Goal: Task Accomplishment & Management: Manage account settings

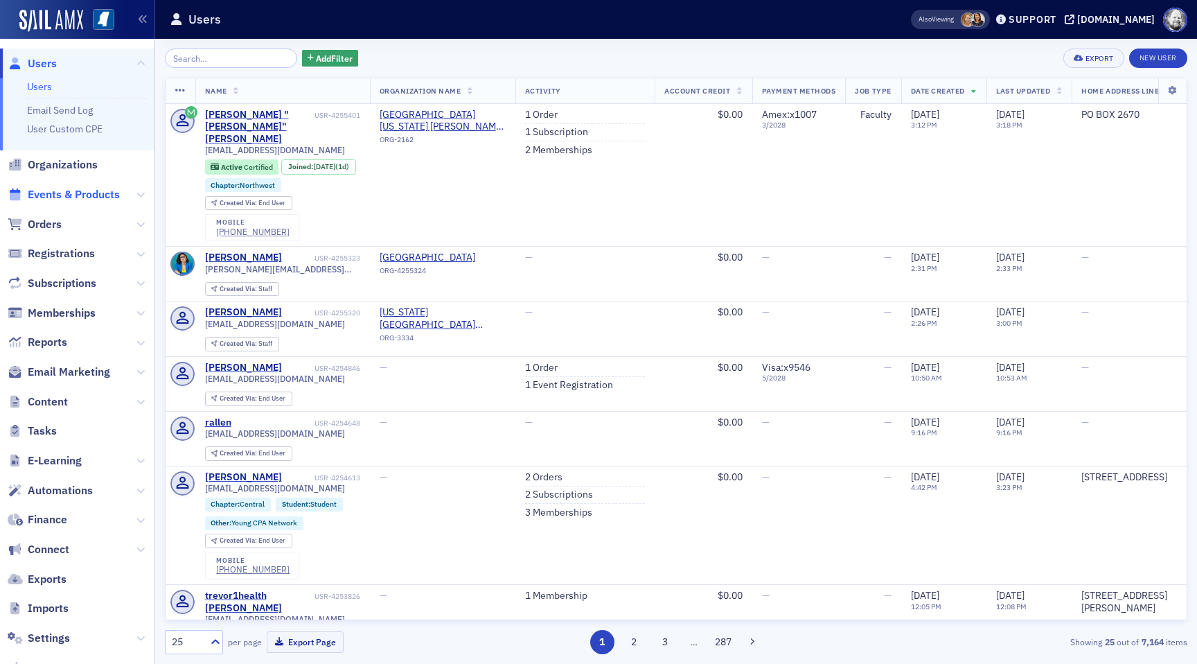
click at [60, 200] on span "Events & Products" at bounding box center [74, 194] width 92 height 15
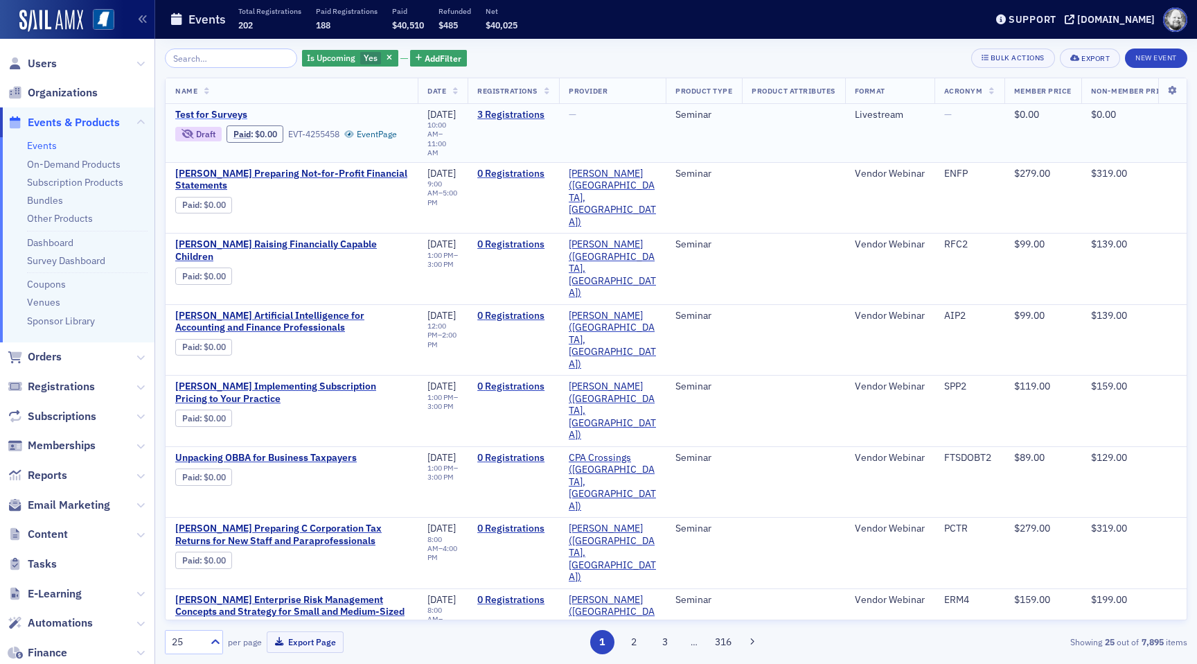
click at [222, 112] on span "Test for Surveys" at bounding box center [291, 115] width 233 height 12
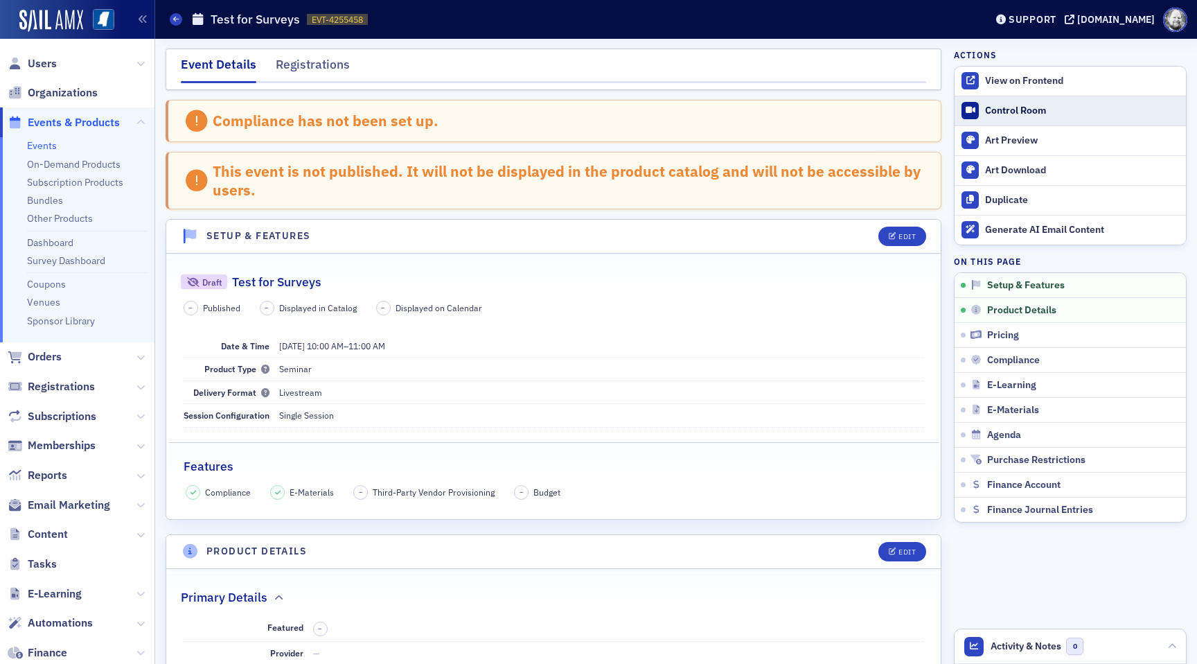
click at [1026, 114] on div "Control Room" at bounding box center [1082, 111] width 194 height 12
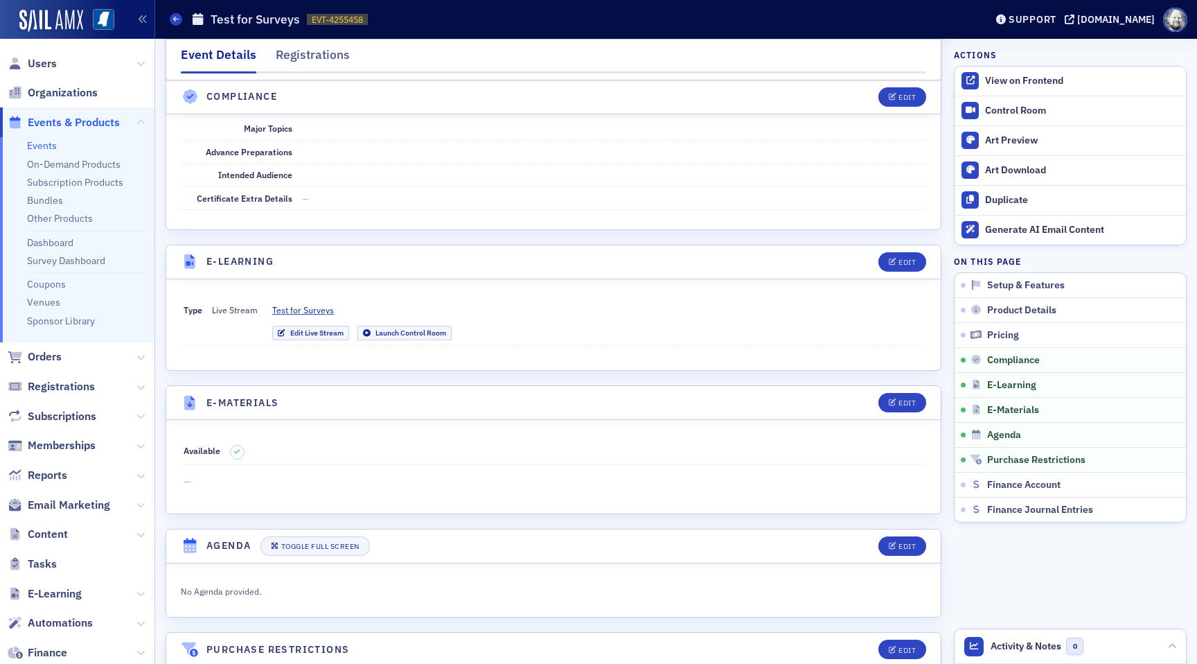
scroll to position [1721, 0]
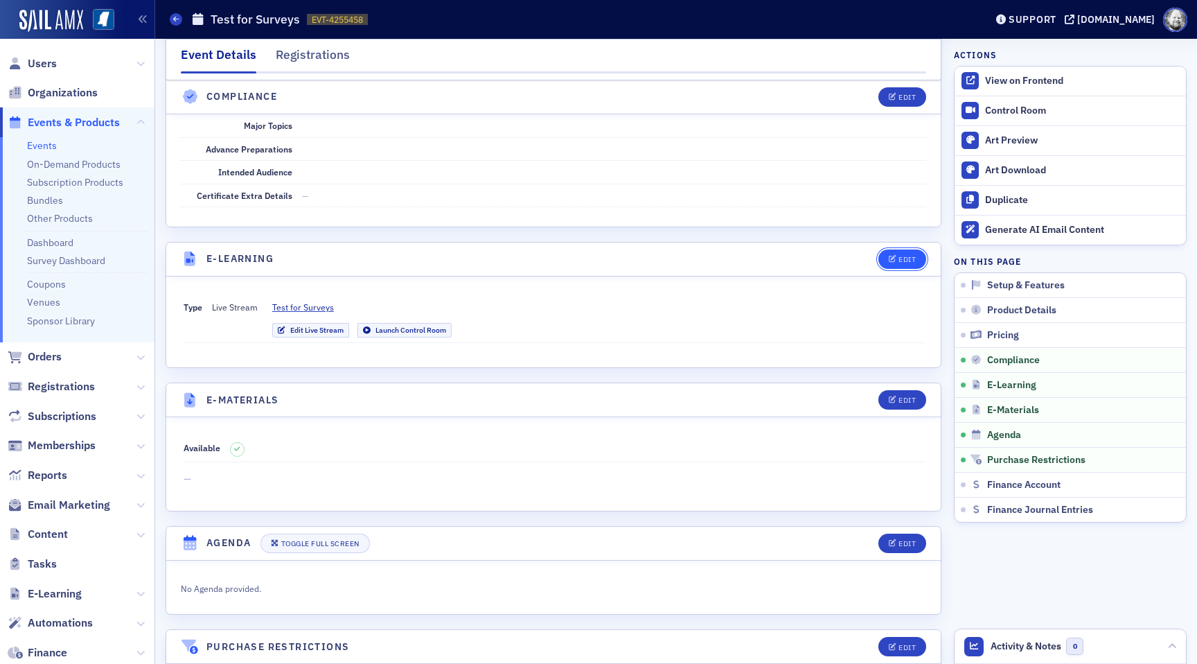
click at [902, 256] on div "Edit" at bounding box center [907, 260] width 17 height 8
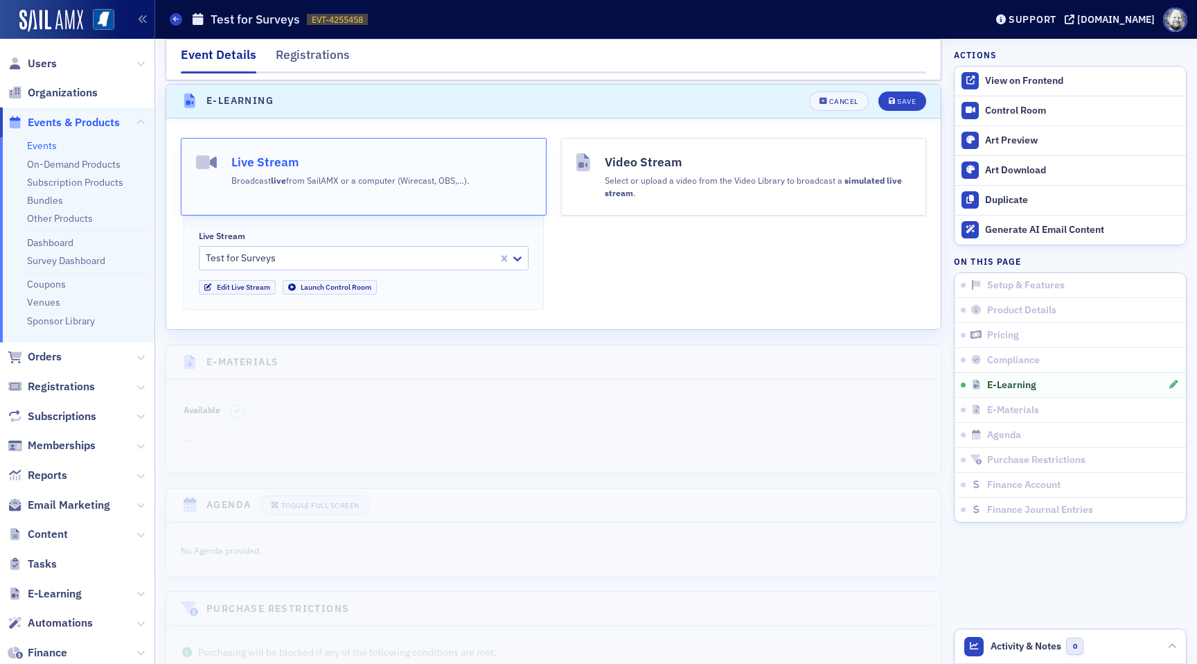
scroll to position [1881, 0]
click at [233, 284] on link "Edit Live Stream" at bounding box center [237, 284] width 77 height 15
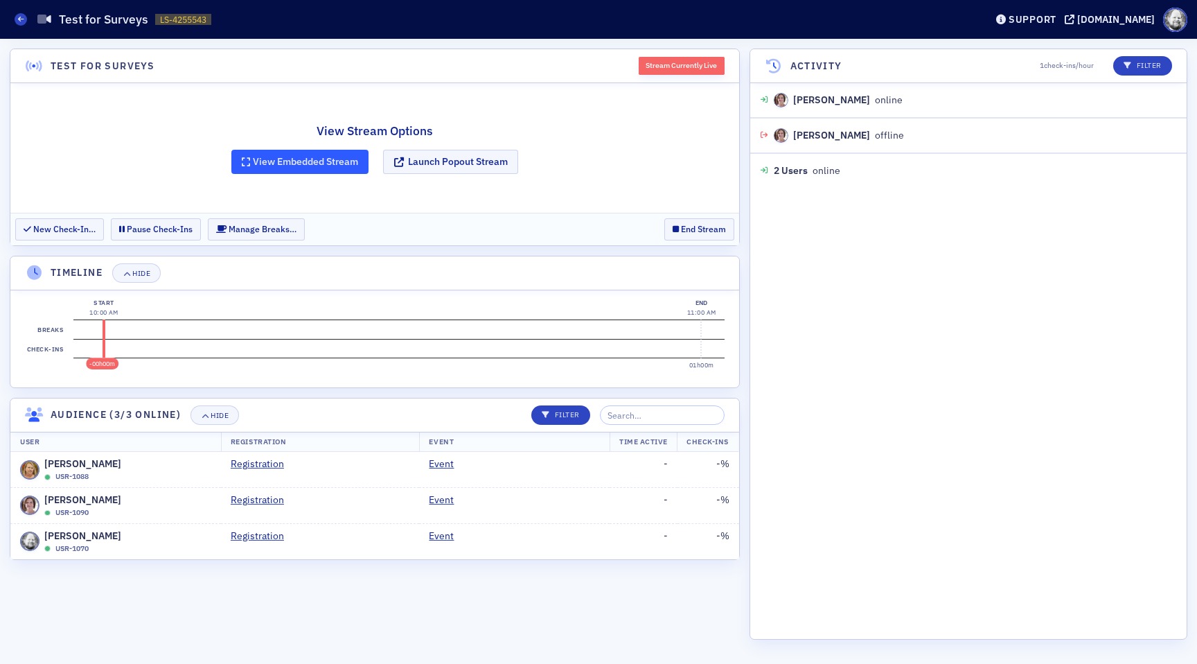
click at [342, 172] on button "View Embedded Stream" at bounding box center [299, 162] width 137 height 24
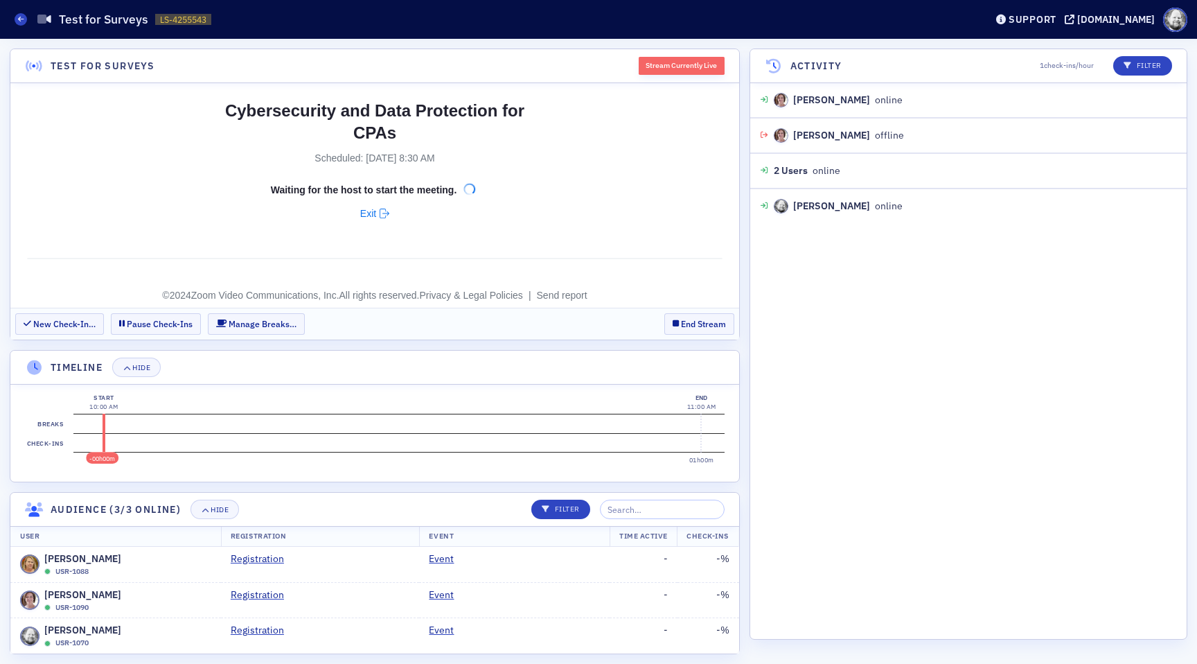
click at [680, 69] on div "Stream Currently Live" at bounding box center [682, 66] width 86 height 18
click at [366, 211] on span "Exit" at bounding box center [368, 213] width 16 height 22
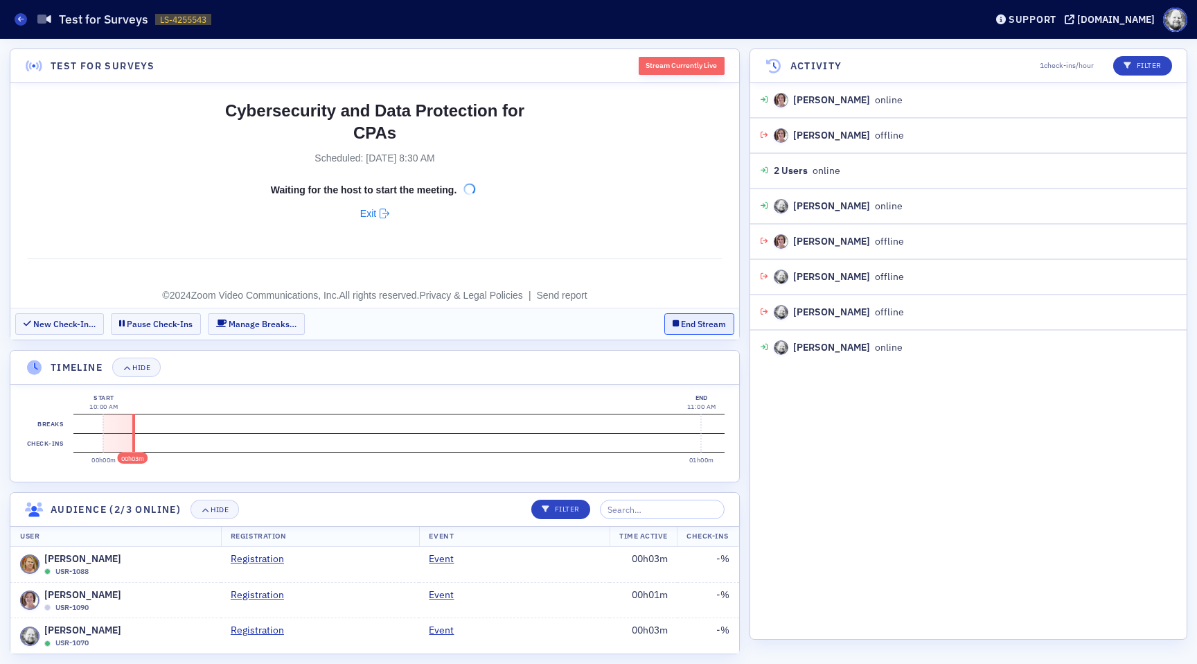
click at [709, 317] on button "End Stream" at bounding box center [700, 323] width 70 height 21
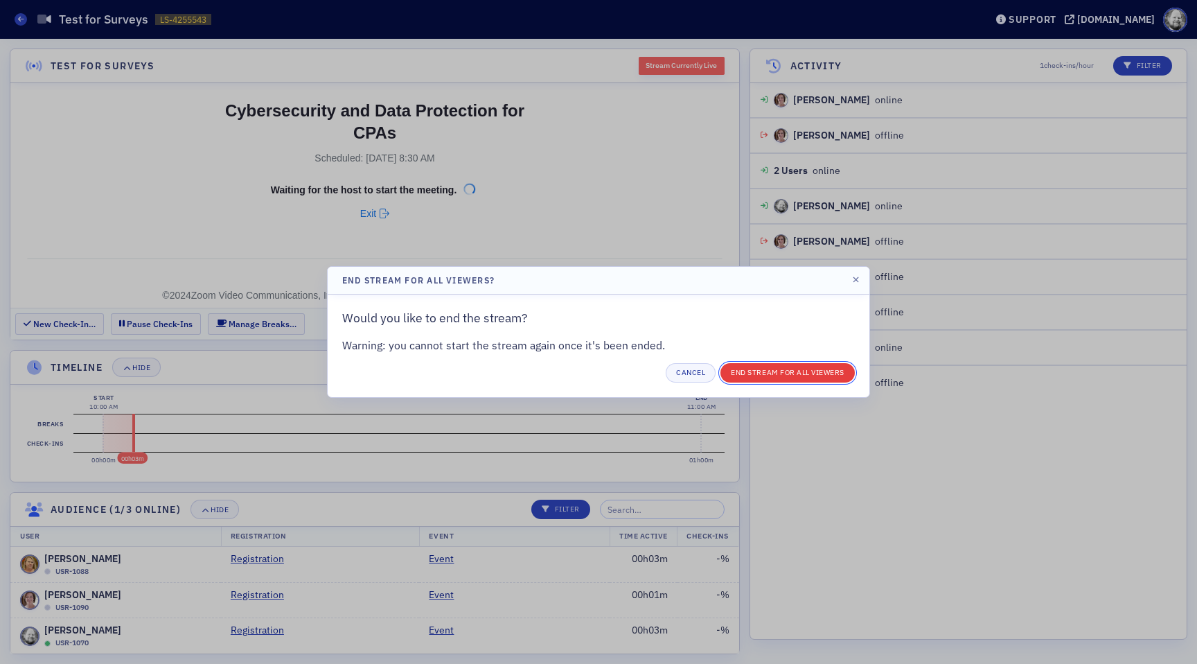
click at [761, 375] on button "End Stream for all Viewers" at bounding box center [788, 372] width 134 height 19
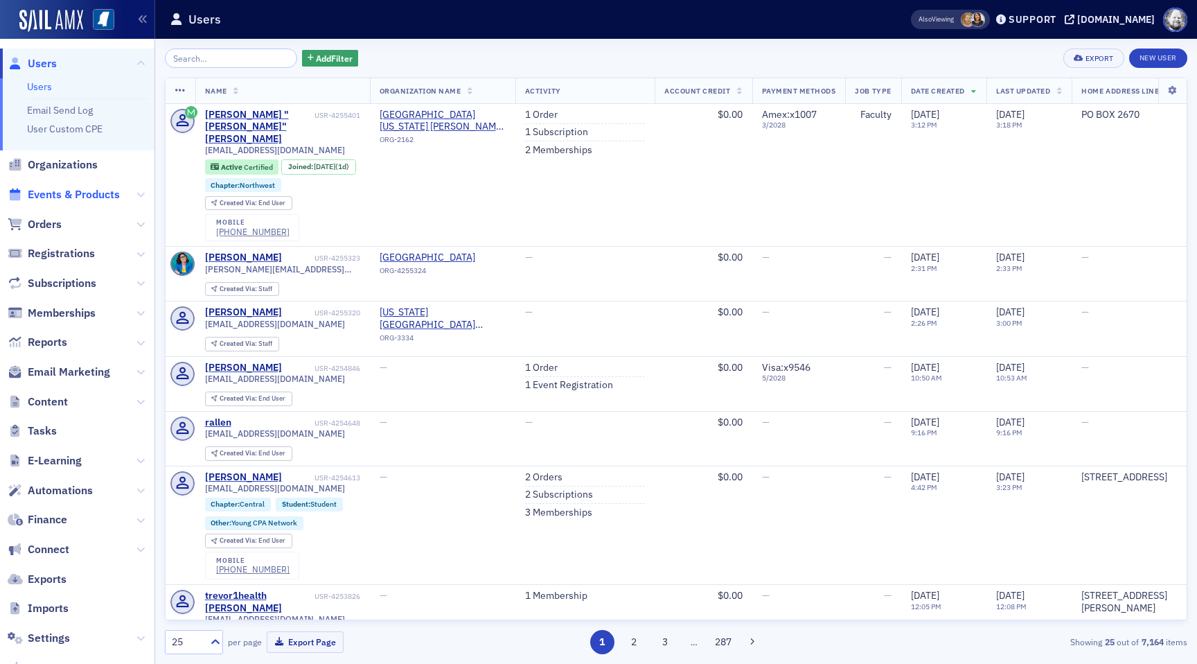
click at [78, 192] on span "Events & Products" at bounding box center [74, 194] width 92 height 15
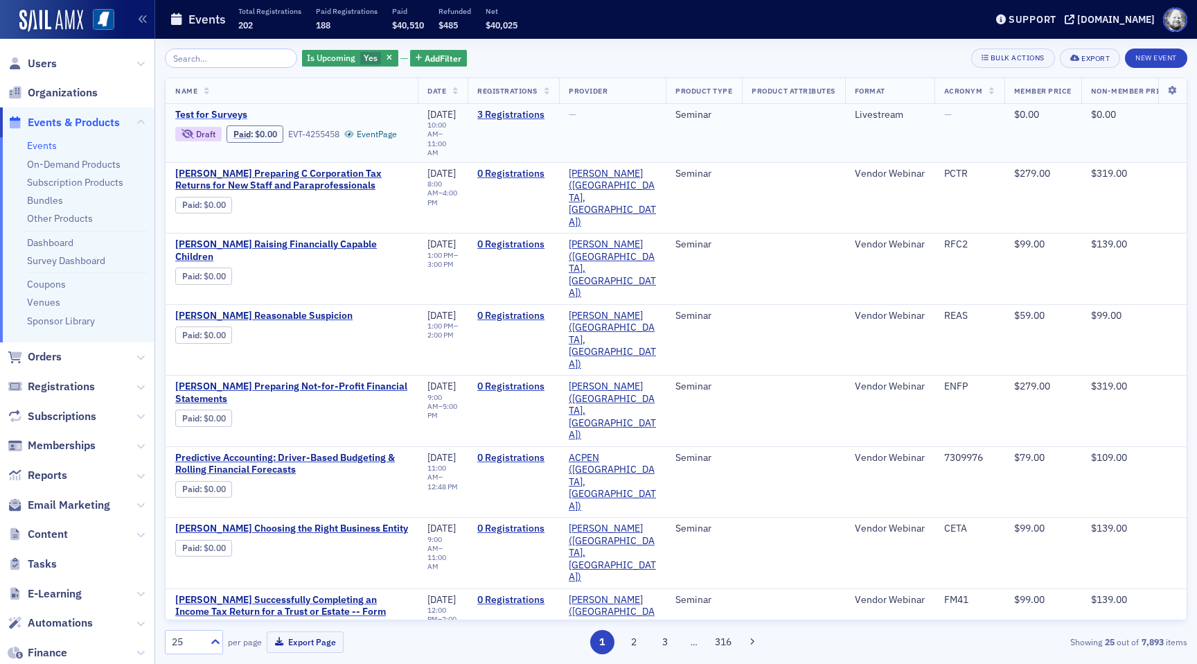
click at [213, 118] on span "Test for Surveys" at bounding box center [291, 115] width 233 height 12
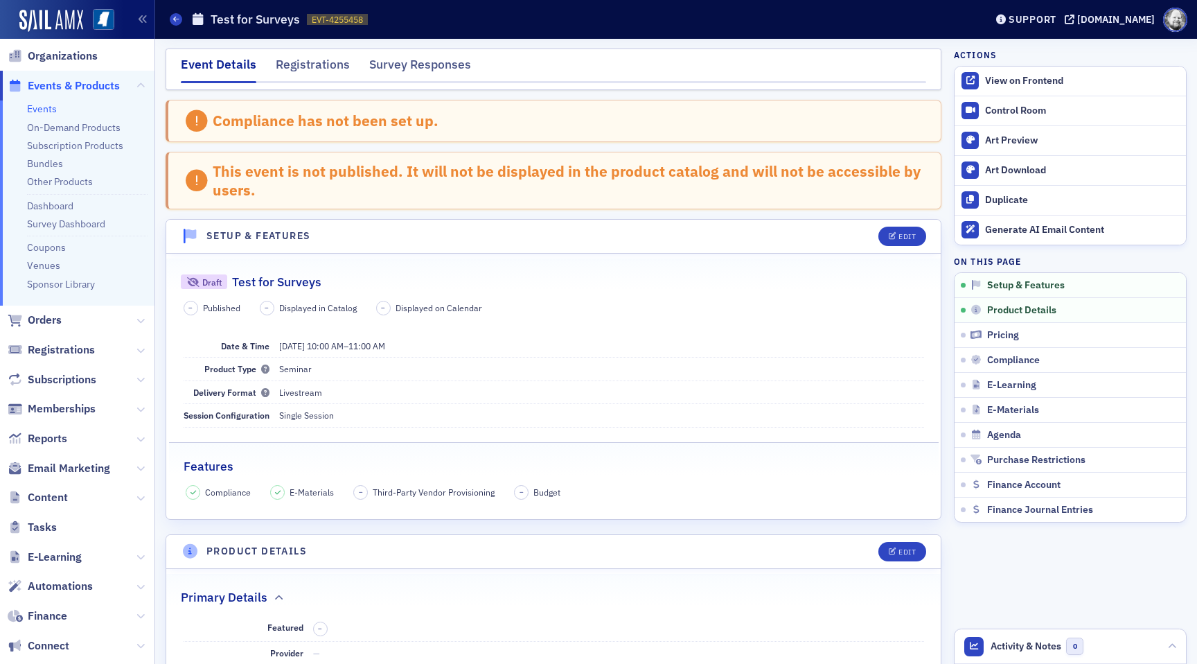
scroll to position [56, 0]
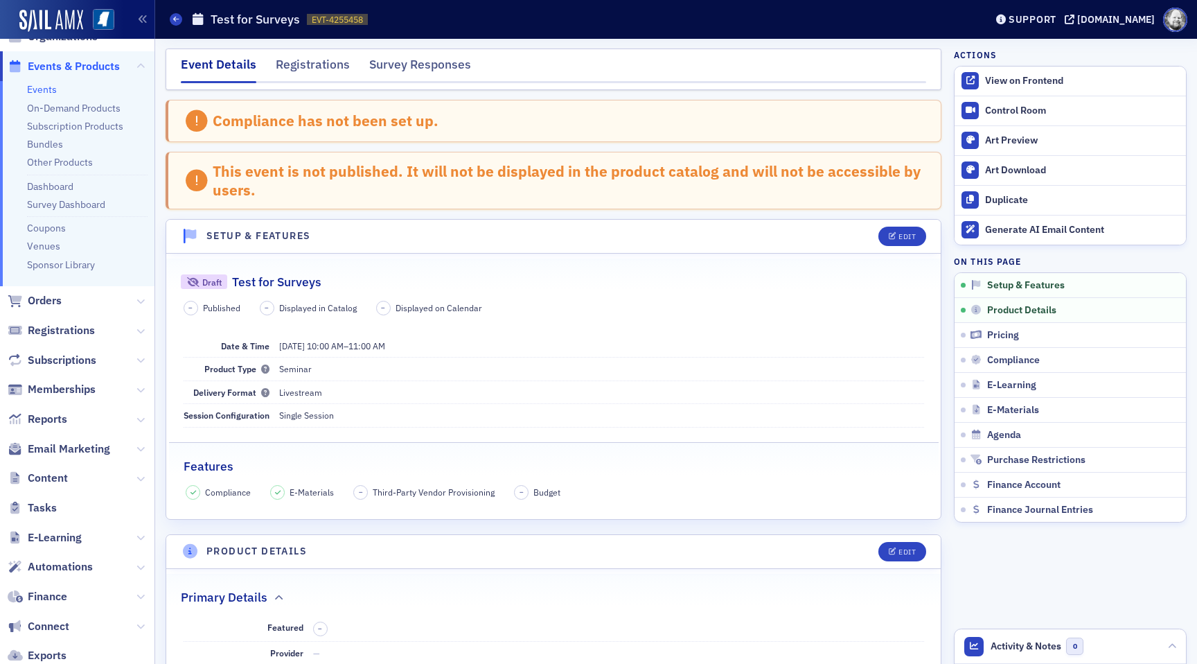
click at [56, 507] on span "Tasks" at bounding box center [77, 508] width 155 height 30
click at [56, 473] on span "Content" at bounding box center [48, 478] width 40 height 15
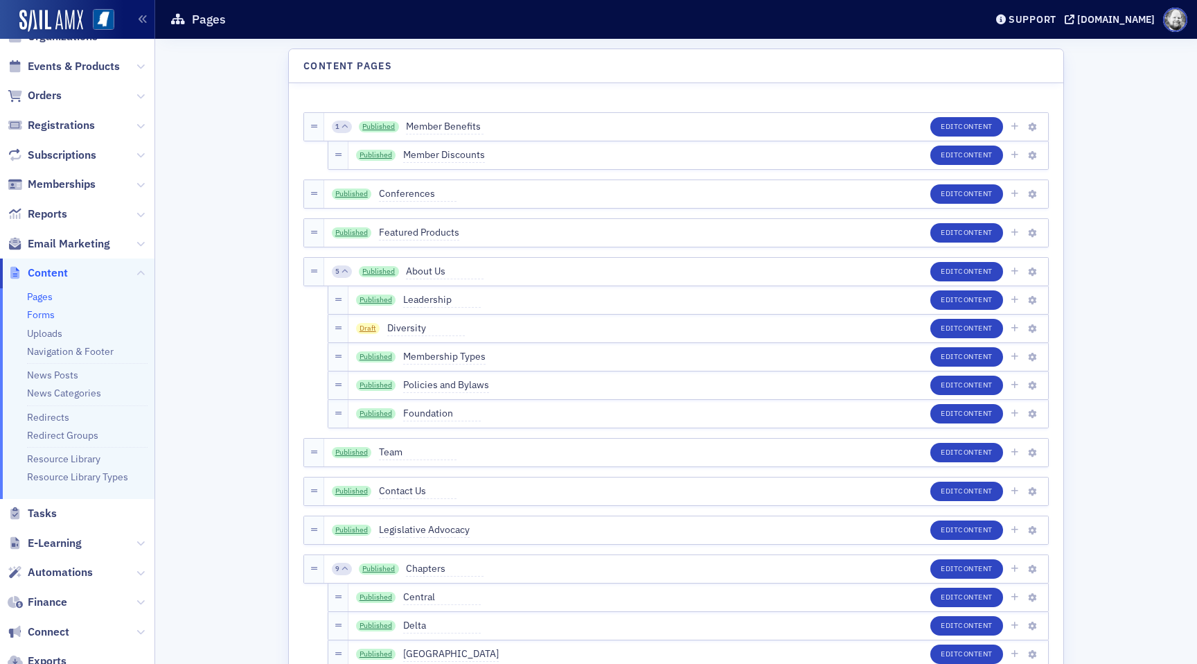
click at [49, 318] on link "Forms" at bounding box center [41, 314] width 28 height 12
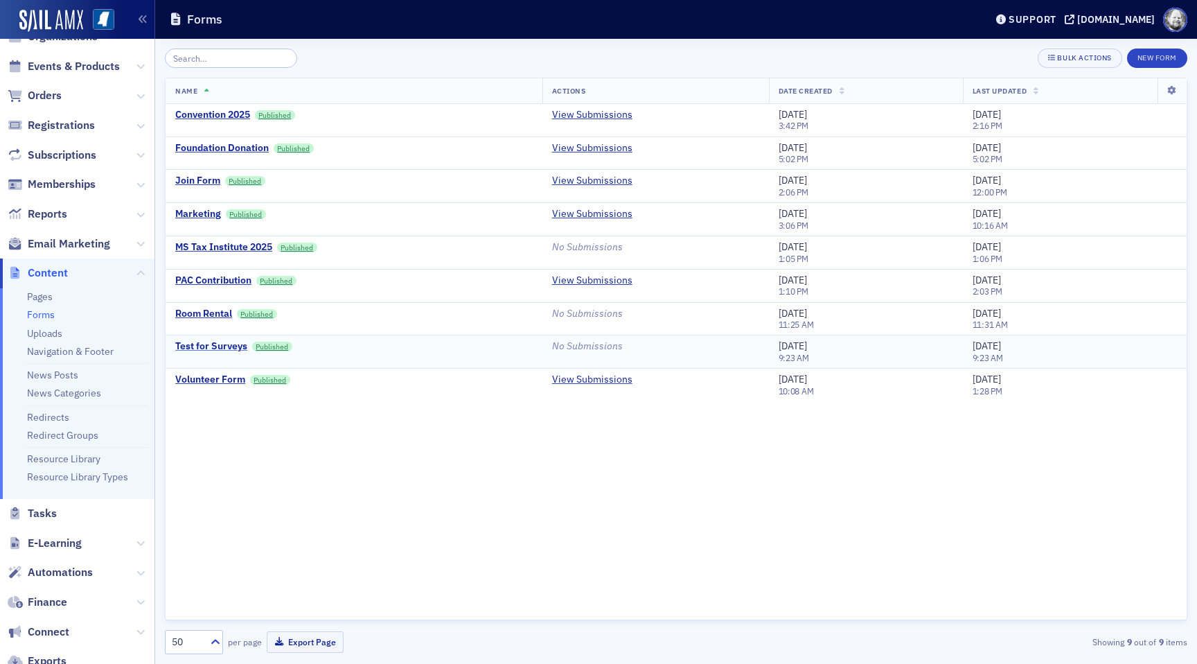
click at [213, 346] on div "Test for Surveys" at bounding box center [211, 346] width 72 height 12
click at [231, 344] on div "Test for Surveys" at bounding box center [211, 346] width 72 height 12
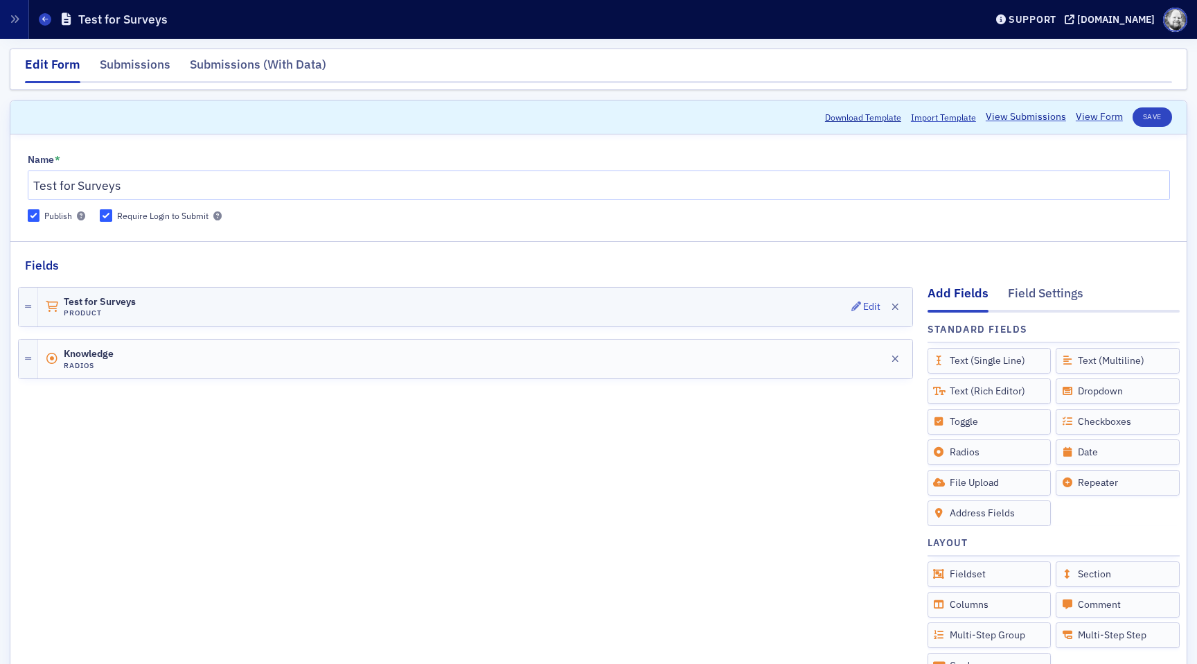
click at [511, 313] on div "Test for Surveys Product Edit" at bounding box center [475, 307] width 875 height 39
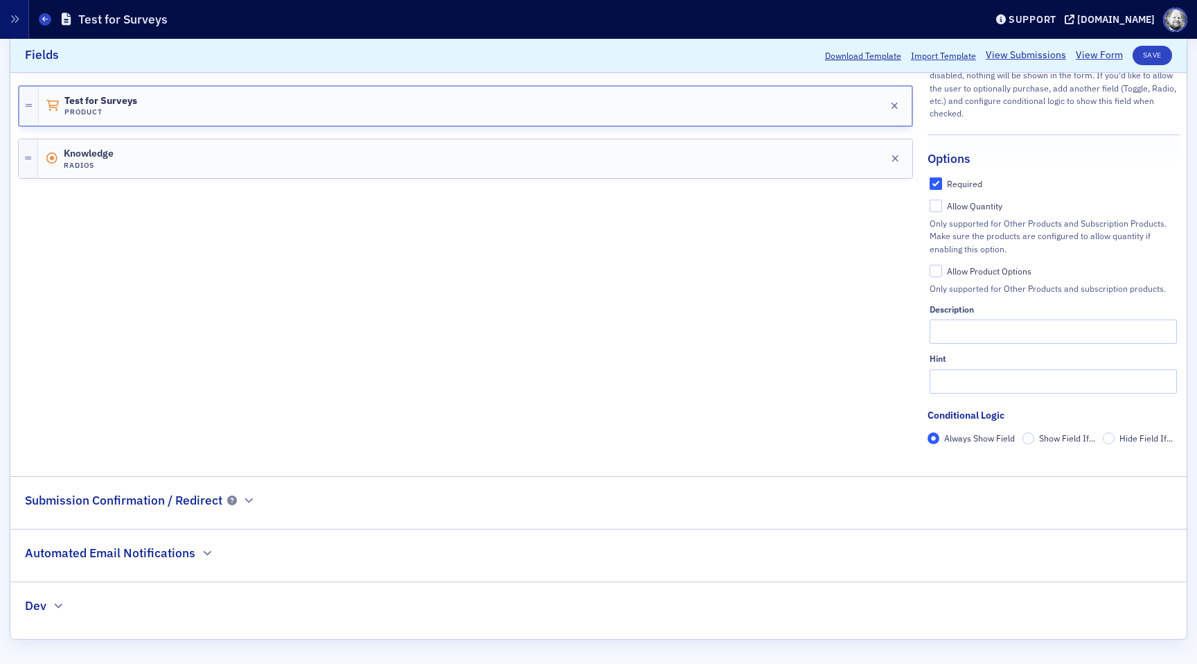
scroll to position [80, 0]
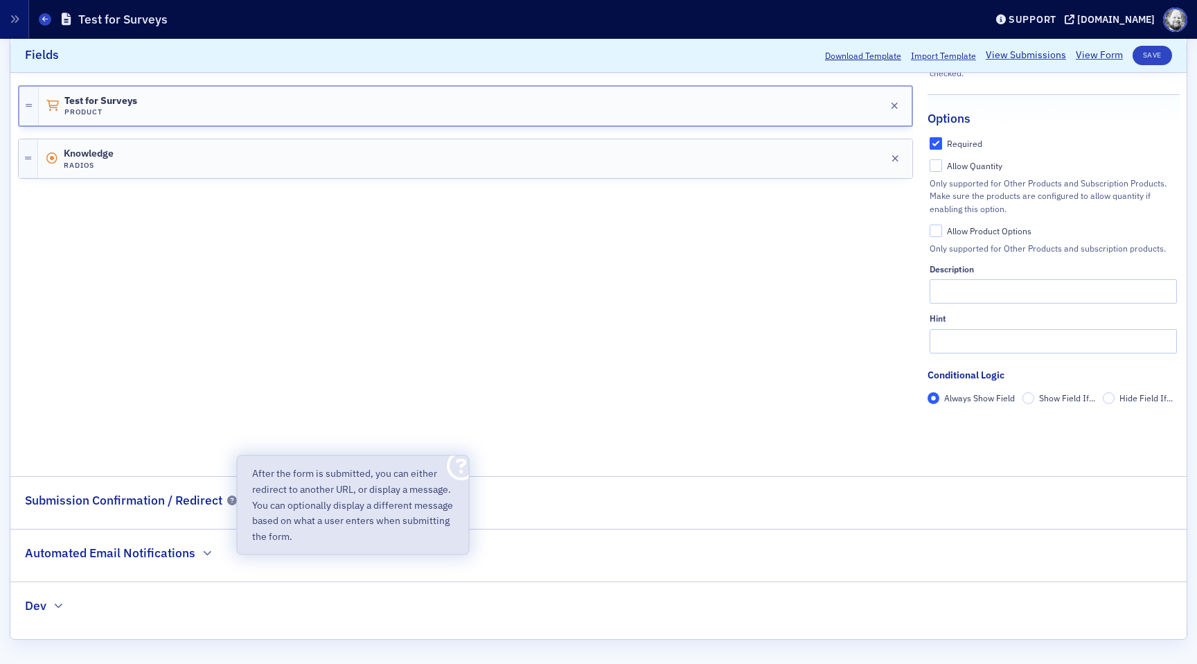
click at [254, 504] on p "After the form is submitted, you can either redirect to another URL, or display…" at bounding box center [353, 505] width 202 height 79
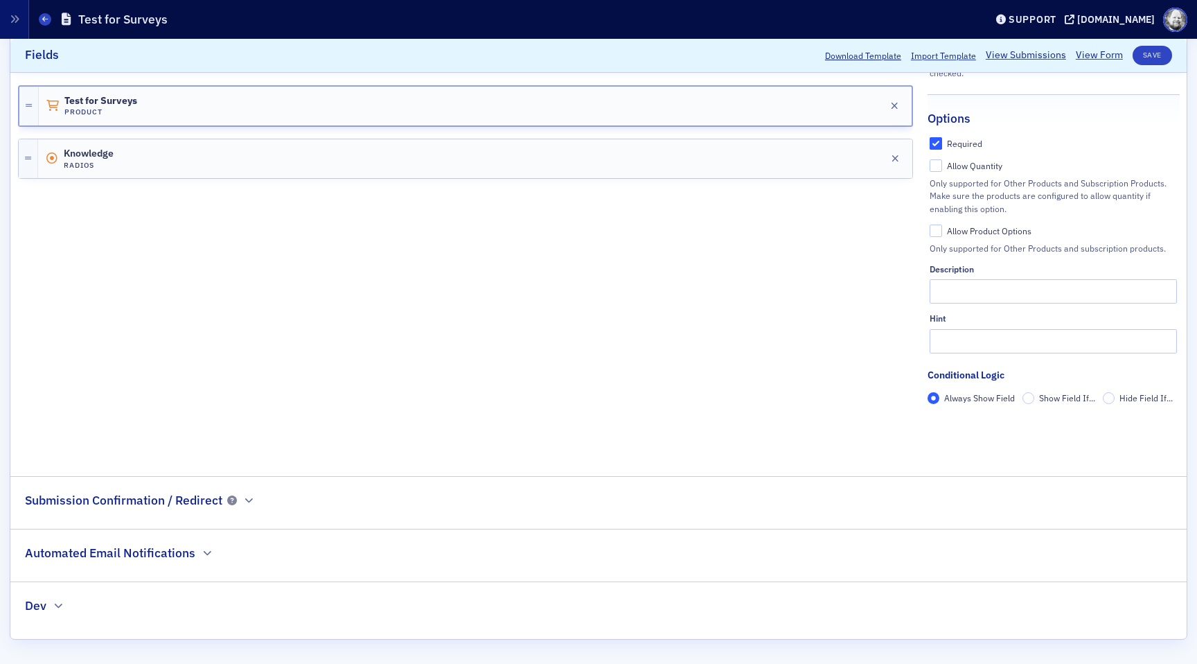
click at [46, 604] on div "Dev" at bounding box center [45, 598] width 40 height 33
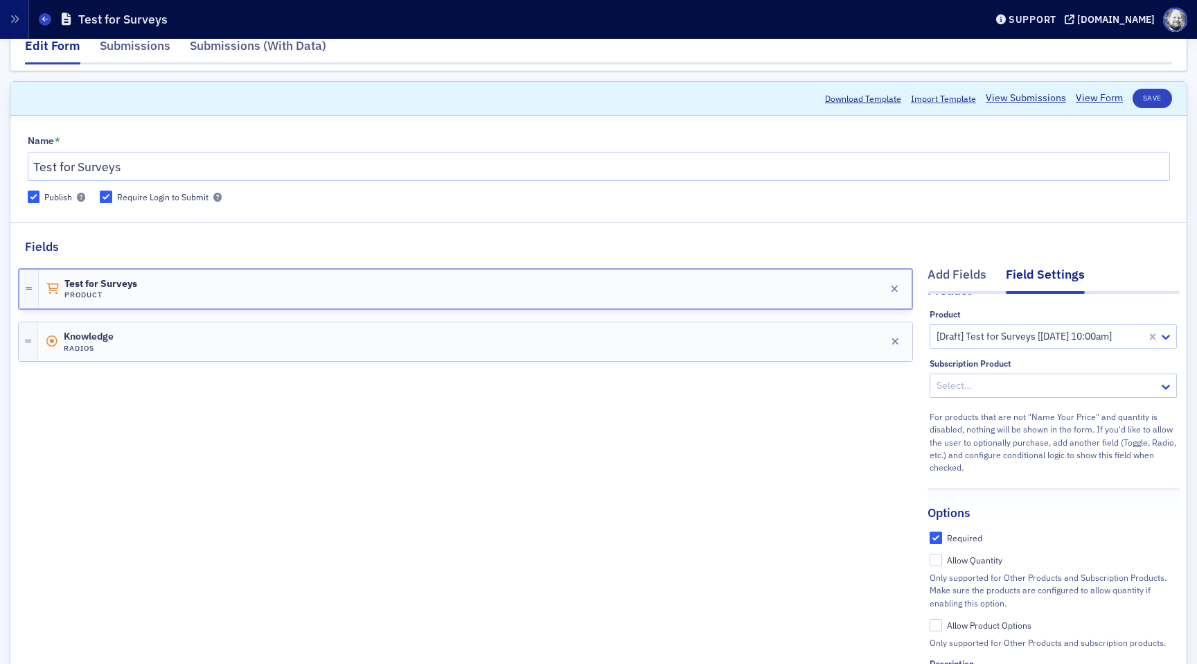
scroll to position [0, 0]
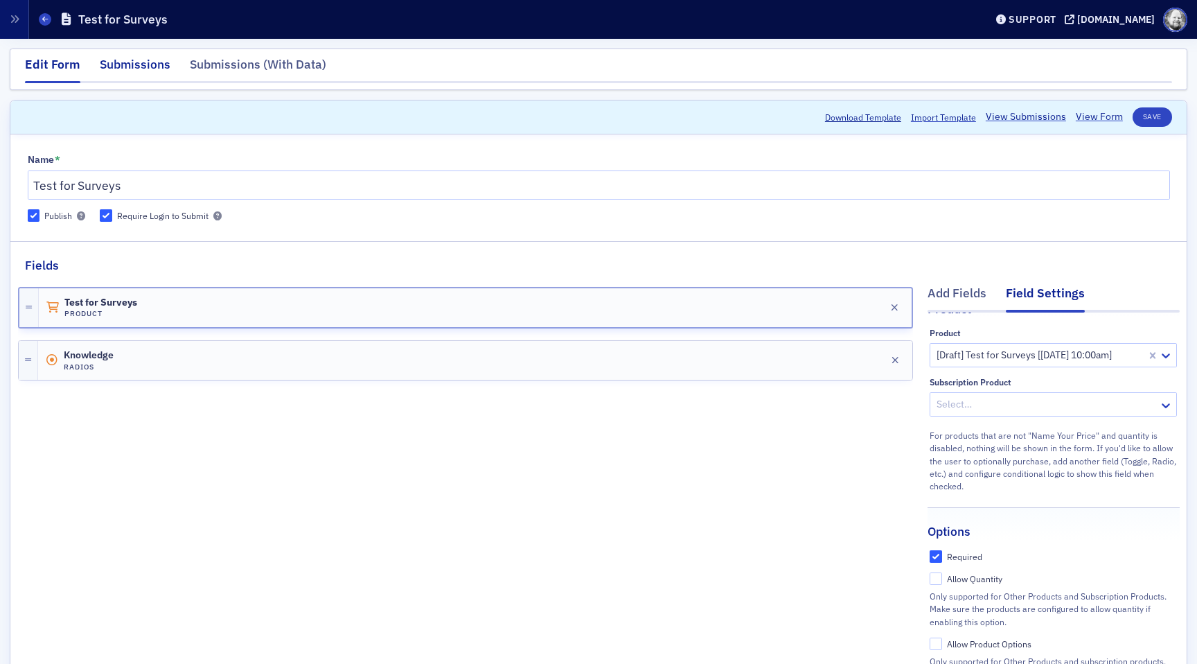
click at [136, 55] on div "Submissions" at bounding box center [135, 68] width 71 height 26
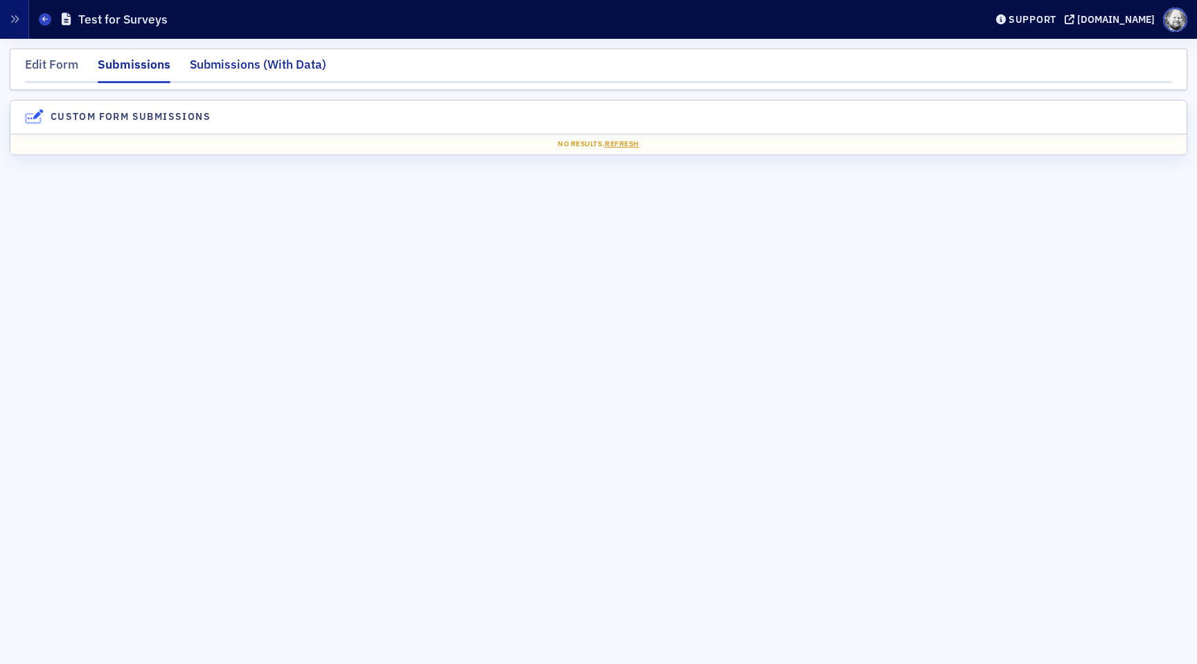
click at [236, 64] on div "Submissions (With Data)" at bounding box center [258, 68] width 137 height 26
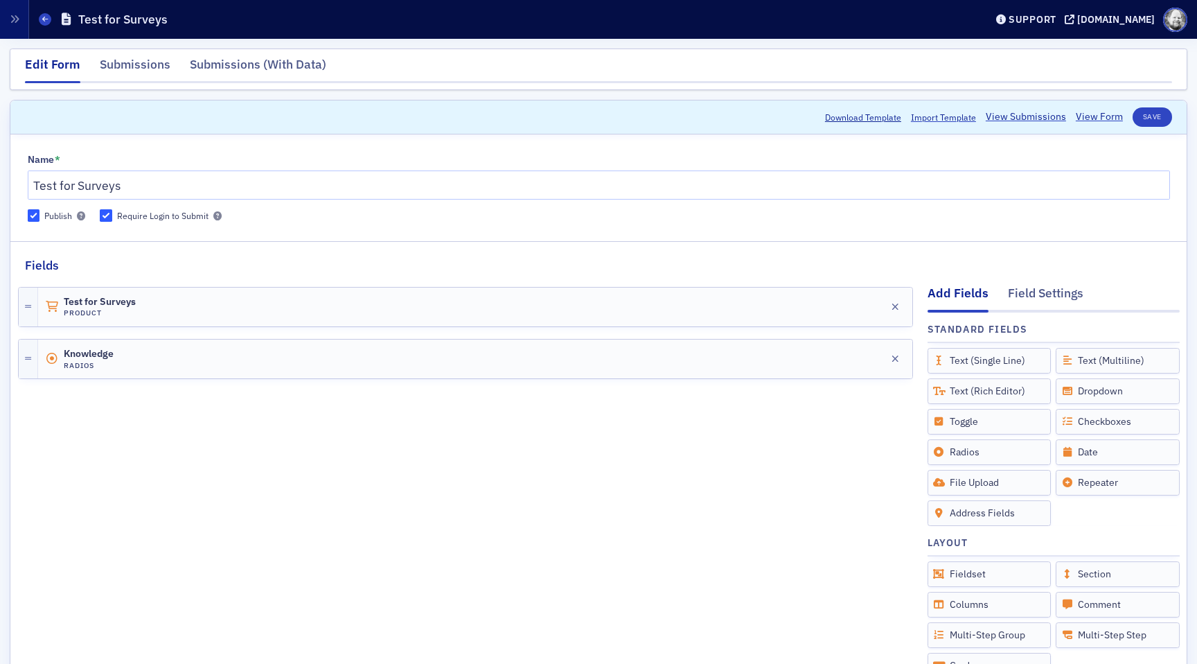
scroll to position [56, 0]
click at [871, 307] on div "Edit" at bounding box center [871, 307] width 17 height 8
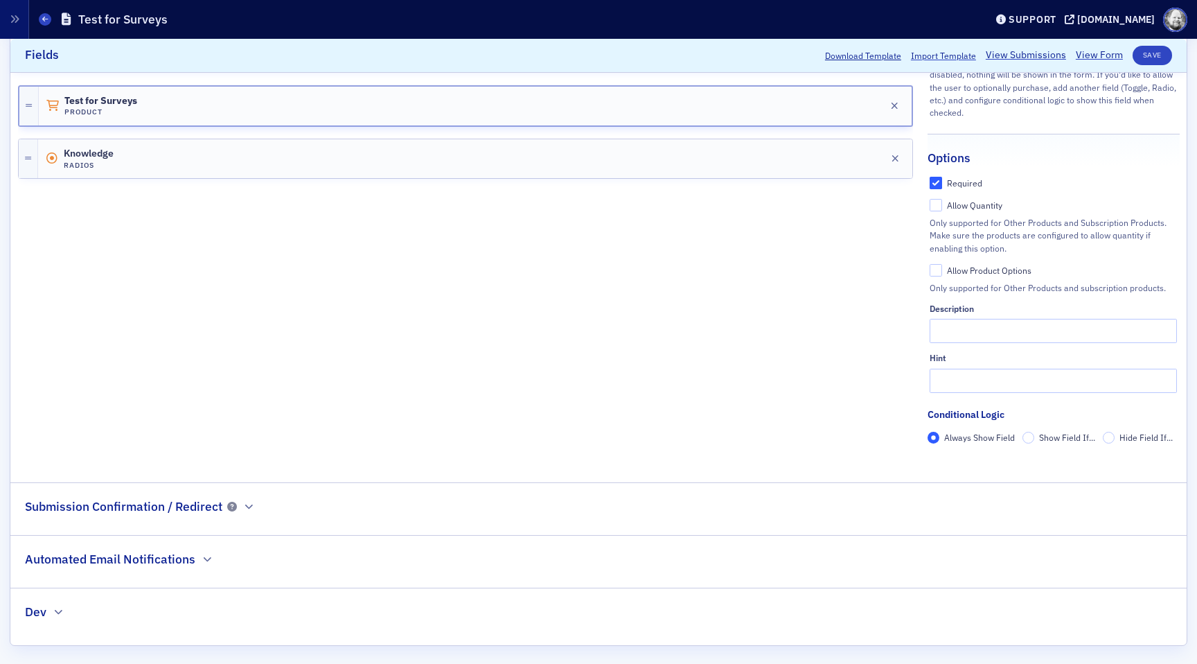
scroll to position [80, 0]
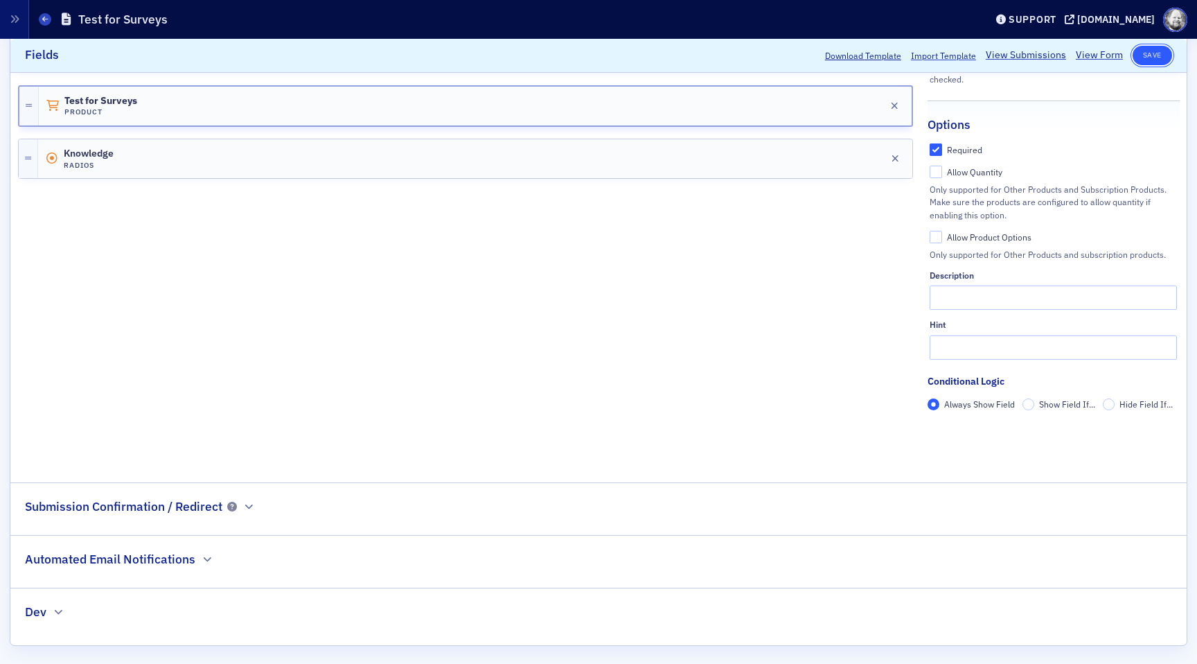
click at [1150, 61] on button "Save" at bounding box center [1153, 55] width 40 height 19
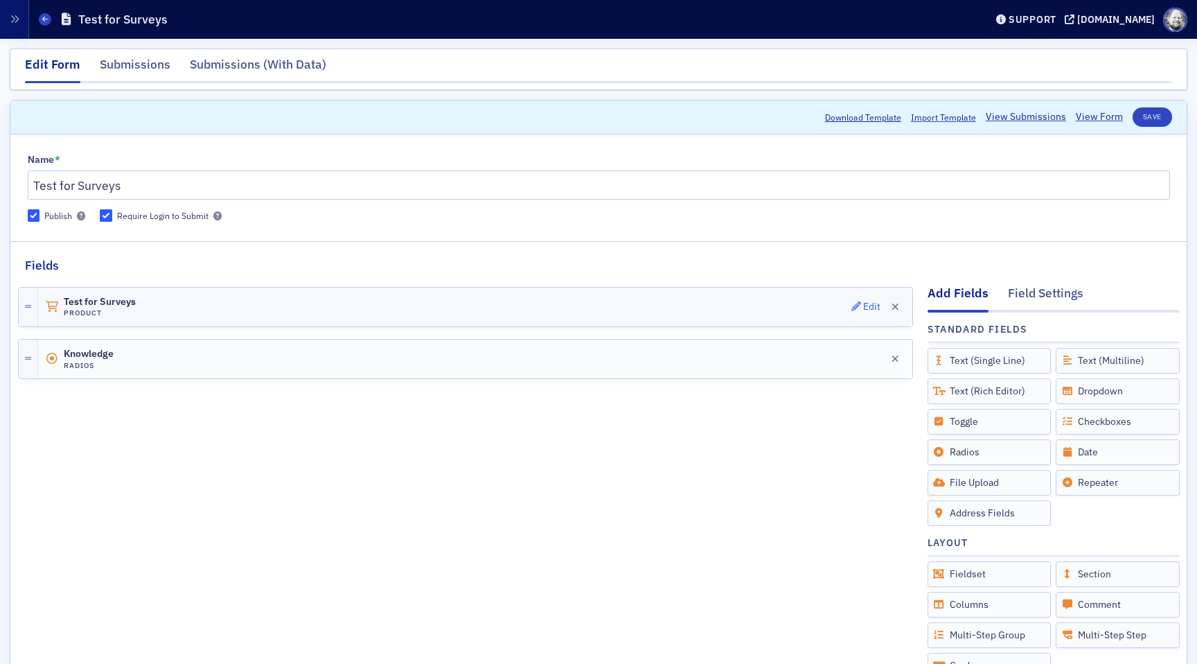
click at [868, 309] on div "Edit" at bounding box center [871, 307] width 17 height 8
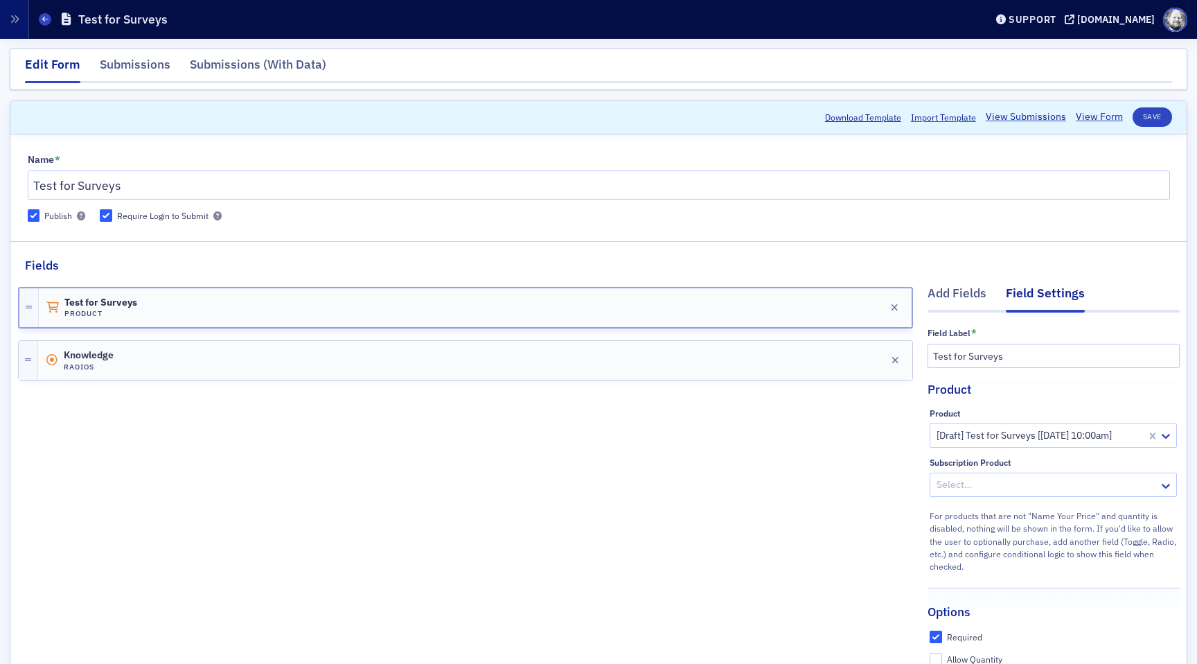
click at [576, 132] on header "Download Template Import Template View Submissions View Form Save" at bounding box center [598, 117] width 1177 height 34
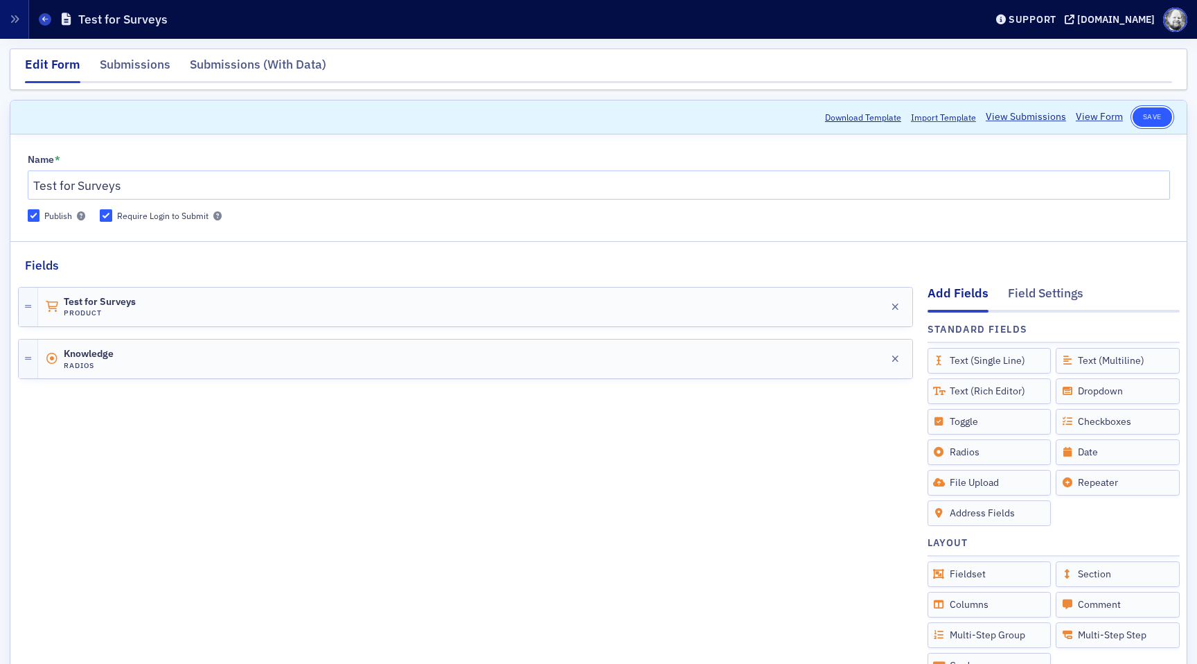
click at [1158, 120] on button "Save" at bounding box center [1153, 116] width 40 height 19
click at [51, 20] on span at bounding box center [45, 19] width 12 height 12
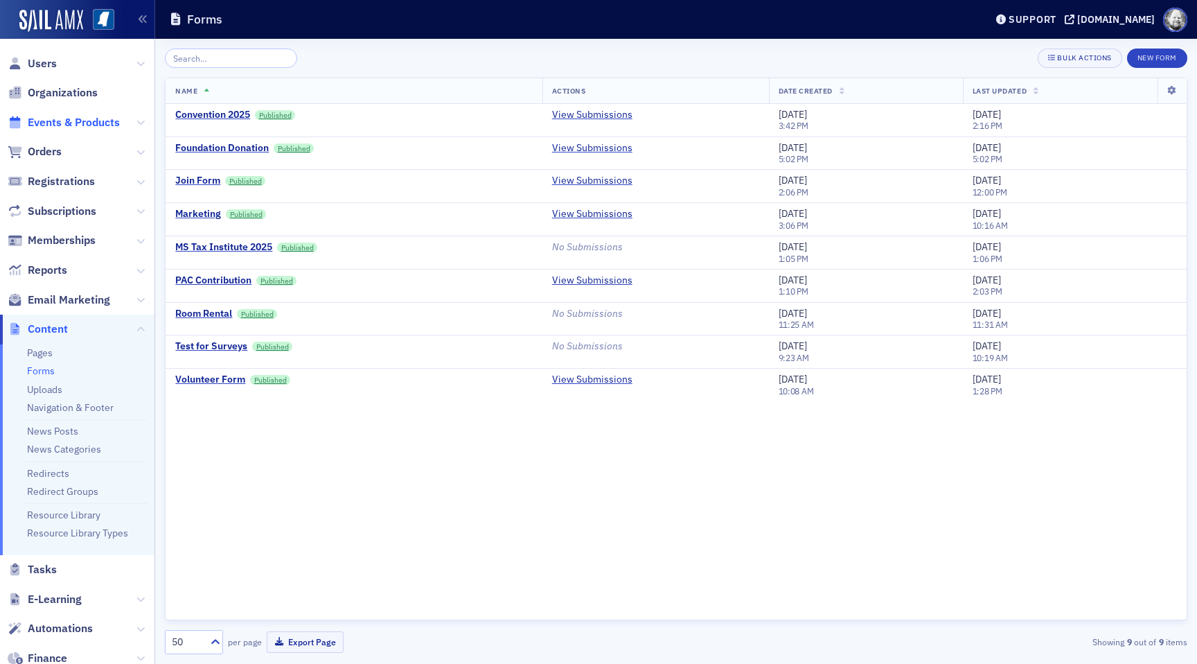
click at [75, 122] on span "Events & Products" at bounding box center [74, 122] width 92 height 15
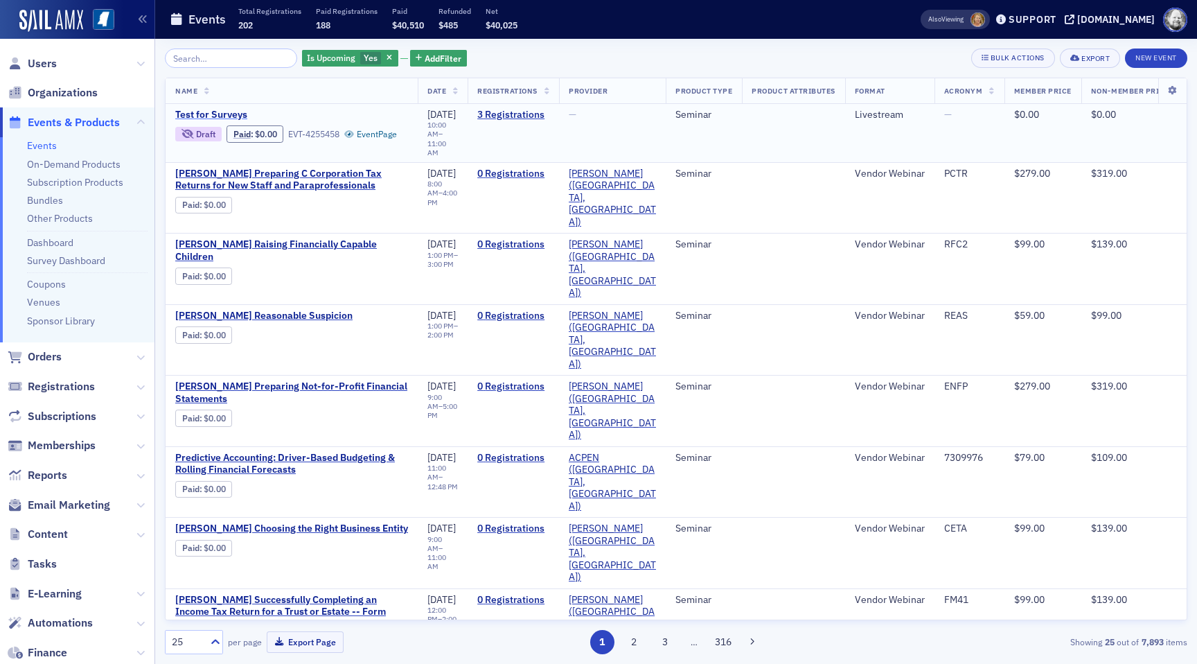
click at [222, 118] on span "Test for Surveys" at bounding box center [291, 115] width 233 height 12
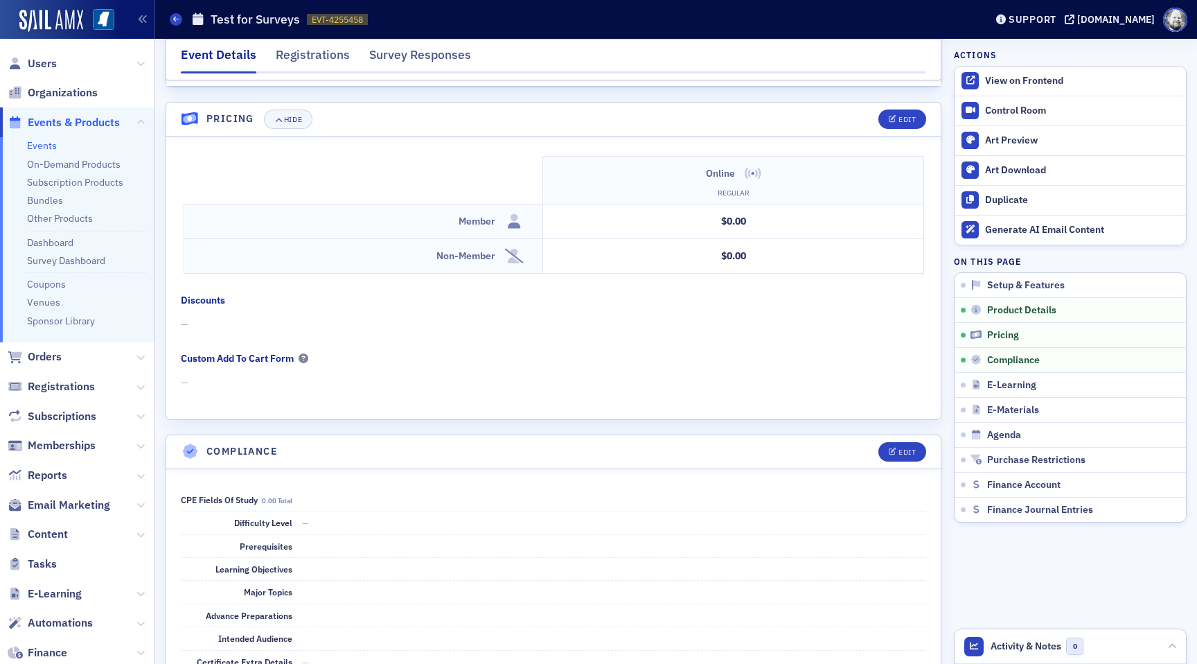
scroll to position [1249, 0]
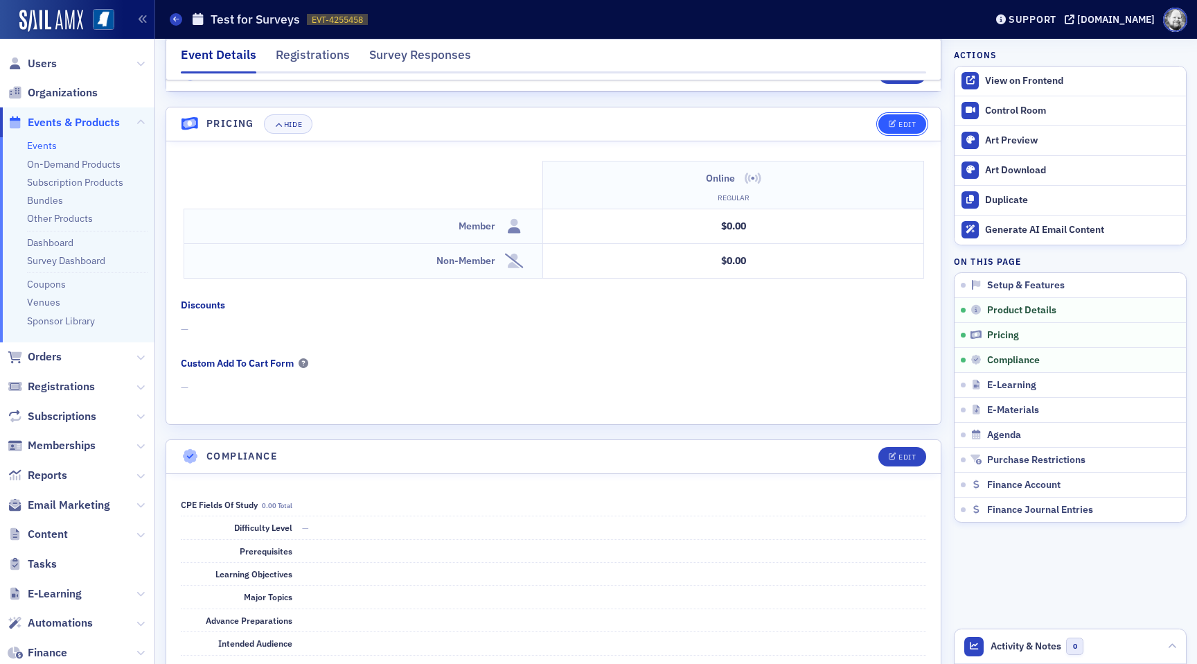
click at [897, 122] on span "Edit" at bounding box center [902, 125] width 27 height 8
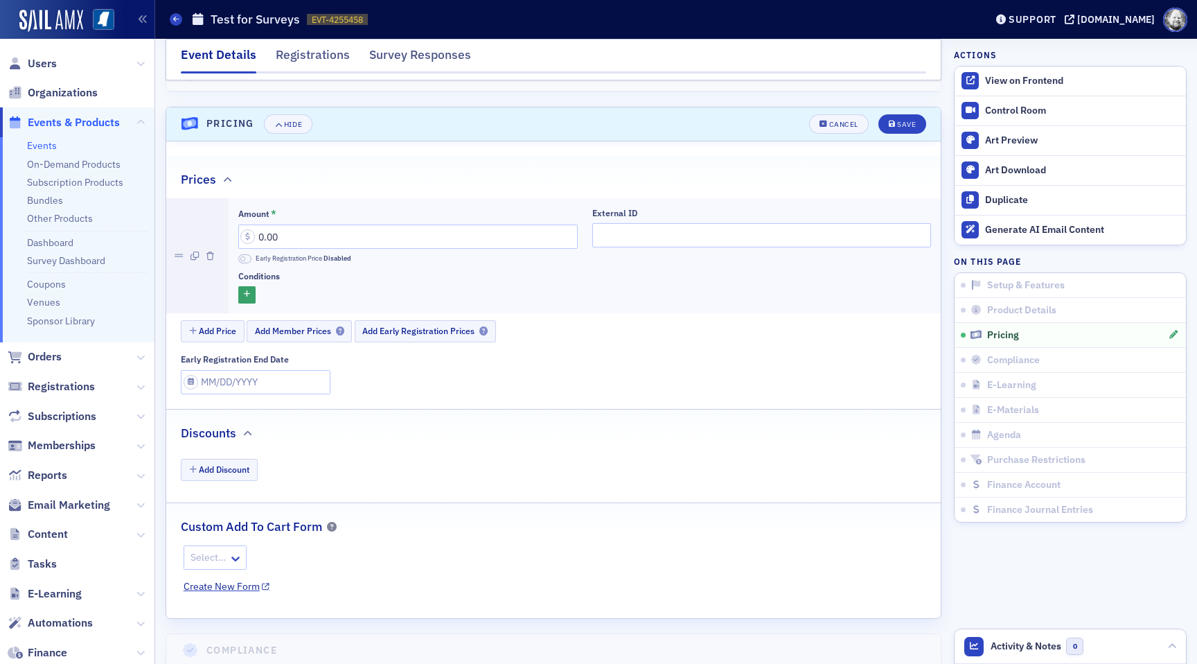
scroll to position [1275, 0]
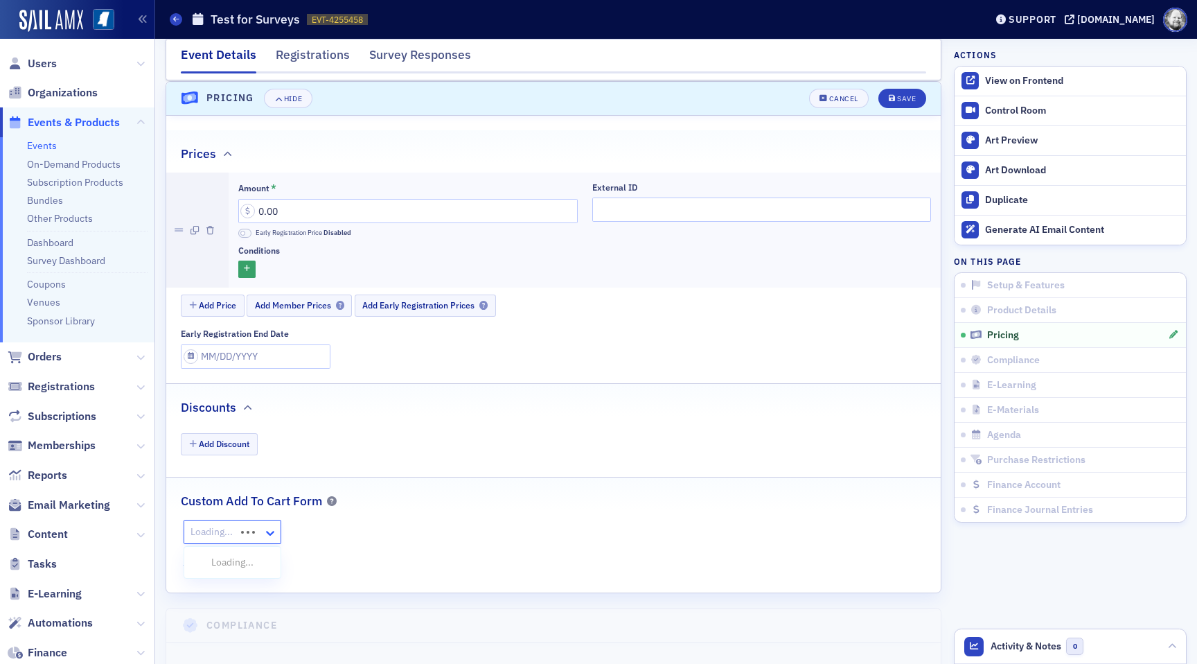
click at [263, 531] on icon at bounding box center [270, 533] width 14 height 14
type input "test"
click at [211, 571] on div "Test for Surveys" at bounding box center [227, 563] width 87 height 26
click at [209, 561] on span "View Form" at bounding box center [207, 561] width 47 height 15
click at [833, 102] on button "Cancel" at bounding box center [839, 98] width 60 height 19
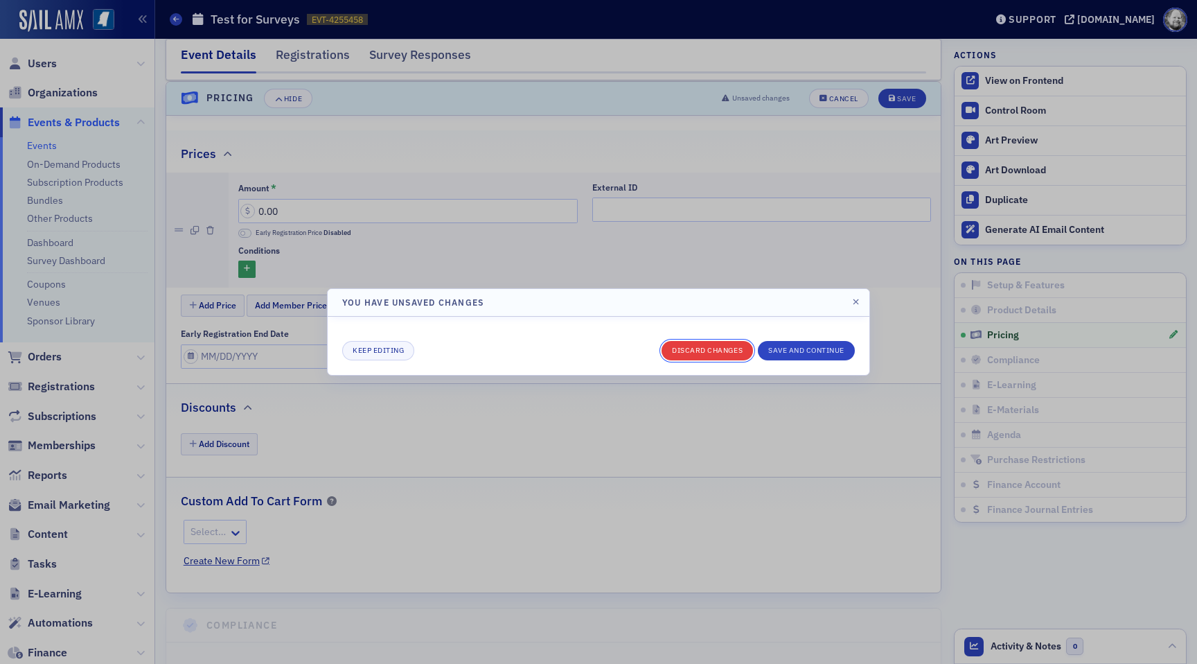
click at [699, 355] on button "Discard changes" at bounding box center [707, 350] width 91 height 19
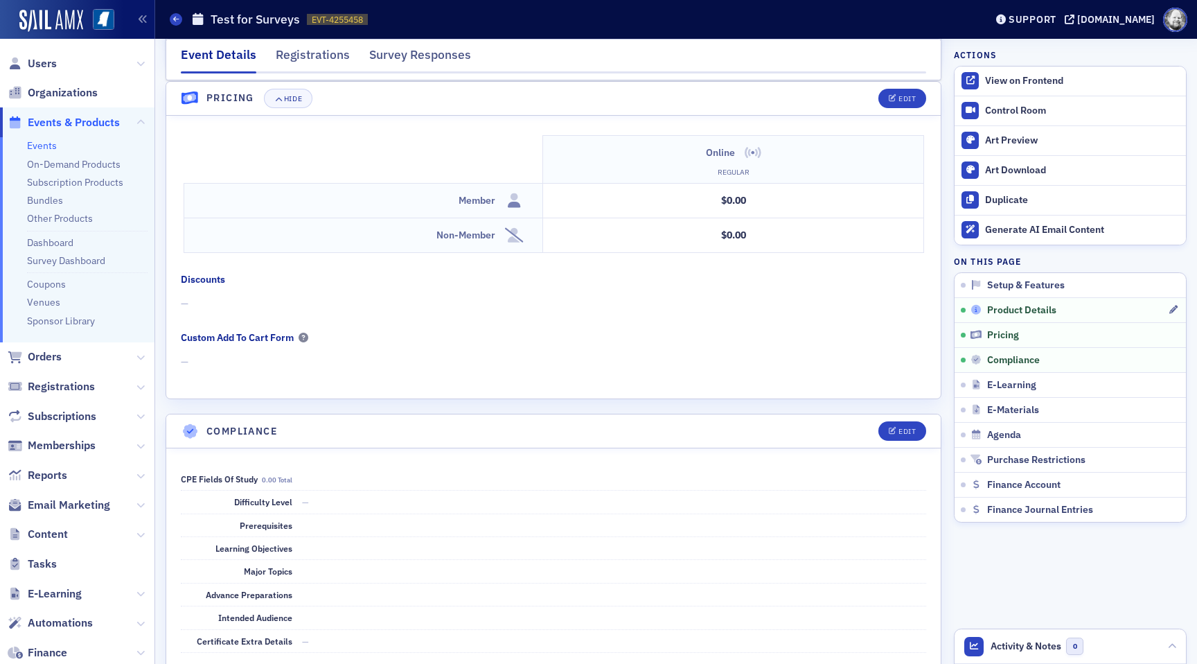
click at [1007, 309] on span "Product Details" at bounding box center [1022, 310] width 69 height 12
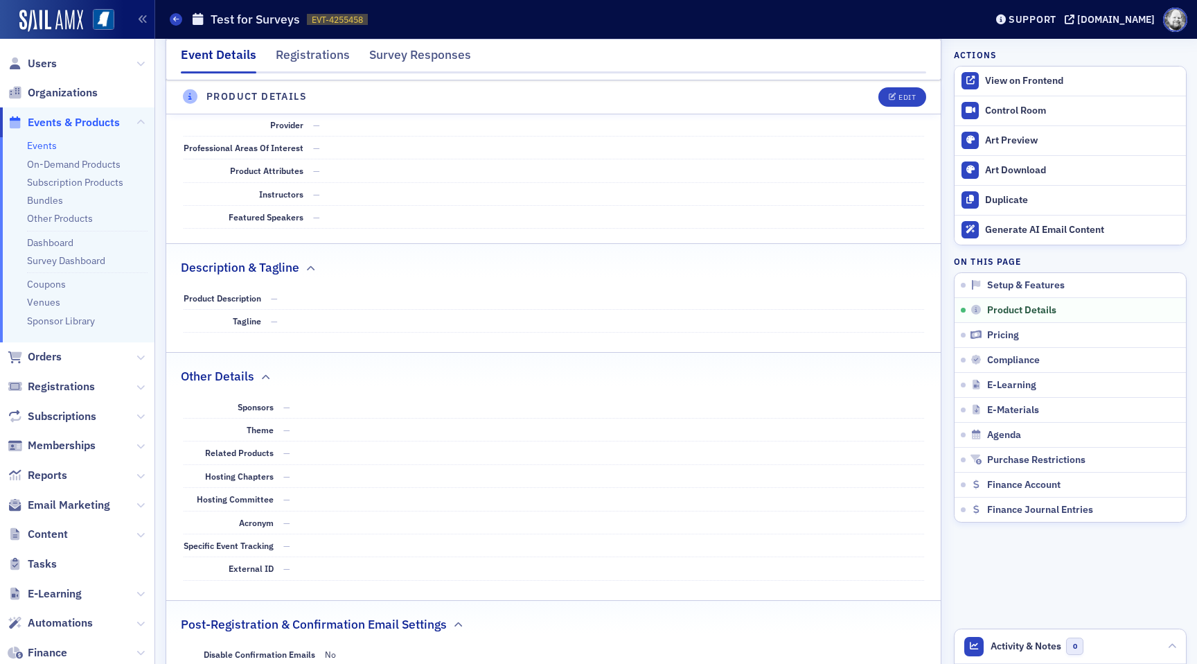
scroll to position [530, 0]
click at [898, 91] on button "Edit" at bounding box center [903, 96] width 48 height 19
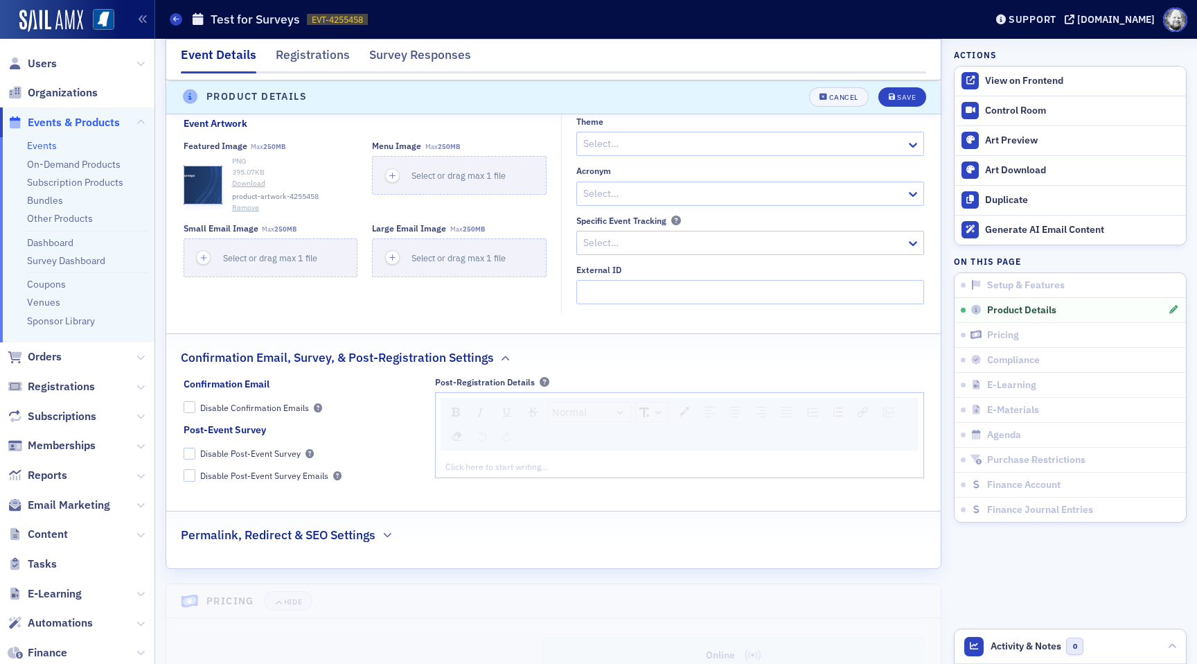
scroll to position [1116, 0]
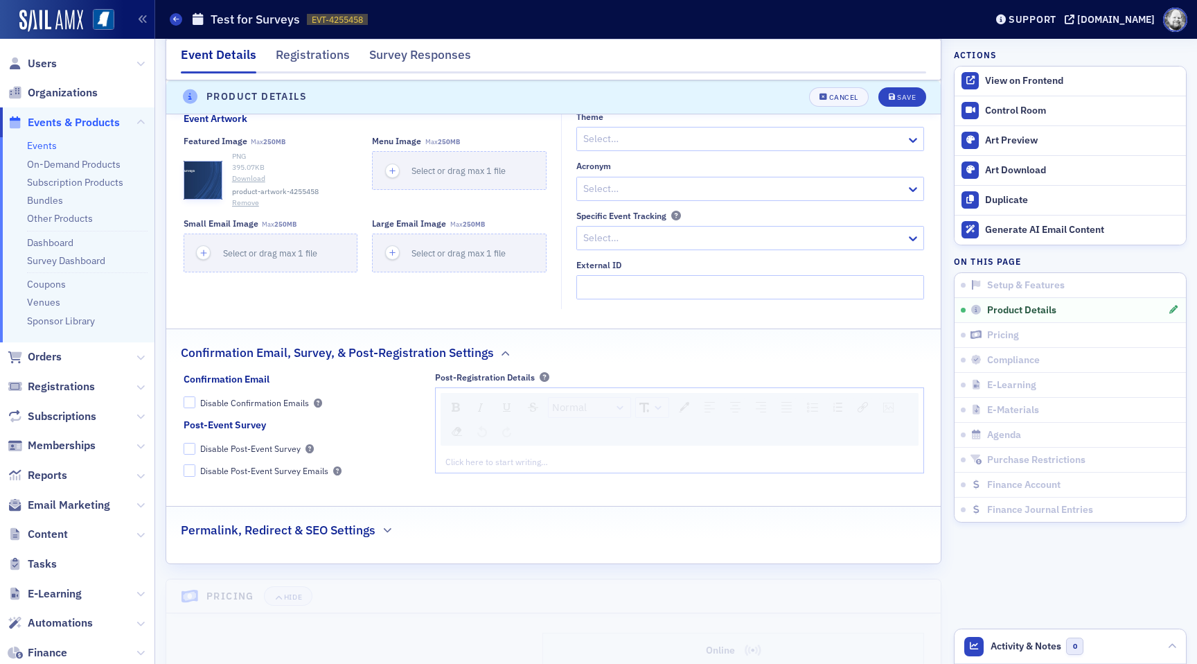
click at [383, 521] on div "Permalink, Redirect & SEO Settings" at bounding box center [554, 523] width 746 height 33
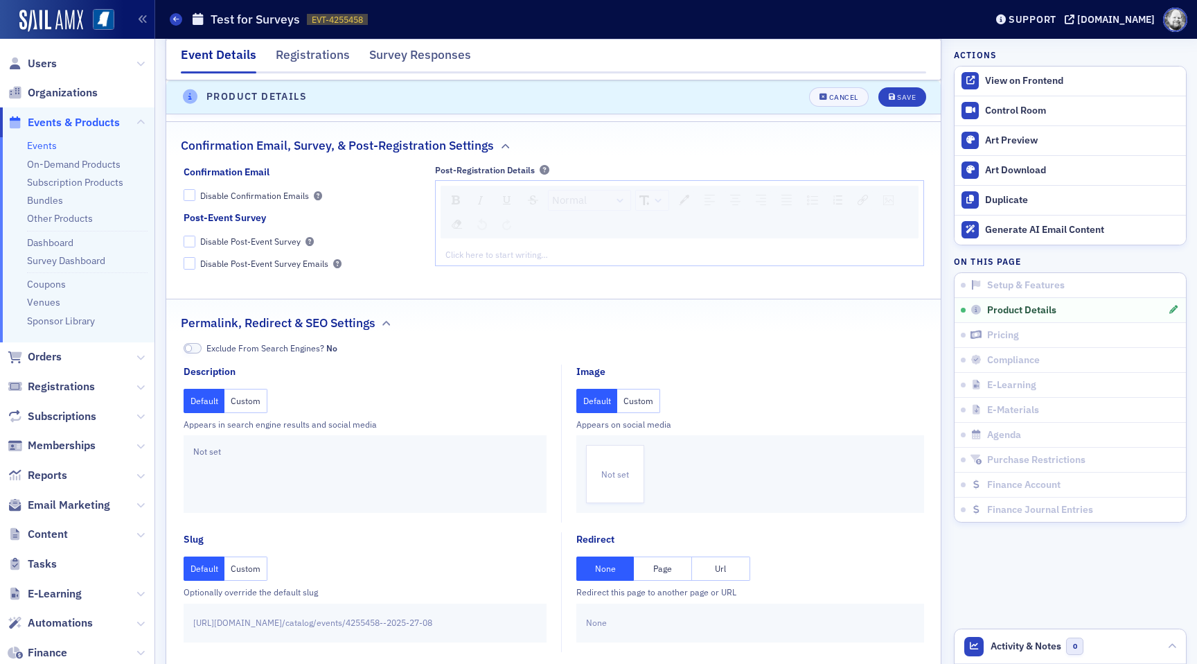
scroll to position [1340, 0]
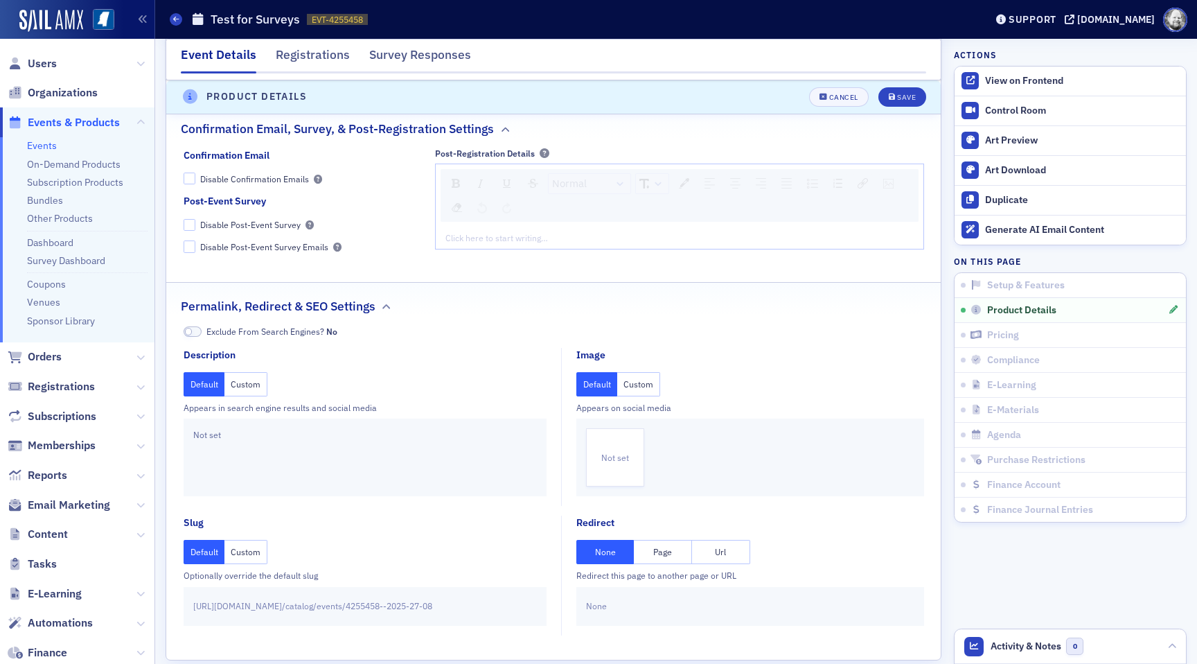
click at [665, 552] on button "Page" at bounding box center [663, 552] width 58 height 24
click at [659, 609] on div at bounding box center [744, 605] width 304 height 15
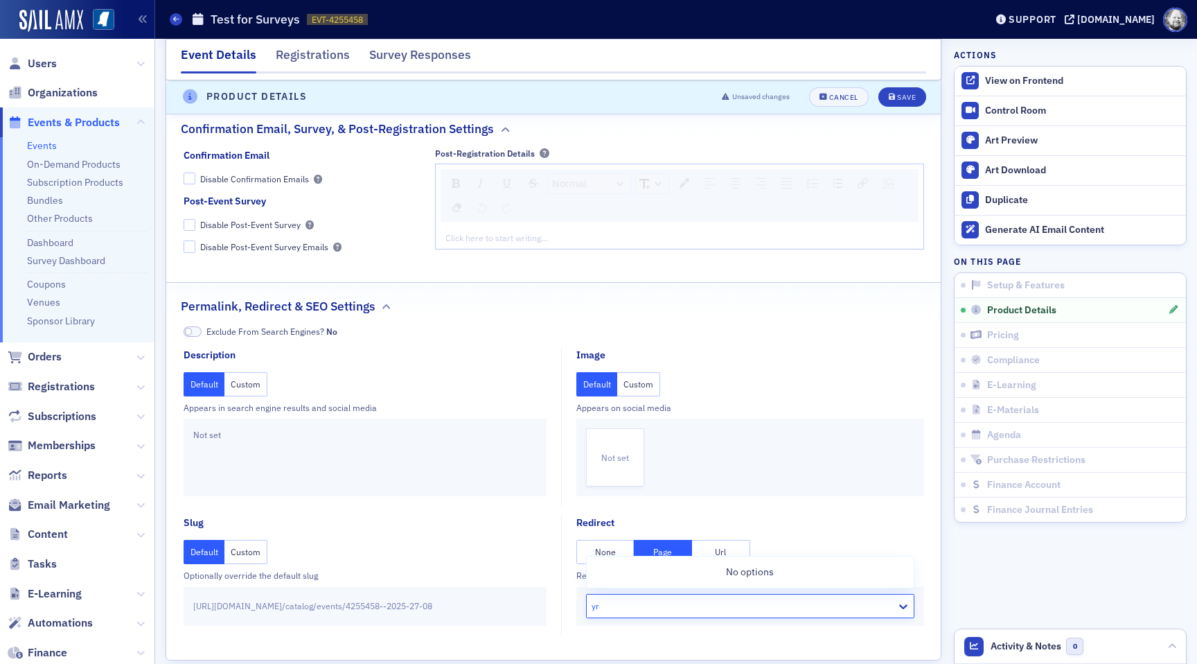
type input "y"
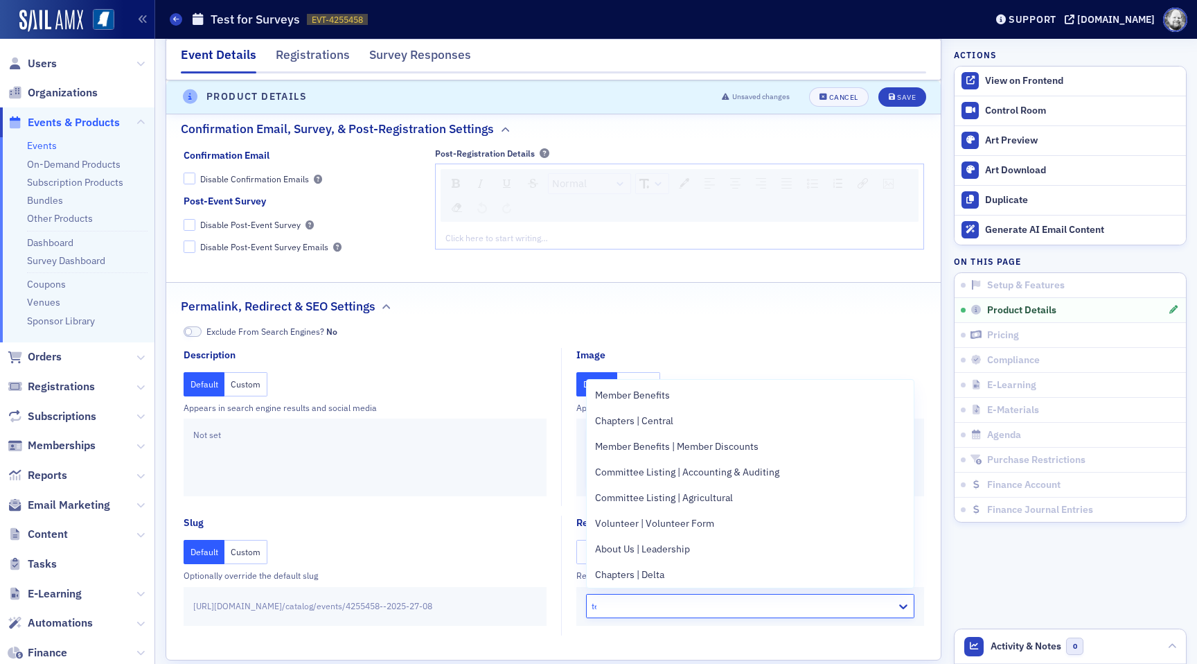
type input "tes"
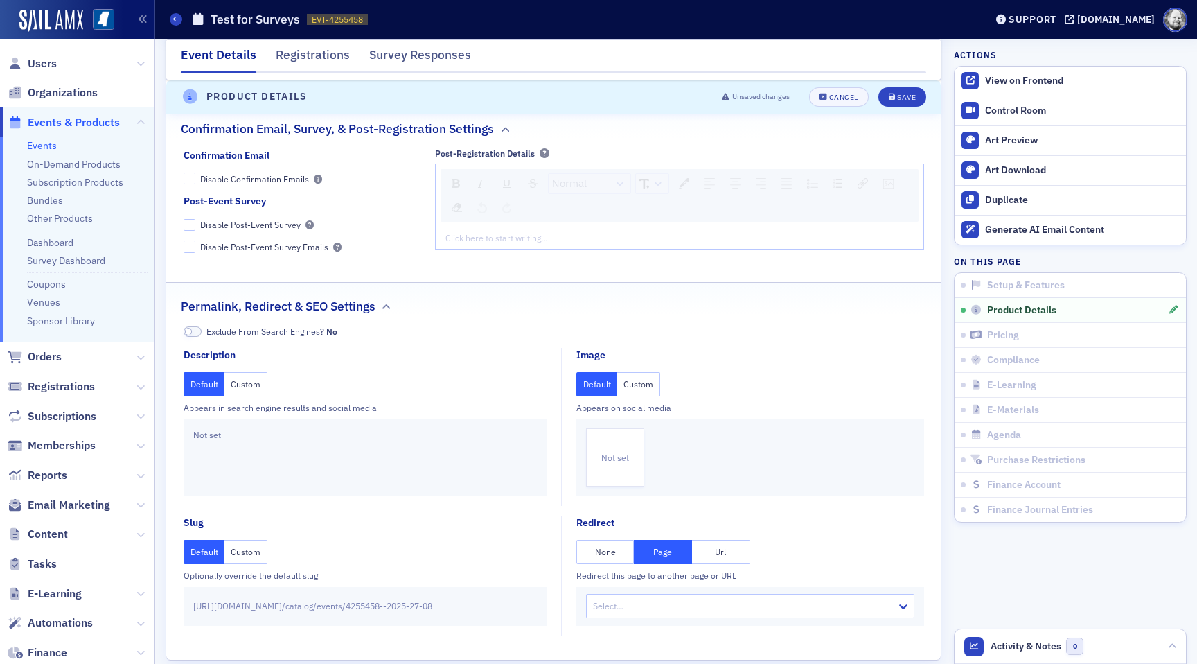
click at [606, 548] on button "None" at bounding box center [606, 552] width 58 height 24
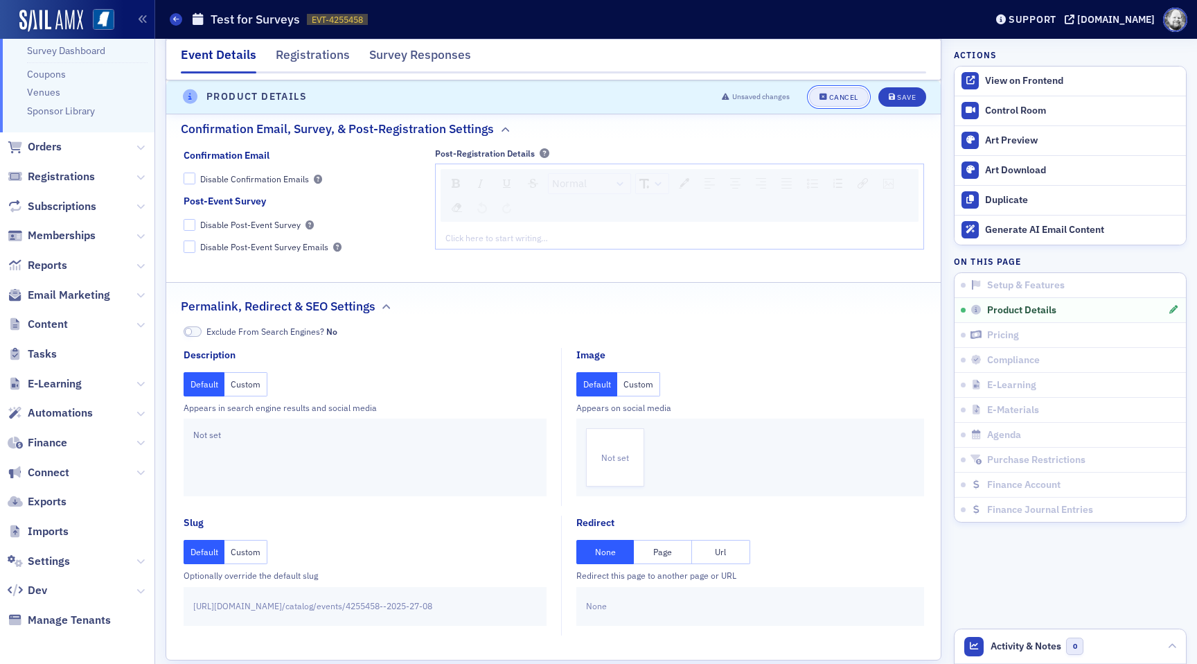
click at [830, 100] on div "Cancel" at bounding box center [844, 98] width 29 height 8
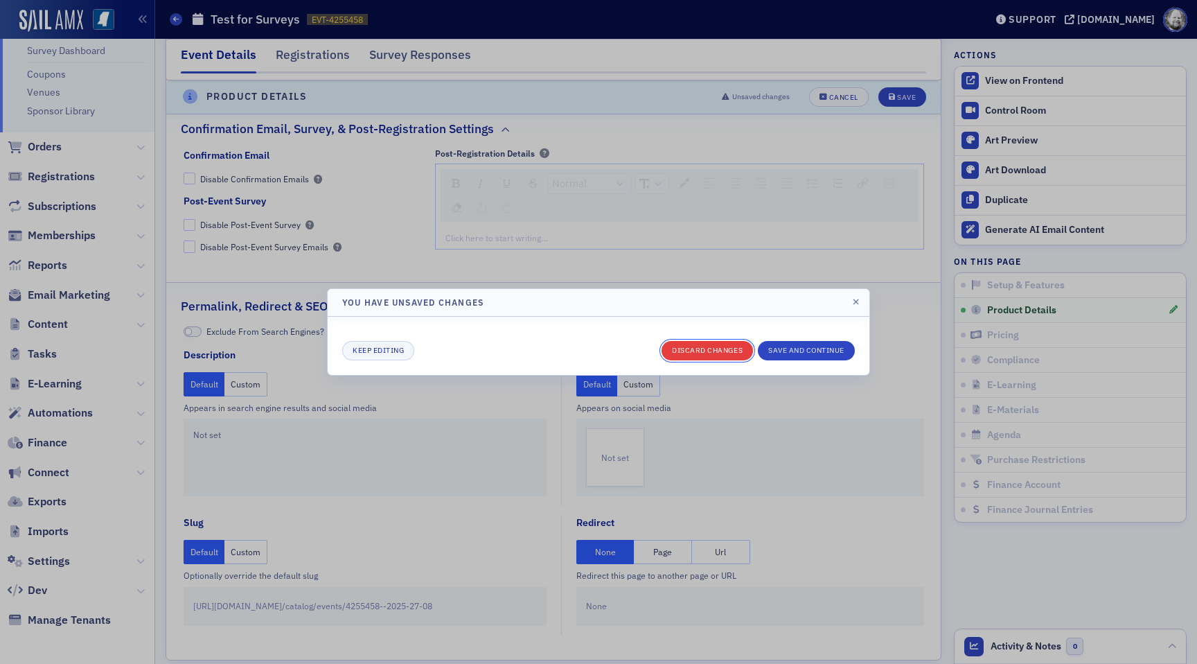
click at [708, 348] on button "Discard changes" at bounding box center [707, 350] width 91 height 19
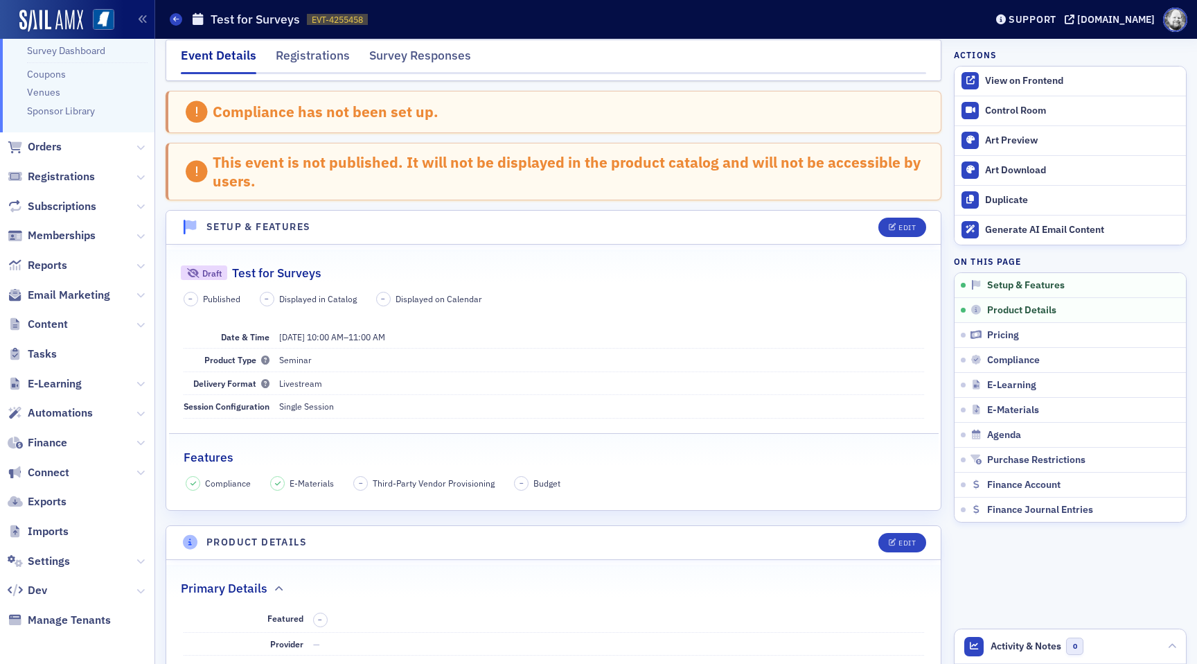
scroll to position [0, 0]
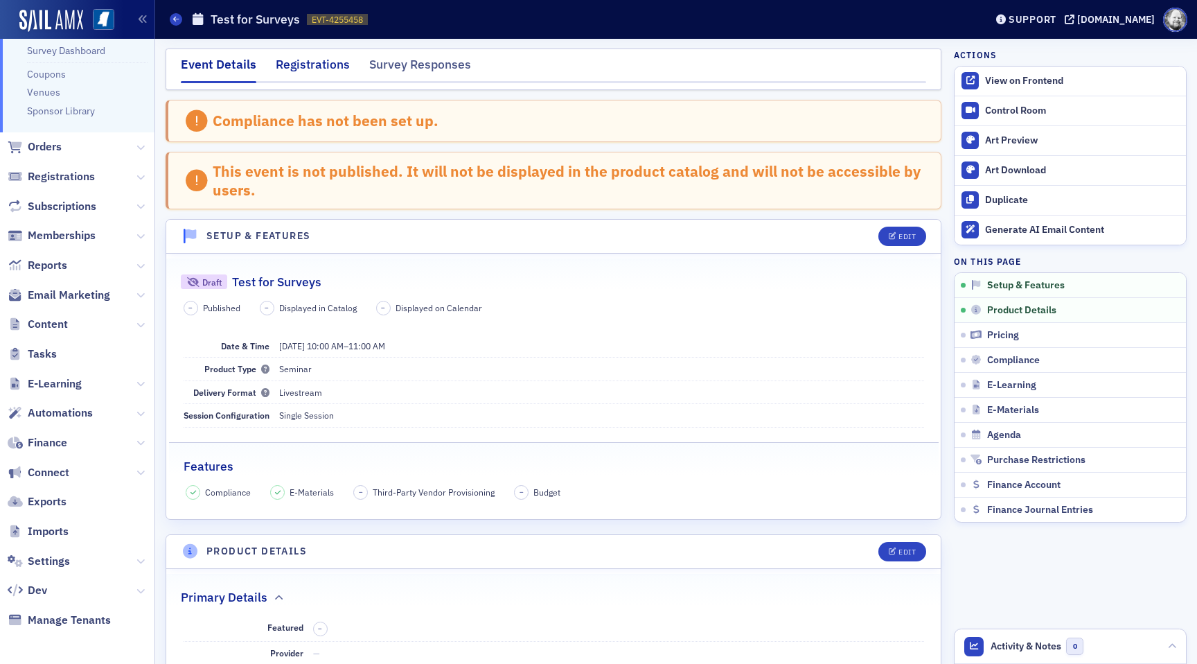
click at [315, 56] on div "Registrations" at bounding box center [313, 68] width 74 height 26
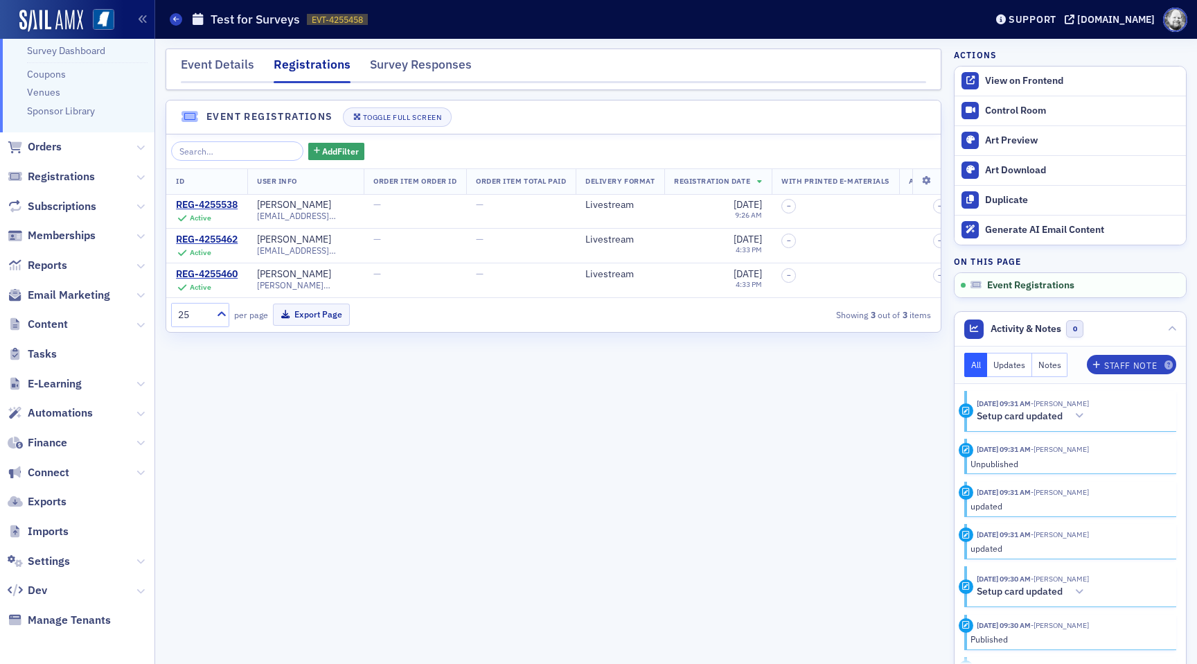
click at [55, 552] on span "Settings" at bounding box center [77, 561] width 155 height 30
click at [53, 557] on span "Settings" at bounding box center [49, 561] width 42 height 15
select select "US"
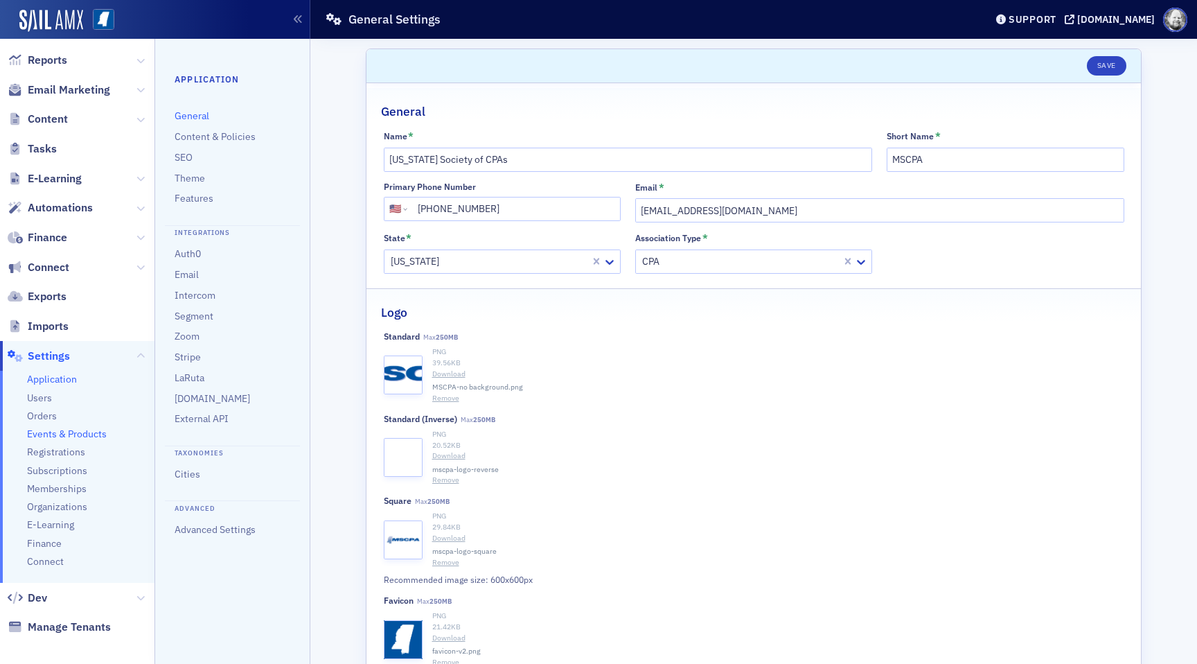
click at [69, 437] on span "Events & Products" at bounding box center [67, 434] width 80 height 13
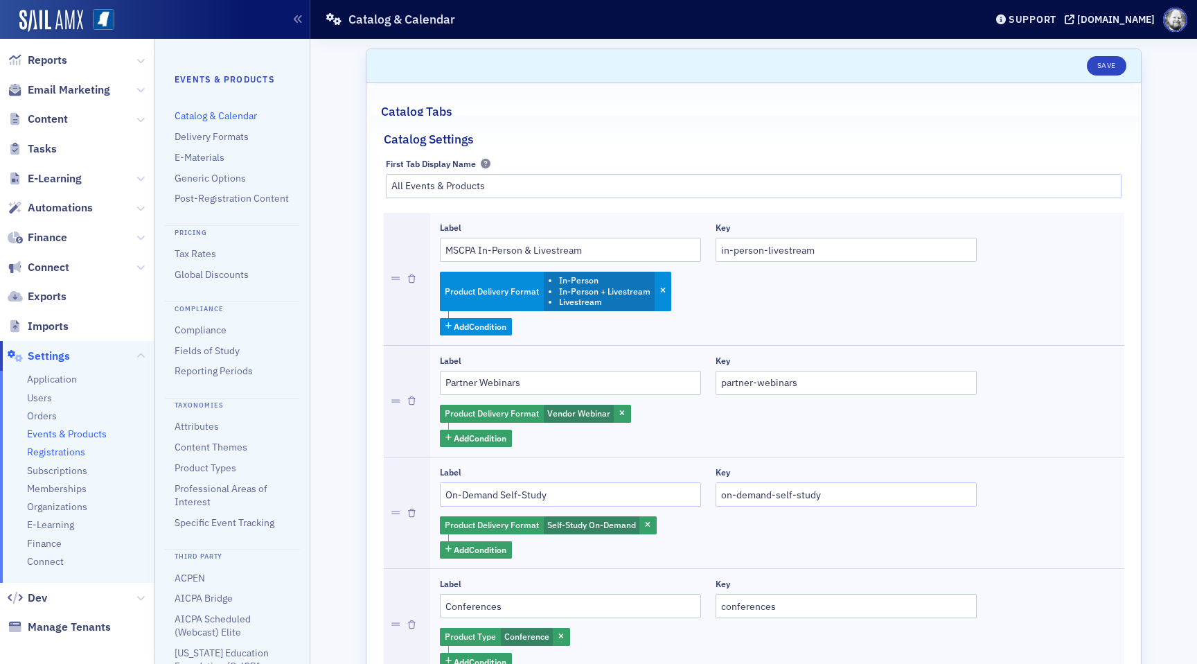
click at [62, 450] on span "Registrations" at bounding box center [56, 452] width 58 height 13
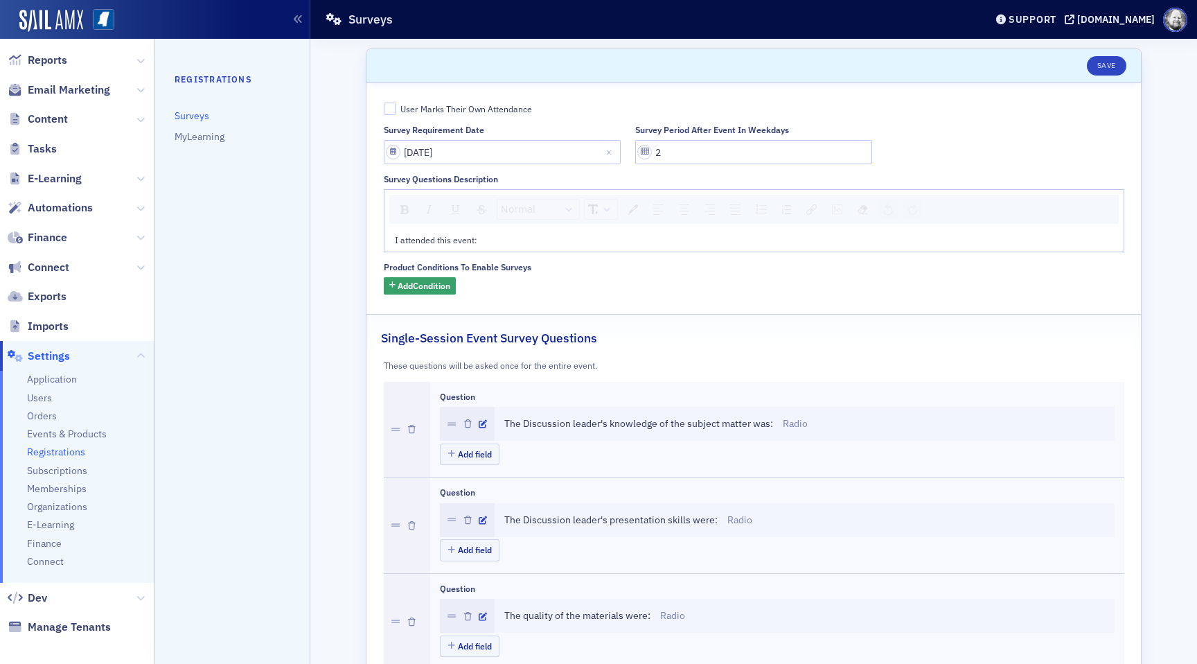
click at [198, 116] on link "Surveys" at bounding box center [192, 115] width 35 height 12
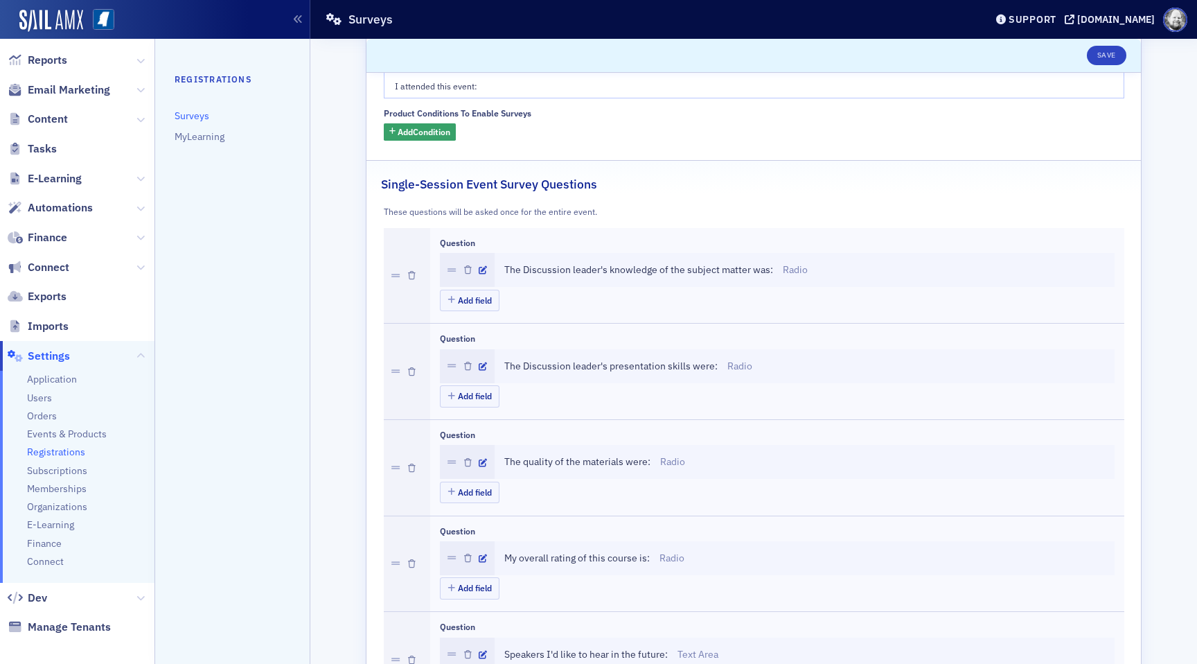
scroll to position [151, 0]
click at [469, 306] on button "Add field" at bounding box center [470, 302] width 60 height 21
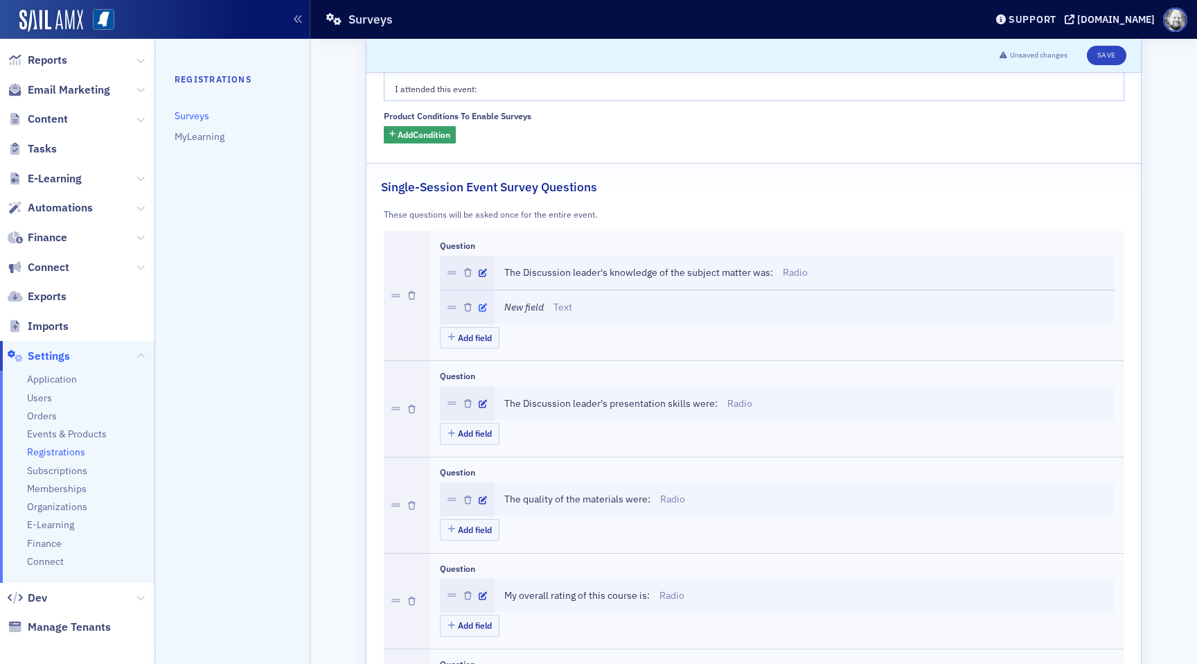
click at [484, 306] on icon "button" at bounding box center [483, 308] width 8 height 8
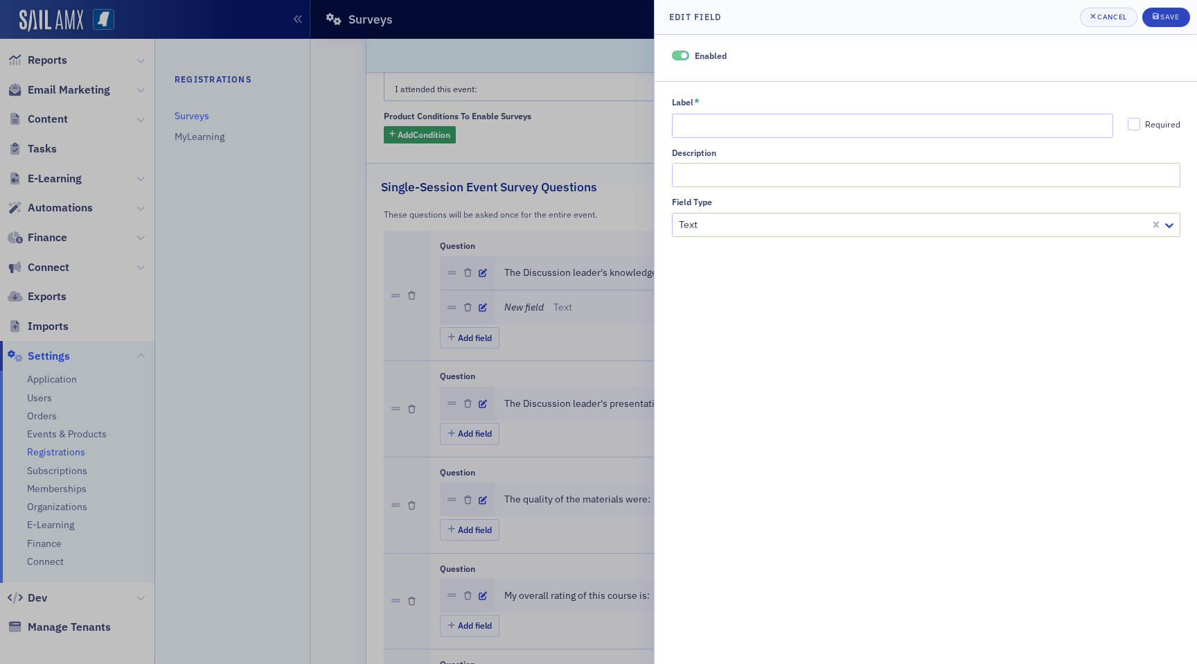
click at [718, 221] on div at bounding box center [913, 224] width 471 height 17
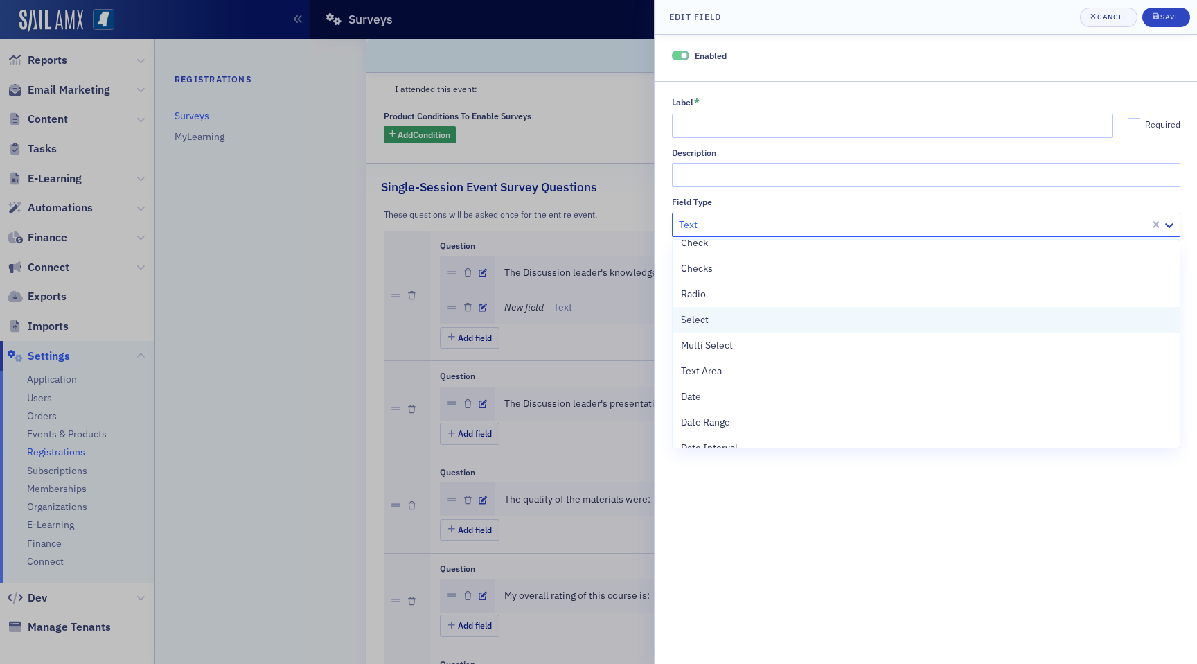
scroll to position [0, 0]
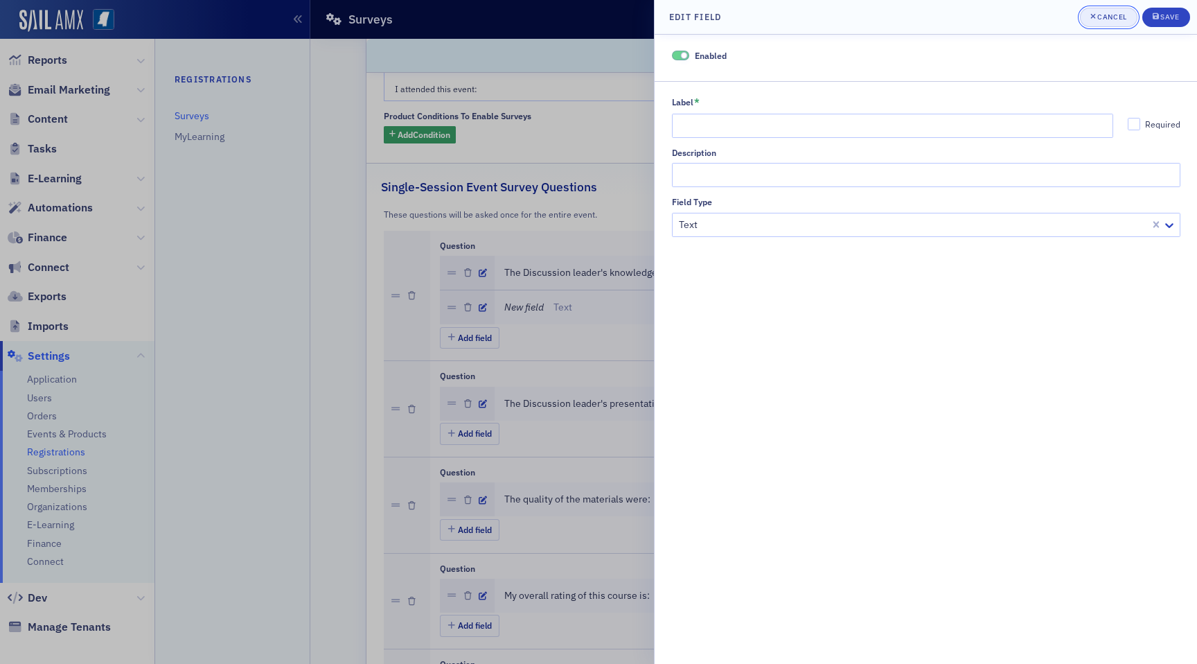
click at [1107, 9] on button "Cancel" at bounding box center [1109, 17] width 58 height 19
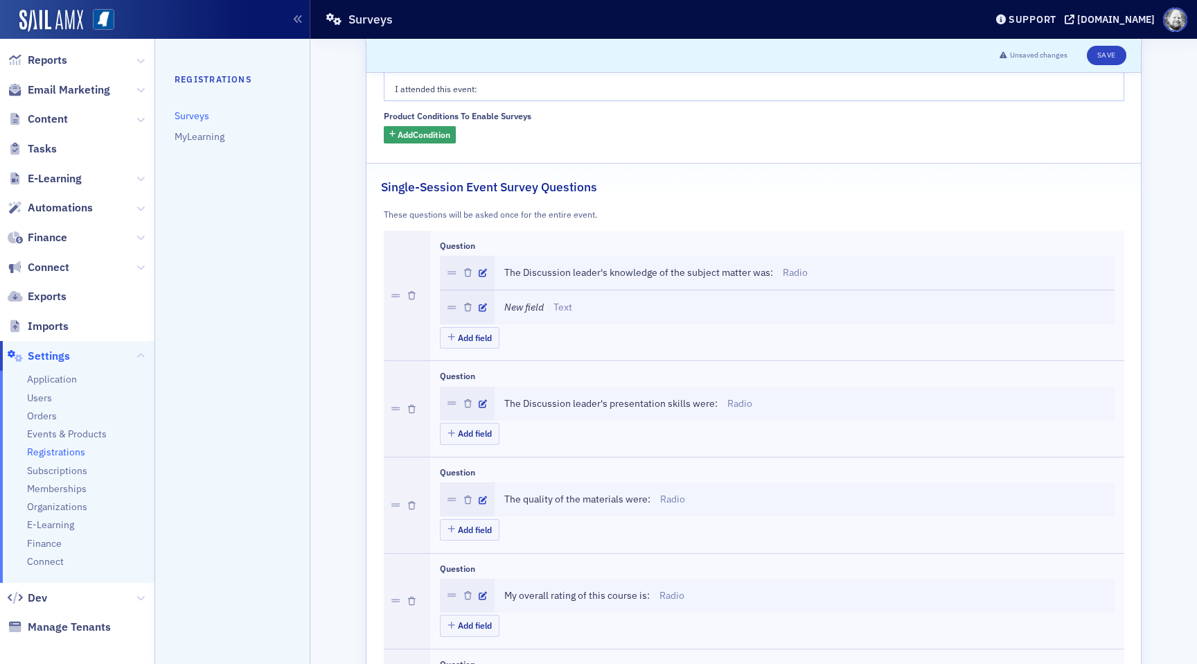
click at [272, 250] on nav "Registrations Surveys MyLearning" at bounding box center [232, 351] width 155 height 625
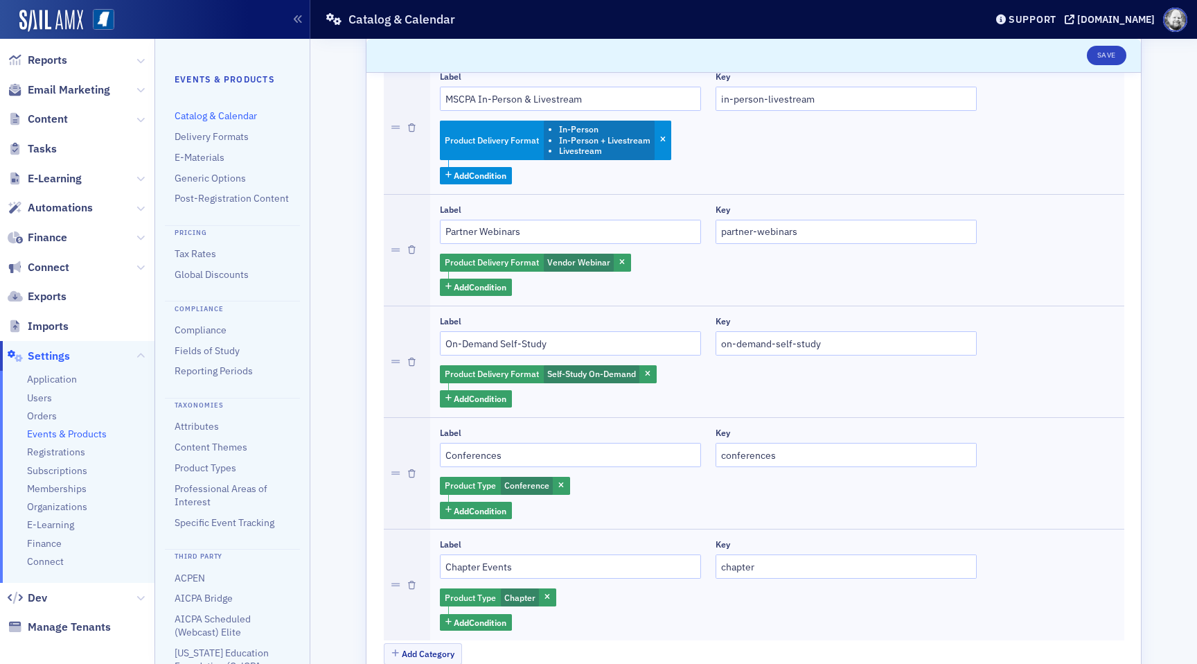
select select "US"
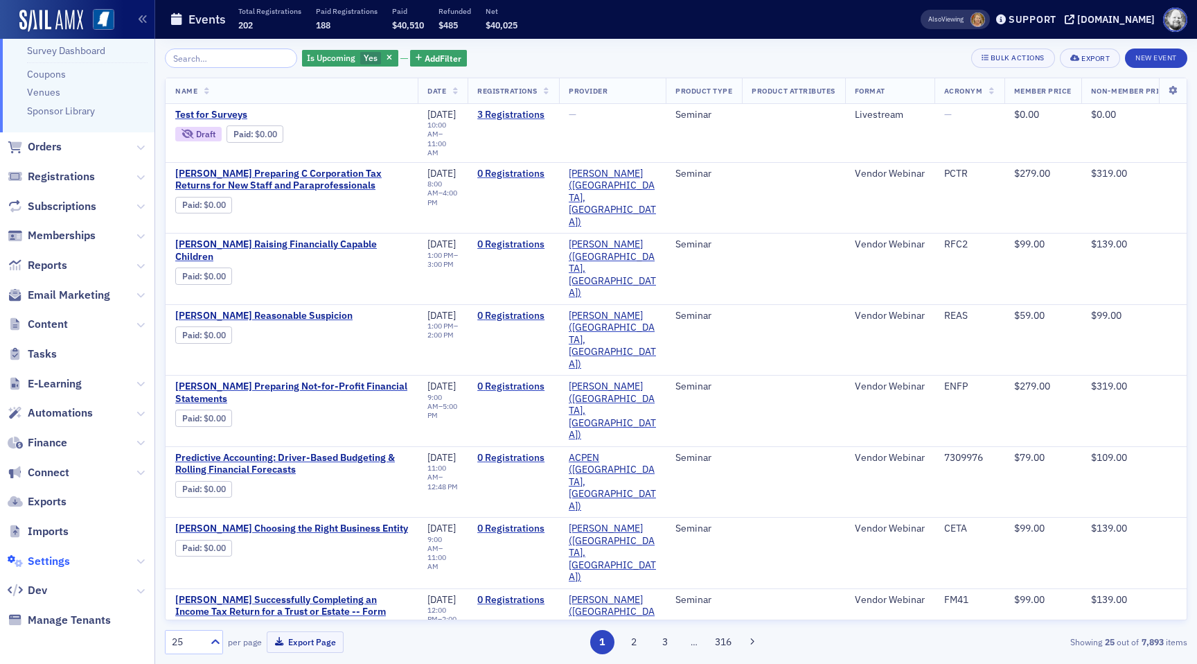
click at [52, 556] on span "Settings" at bounding box center [49, 561] width 42 height 15
select select "US"
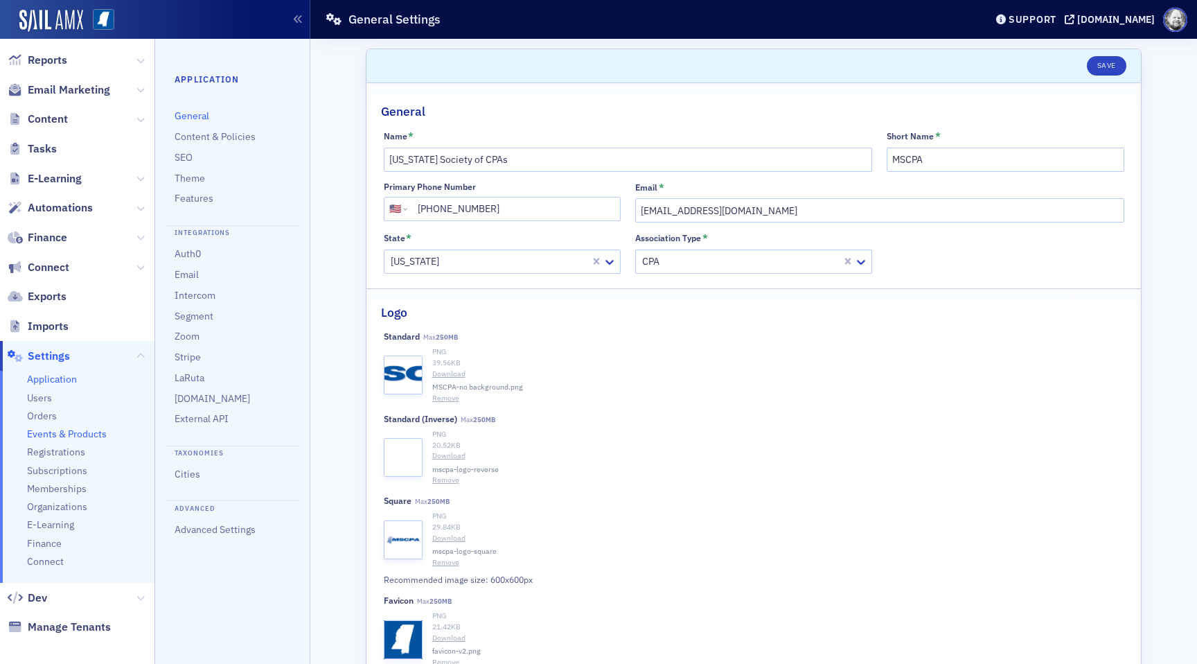
click at [56, 432] on span "Events & Products" at bounding box center [67, 434] width 80 height 13
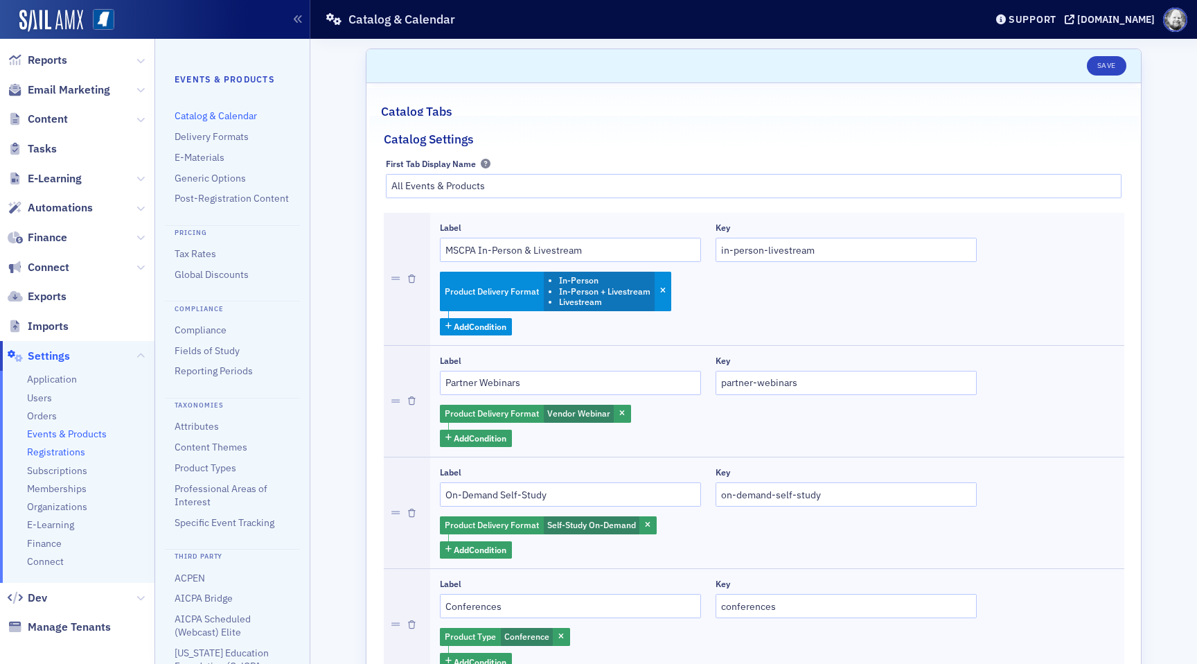
click at [71, 449] on span "Registrations" at bounding box center [56, 452] width 58 height 13
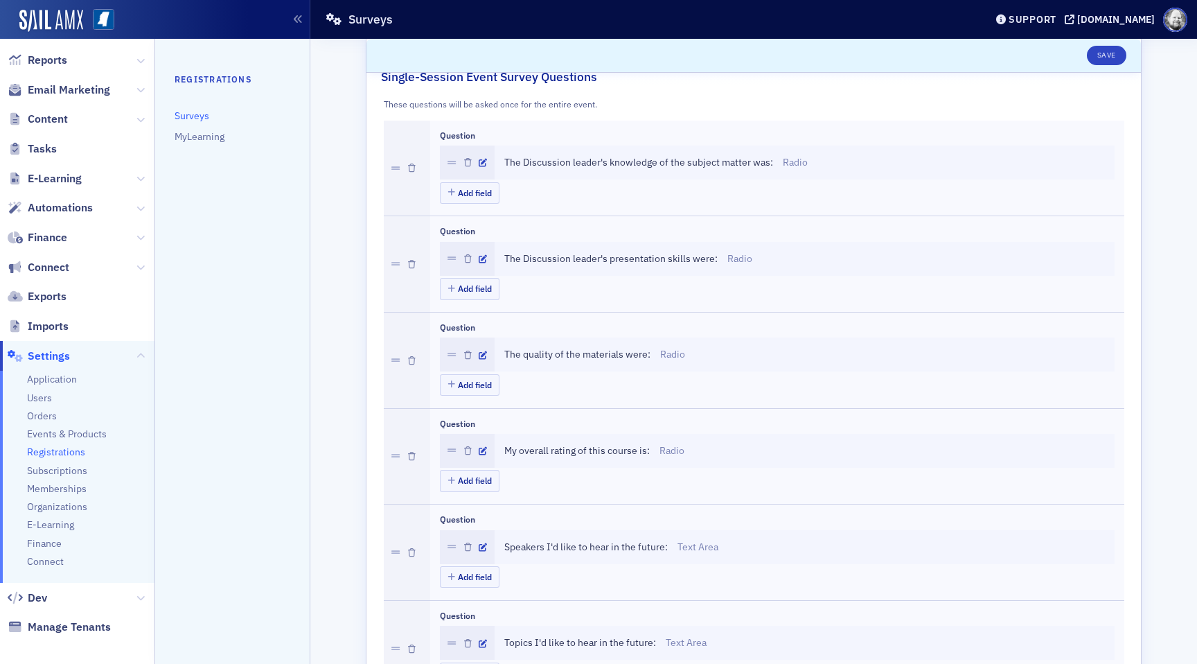
scroll to position [269, 0]
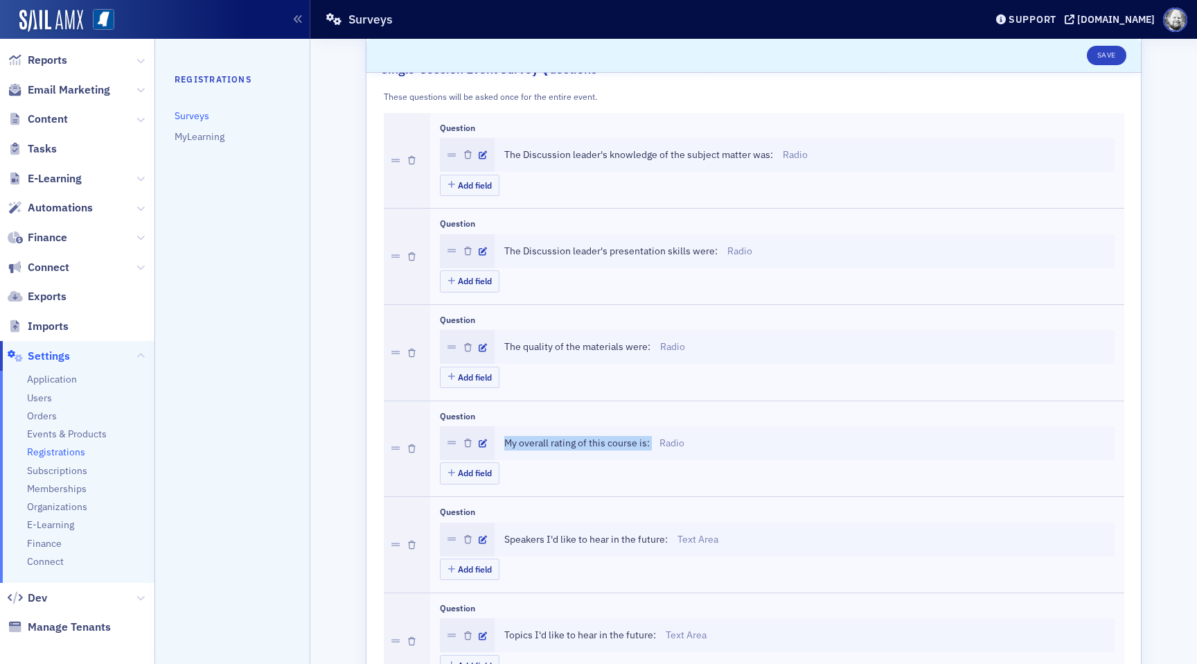
drag, startPoint x: 505, startPoint y: 441, endPoint x: 654, endPoint y: 445, distance: 149.0
click at [654, 445] on div "My overall rating of this course is: Radio" at bounding box center [804, 443] width 601 height 15
click at [511, 444] on span "My overall rating of this course is:" at bounding box center [577, 443] width 146 height 15
drag, startPoint x: 502, startPoint y: 444, endPoint x: 654, endPoint y: 446, distance: 151.8
click at [654, 446] on div "My overall rating of this course is: Radio" at bounding box center [805, 443] width 620 height 34
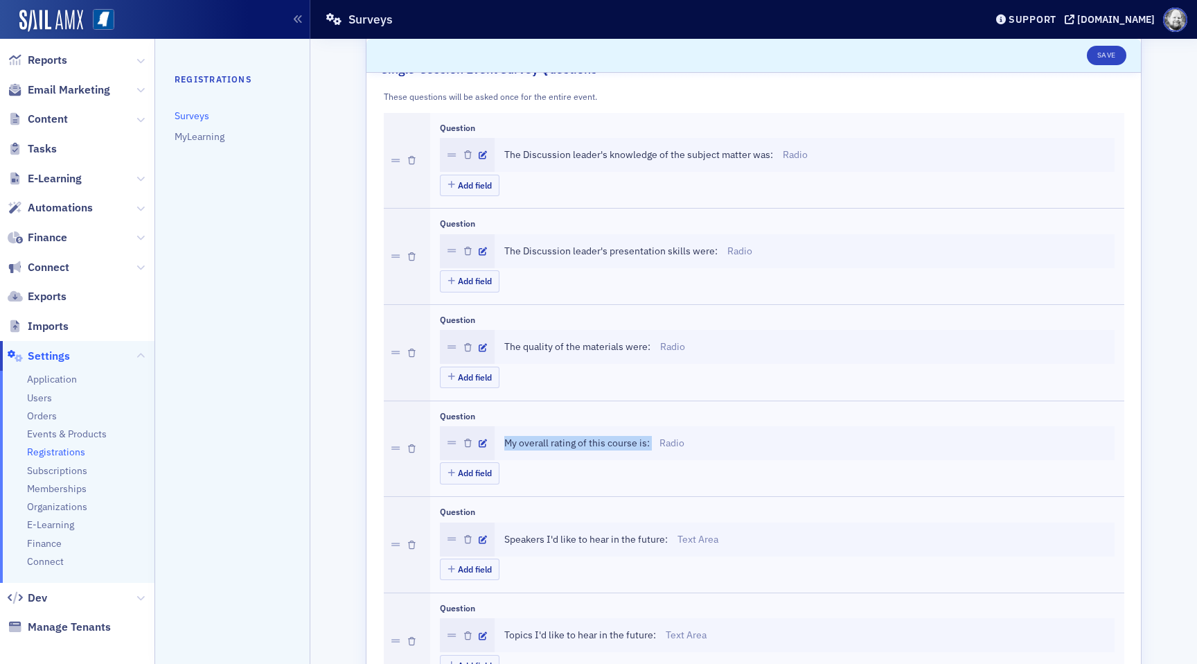
scroll to position [0, 0]
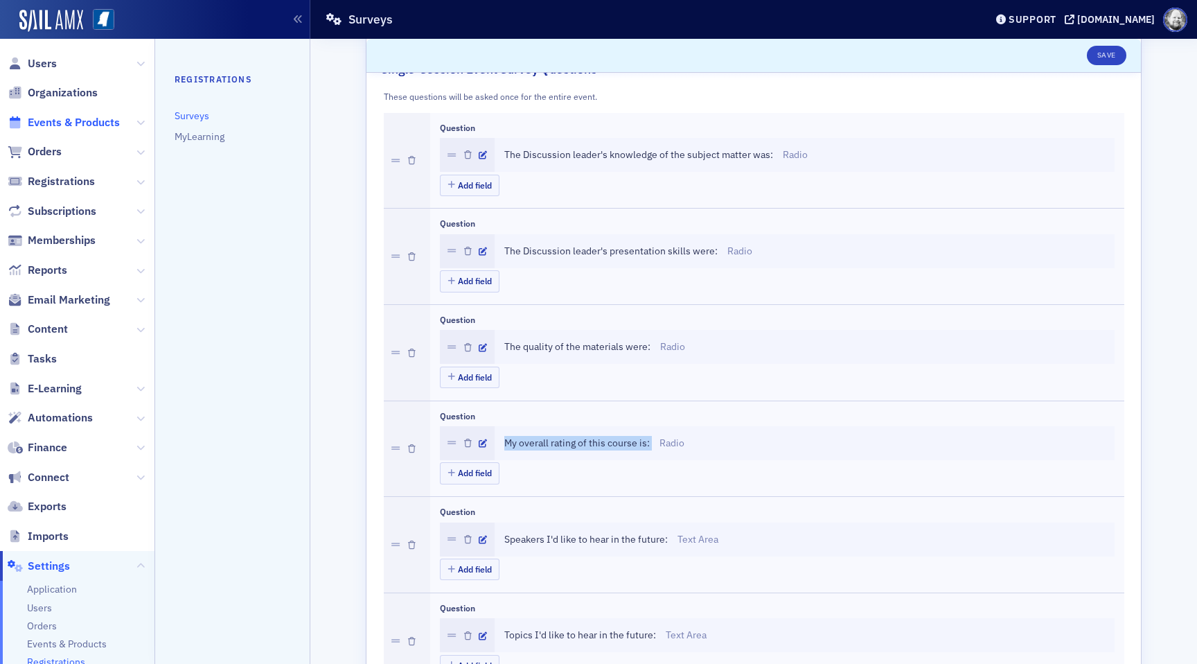
click at [67, 124] on span "Events & Products" at bounding box center [74, 122] width 92 height 15
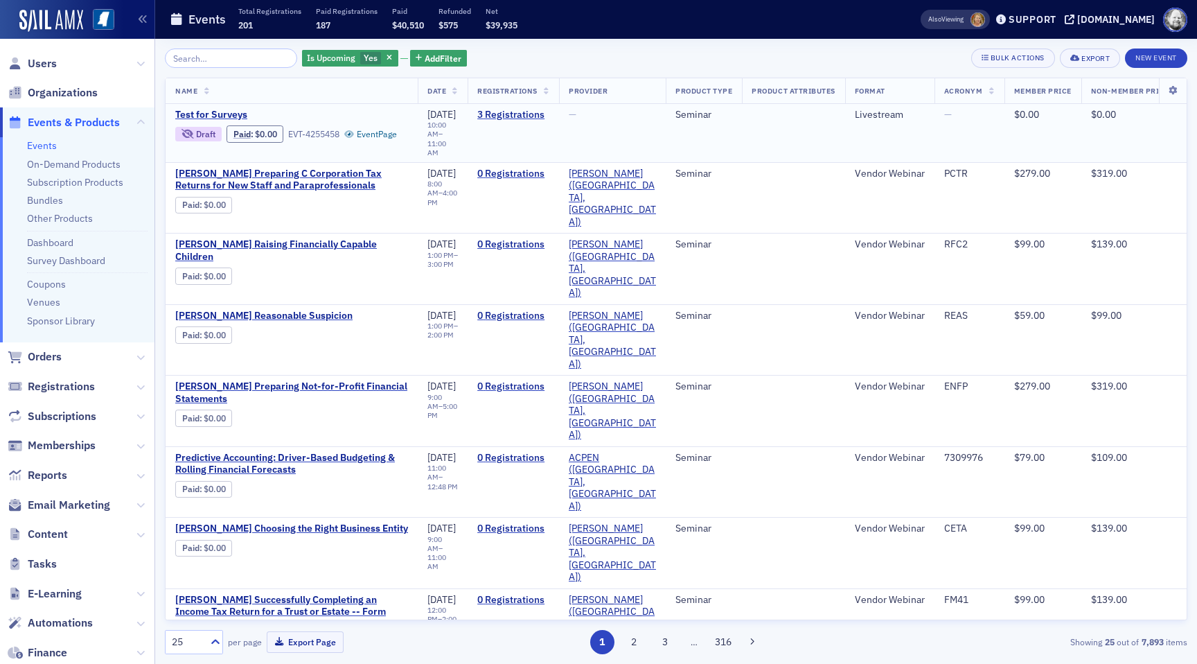
click at [214, 121] on span "Draft Paid : $0.00 EVT-4255458 Event Page" at bounding box center [291, 131] width 233 height 21
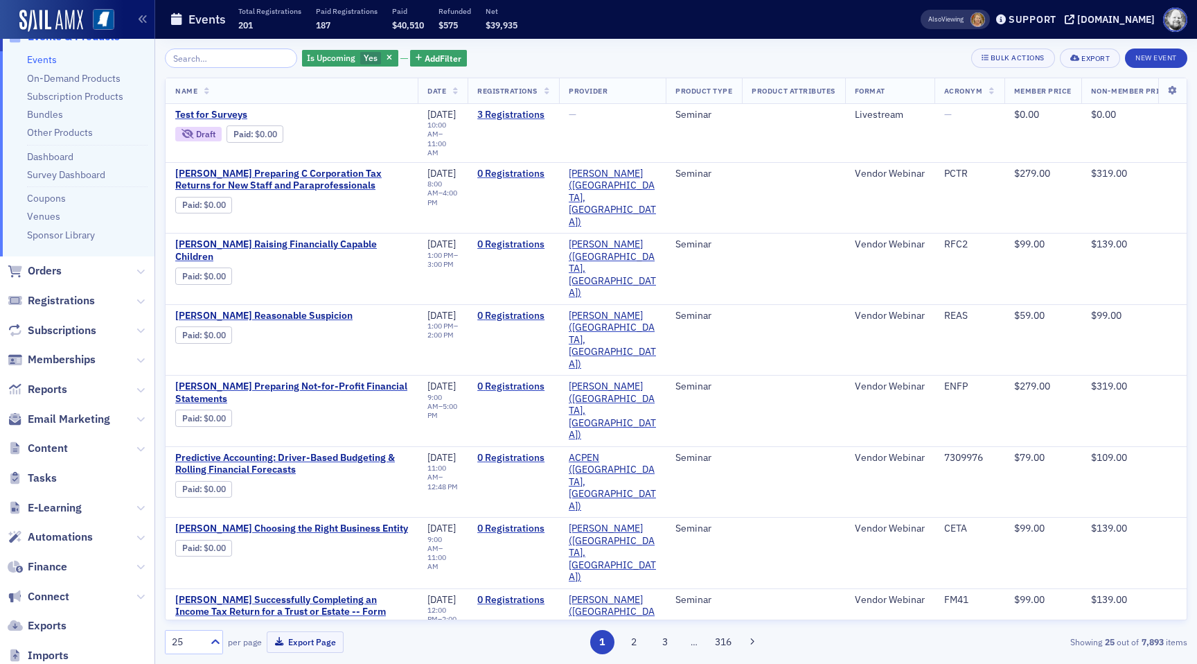
scroll to position [100, 0]
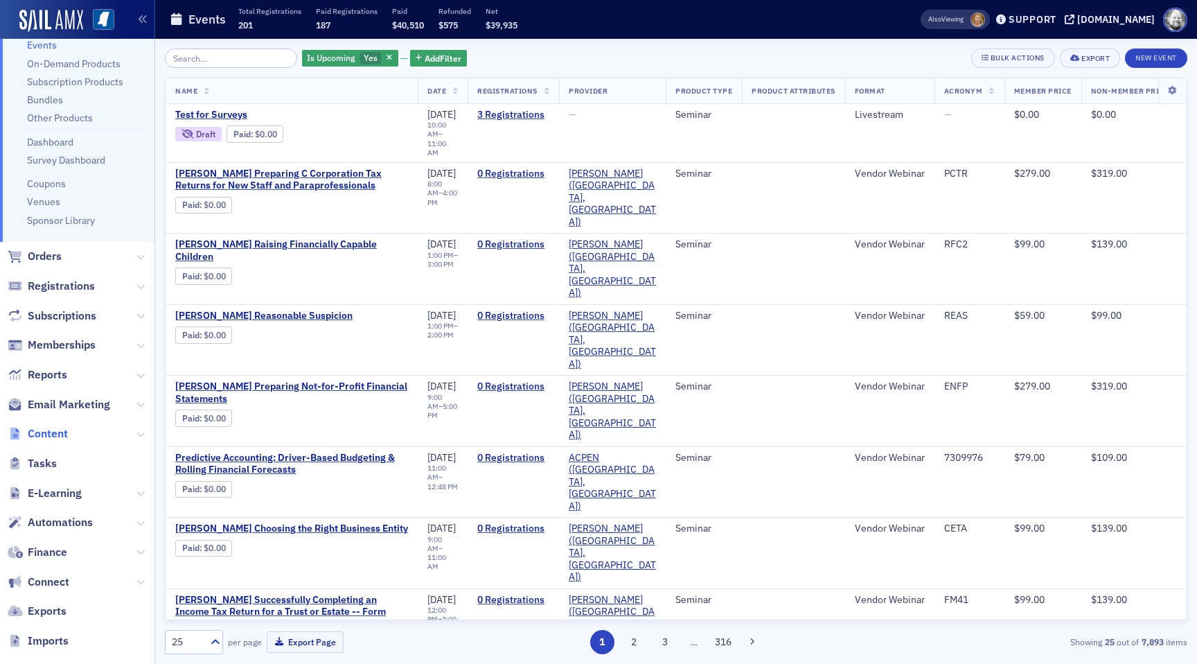
click at [46, 432] on span "Content" at bounding box center [48, 433] width 40 height 15
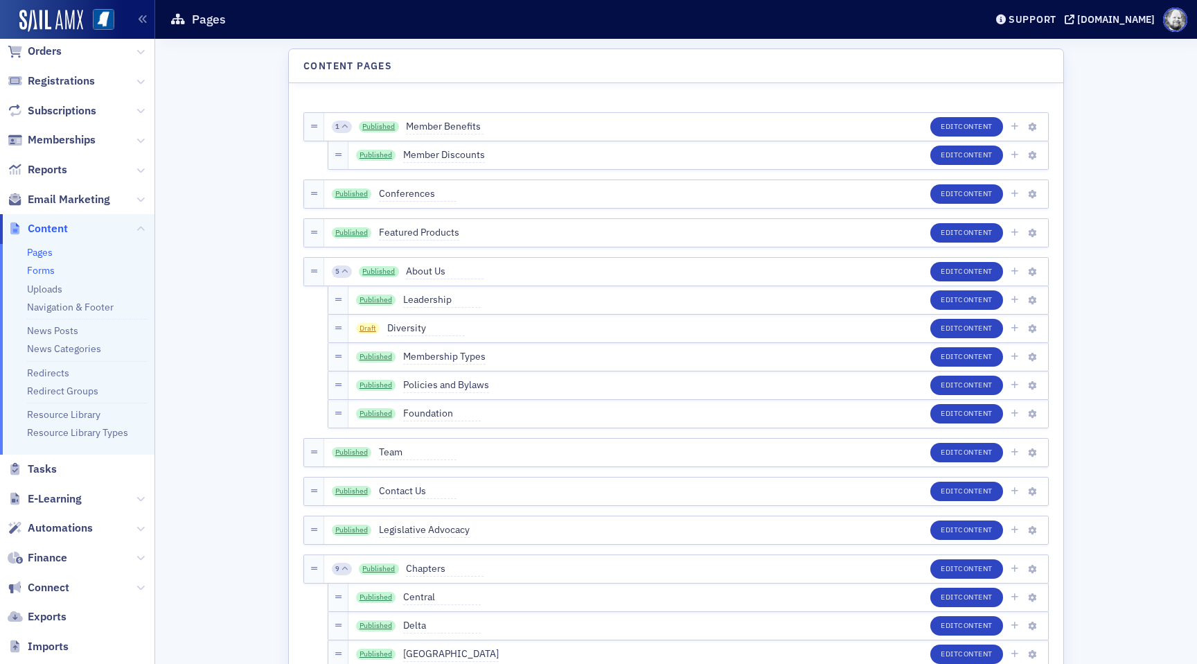
click at [47, 270] on link "Forms" at bounding box center [41, 270] width 28 height 12
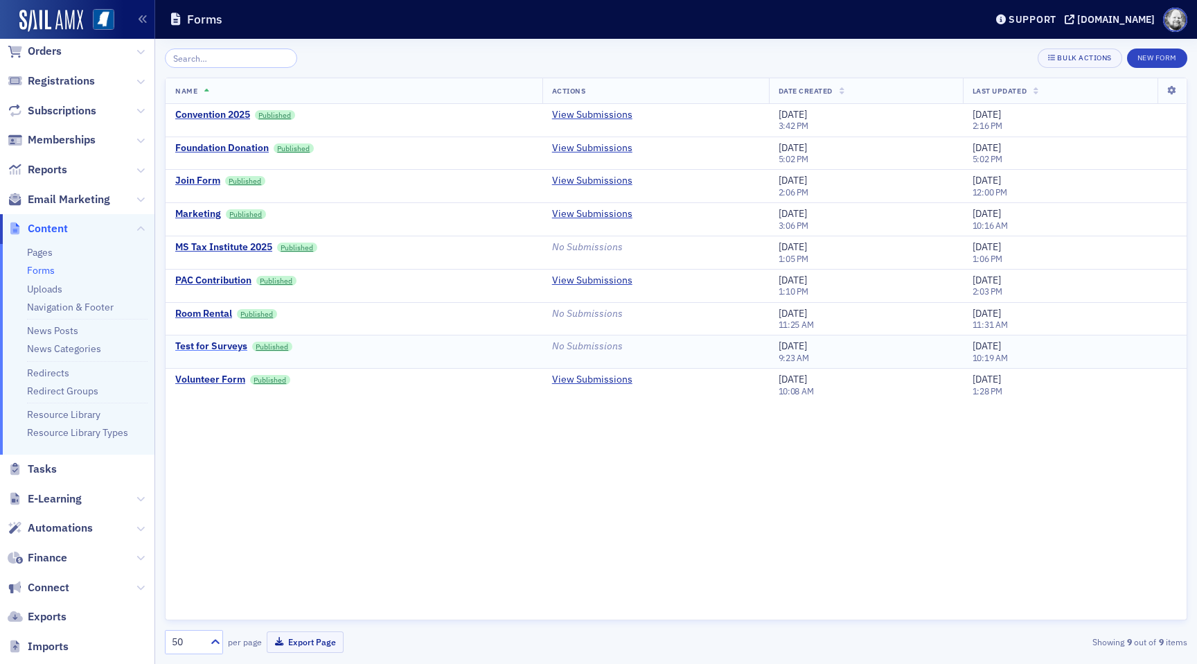
click at [213, 350] on div "Test for Surveys" at bounding box center [211, 346] width 72 height 12
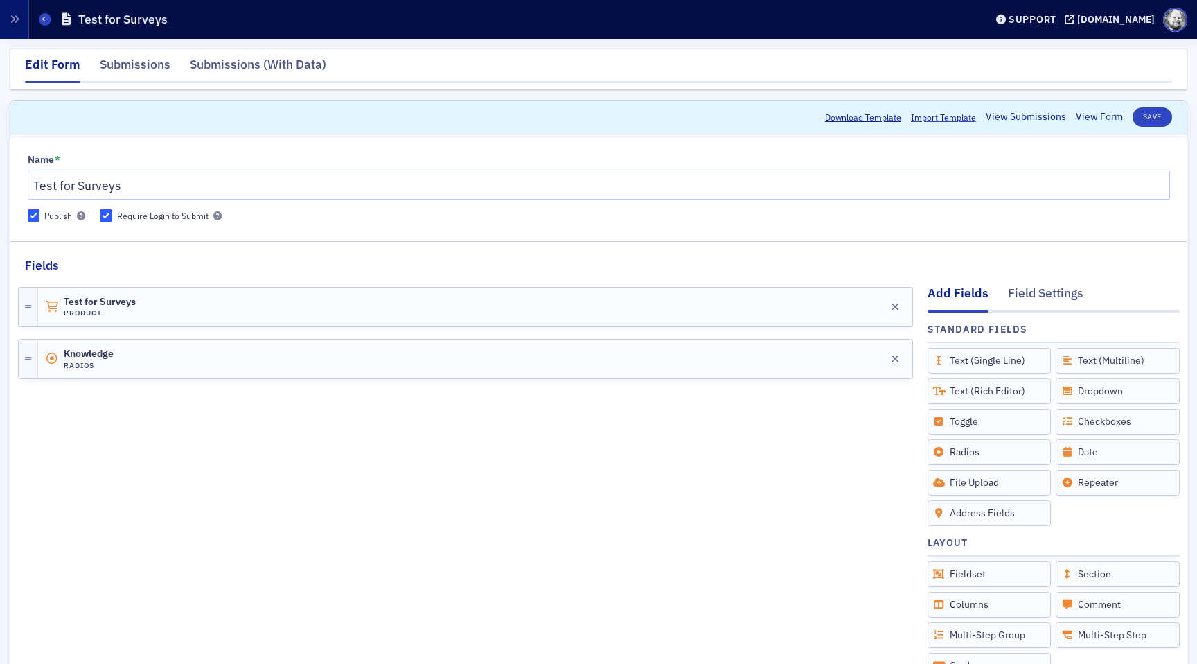
click at [1104, 119] on link "View Form" at bounding box center [1099, 116] width 47 height 15
click at [602, 131] on header "Download Template Import Template View Submissions View Form Save" at bounding box center [598, 117] width 1177 height 34
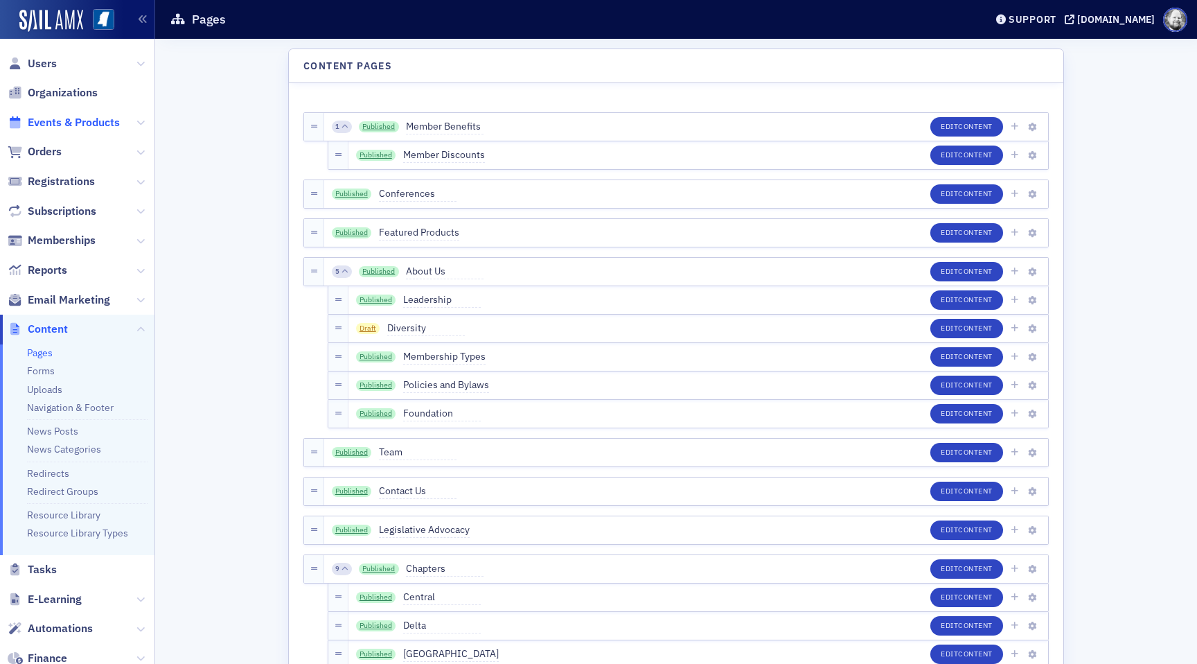
click at [67, 123] on span "Events & Products" at bounding box center [74, 122] width 92 height 15
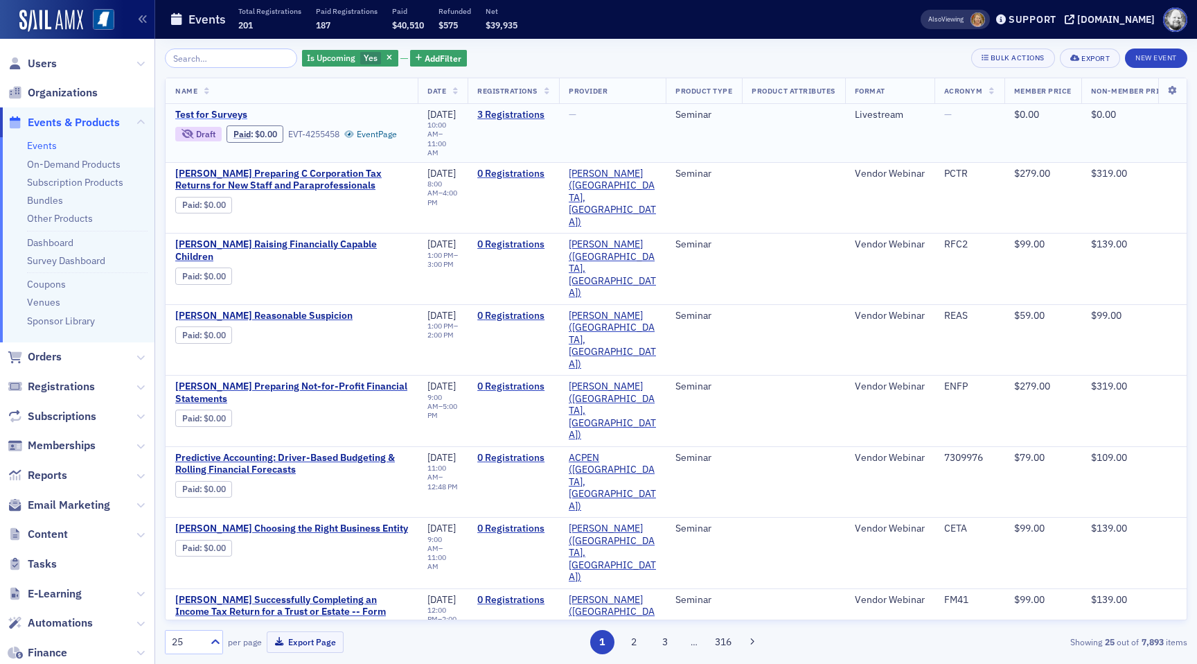
click at [222, 109] on span "Test for Surveys" at bounding box center [291, 115] width 233 height 12
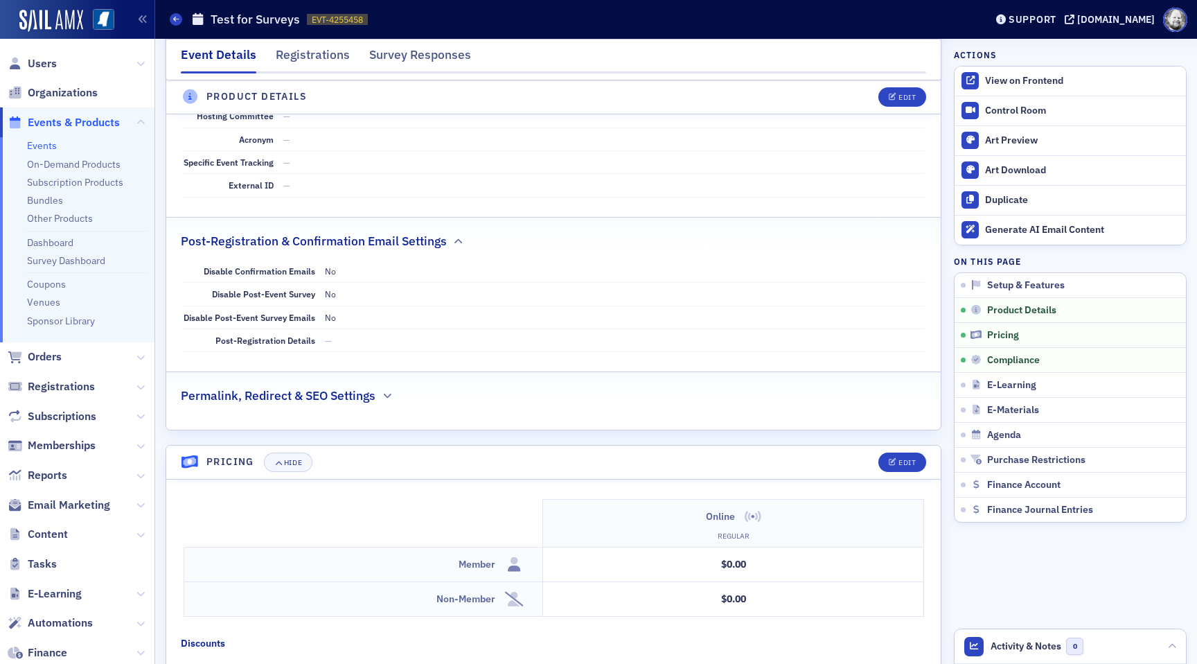
scroll to position [692, 0]
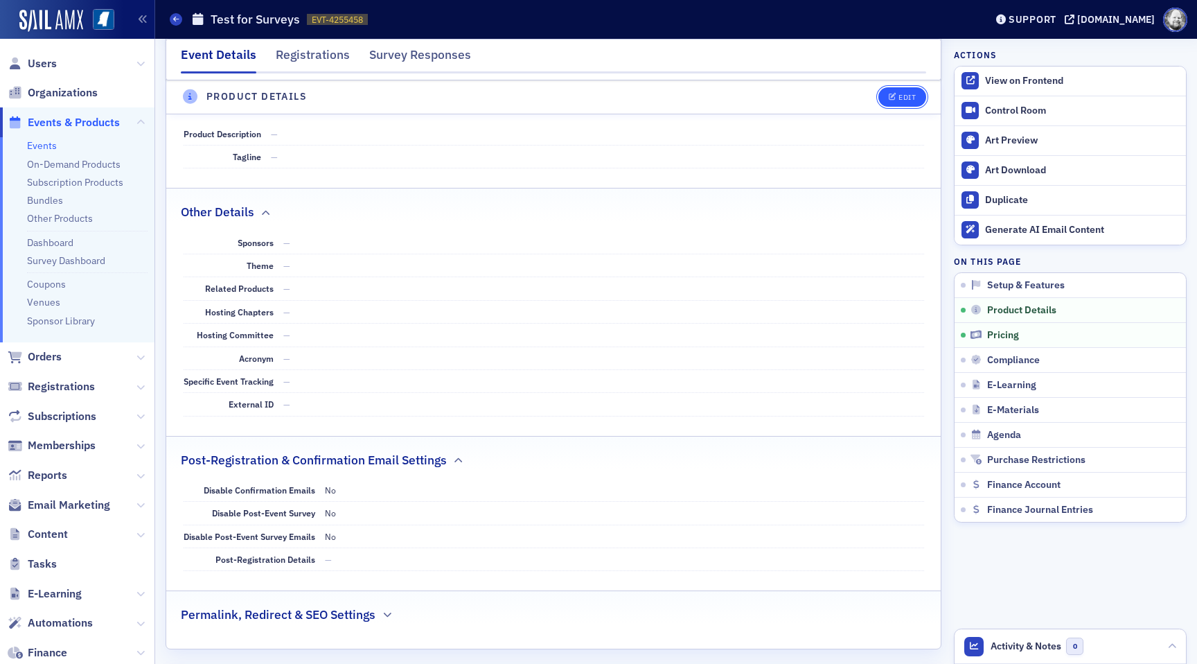
click at [895, 102] on button "Edit" at bounding box center [903, 96] width 48 height 19
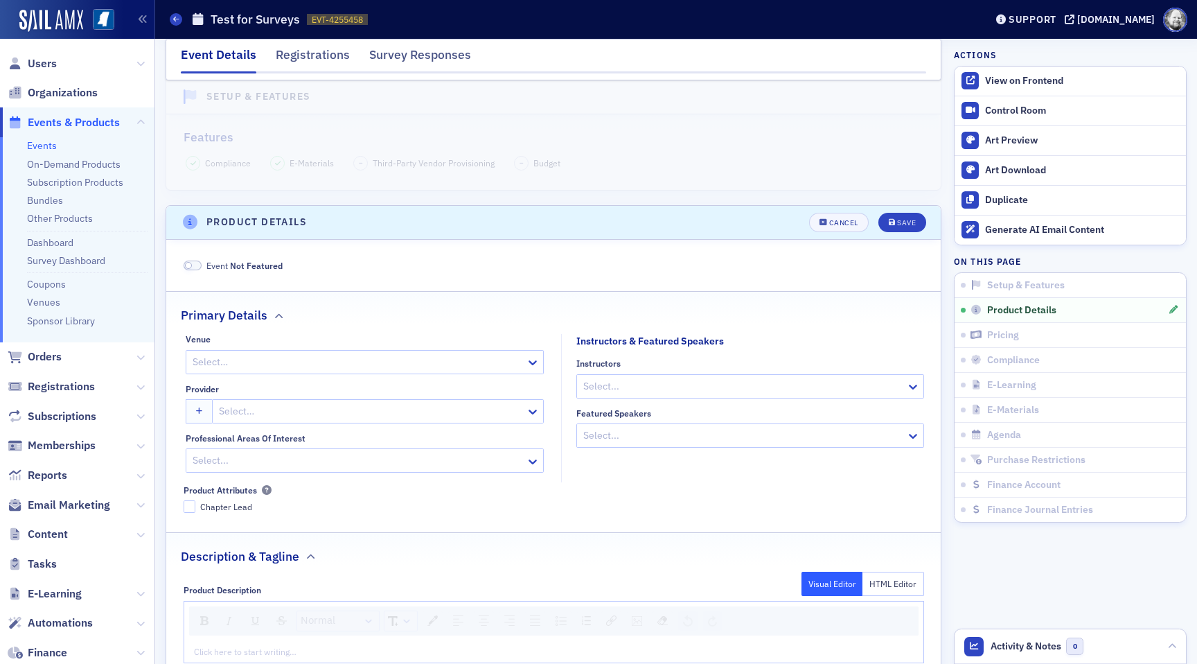
scroll to position [328, 0]
click at [837, 229] on button "Cancel" at bounding box center [839, 222] width 60 height 19
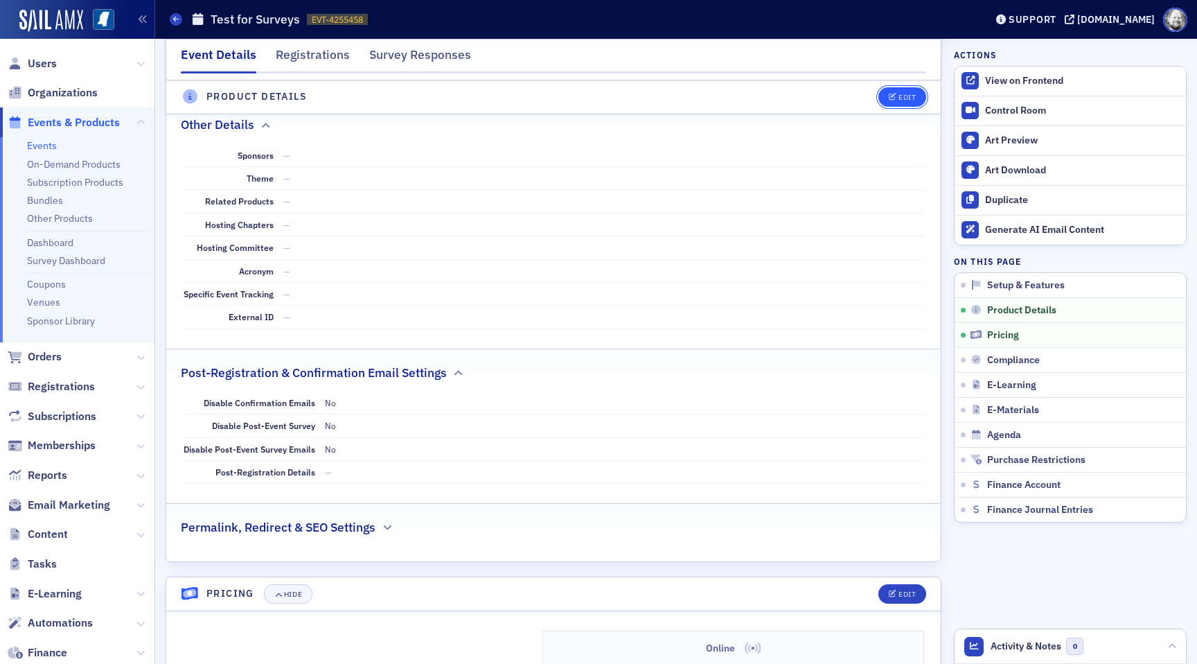
click at [900, 97] on div "Edit" at bounding box center [907, 98] width 17 height 8
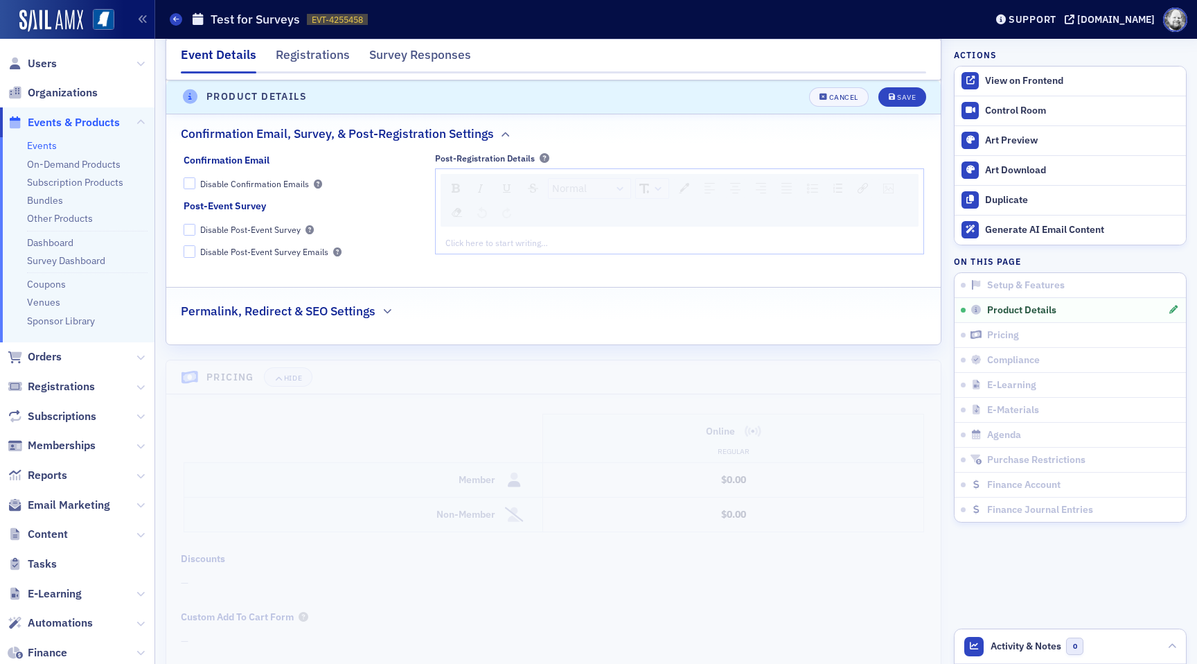
scroll to position [1335, 0]
click at [372, 306] on h2 "Permalink, Redirect & SEO Settings" at bounding box center [278, 310] width 195 height 18
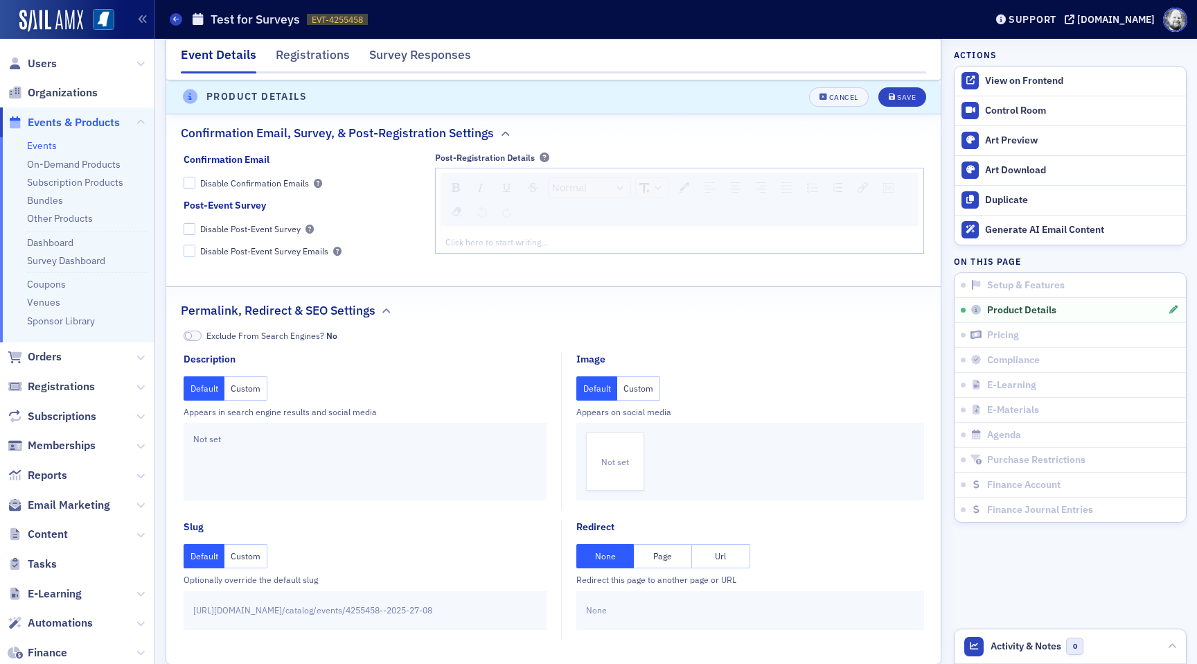
click at [258, 390] on button "Custom" at bounding box center [246, 388] width 43 height 24
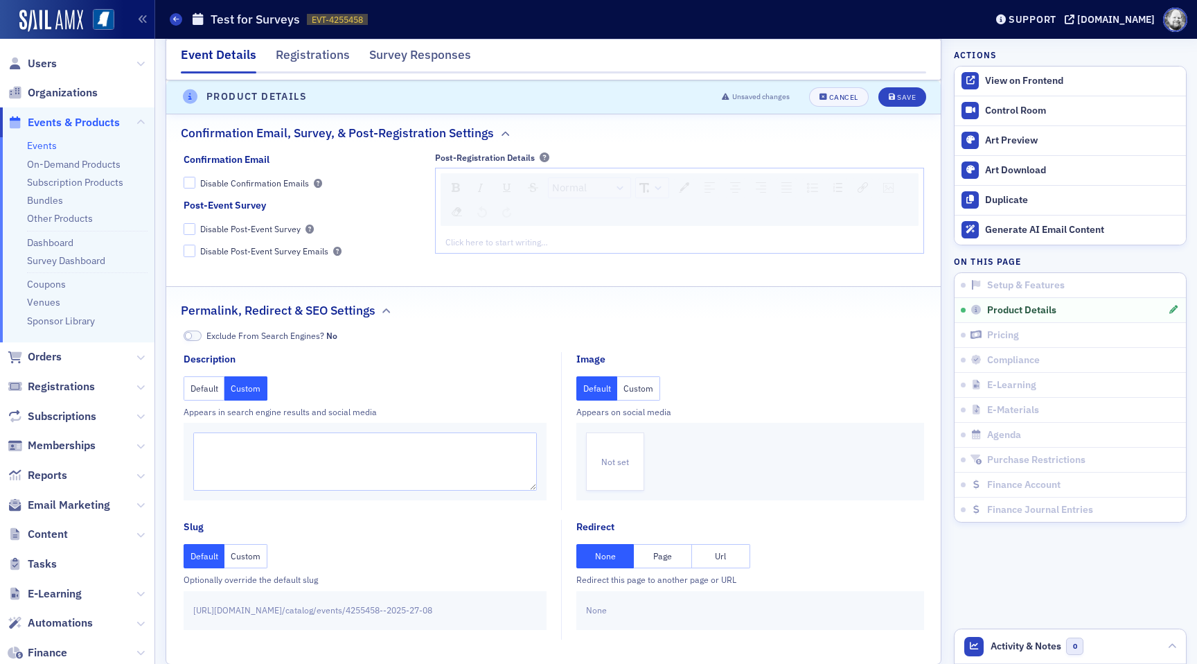
click at [206, 389] on button "Default" at bounding box center [205, 388] width 42 height 24
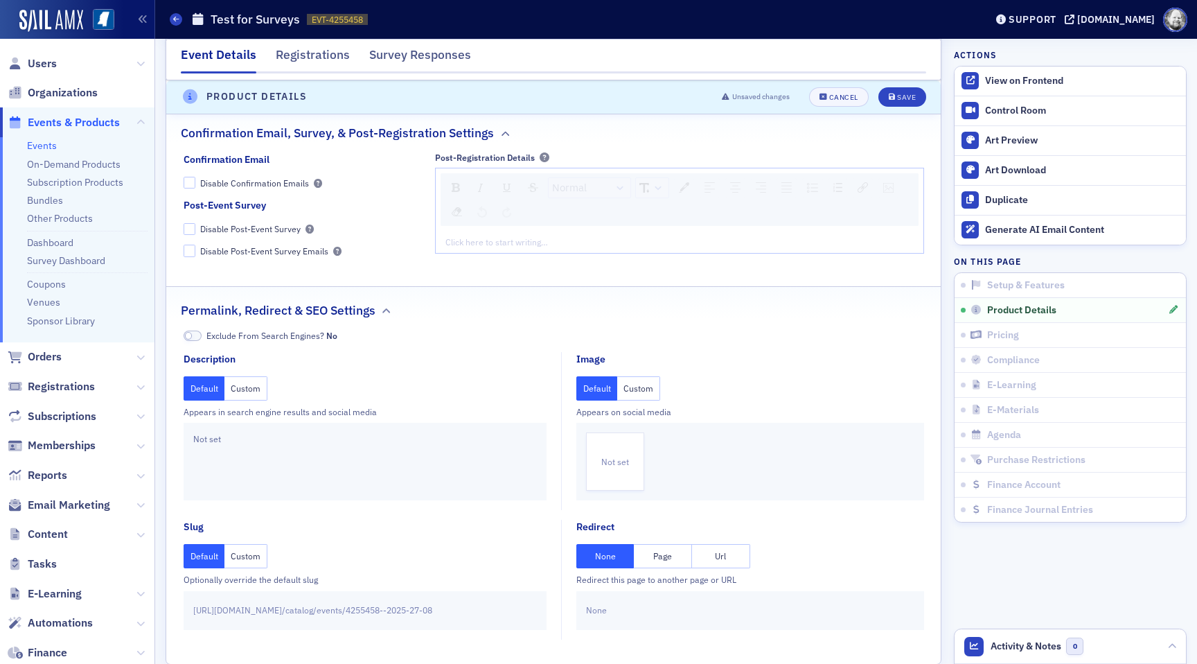
click at [247, 389] on button "Custom" at bounding box center [246, 388] width 43 height 24
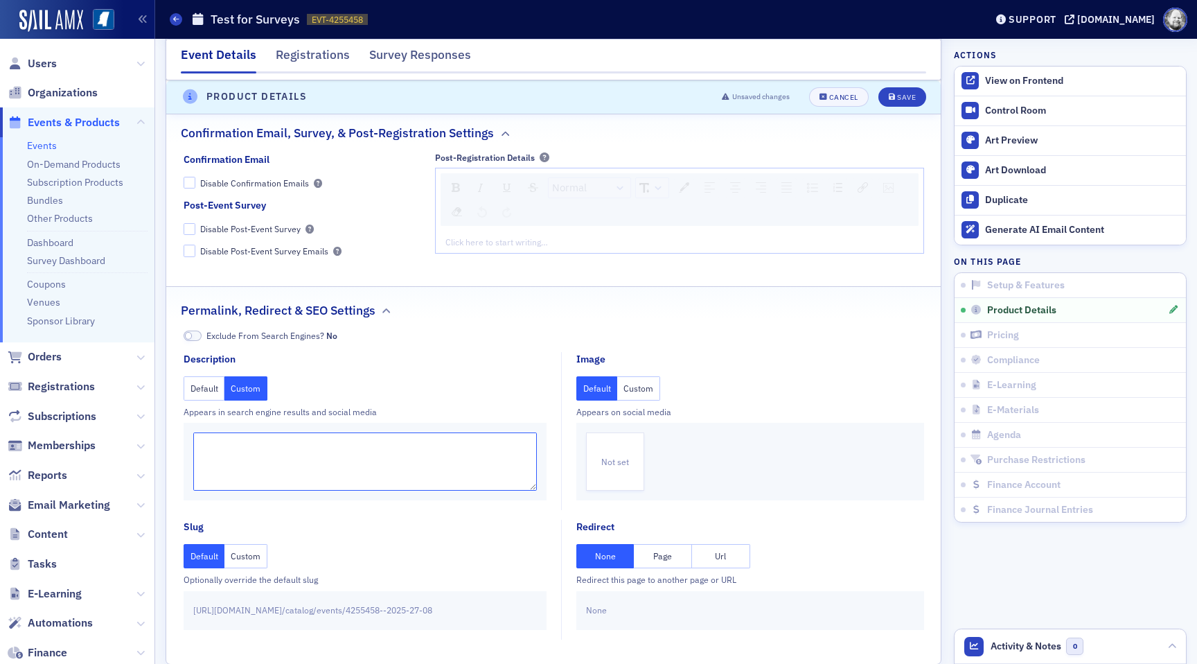
click at [255, 441] on textarea at bounding box center [365, 461] width 344 height 58
paste textarea "[URL][DOMAIN_NAME]"
type textarea "[URL][DOMAIN_NAME]"
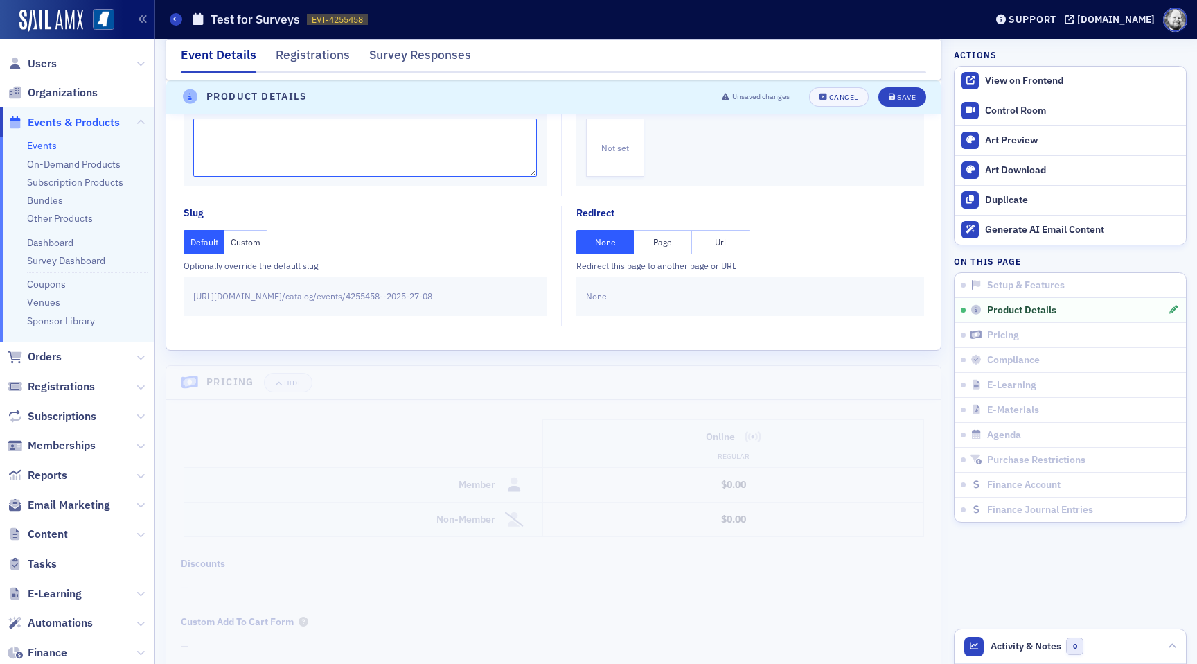
scroll to position [1658, 0]
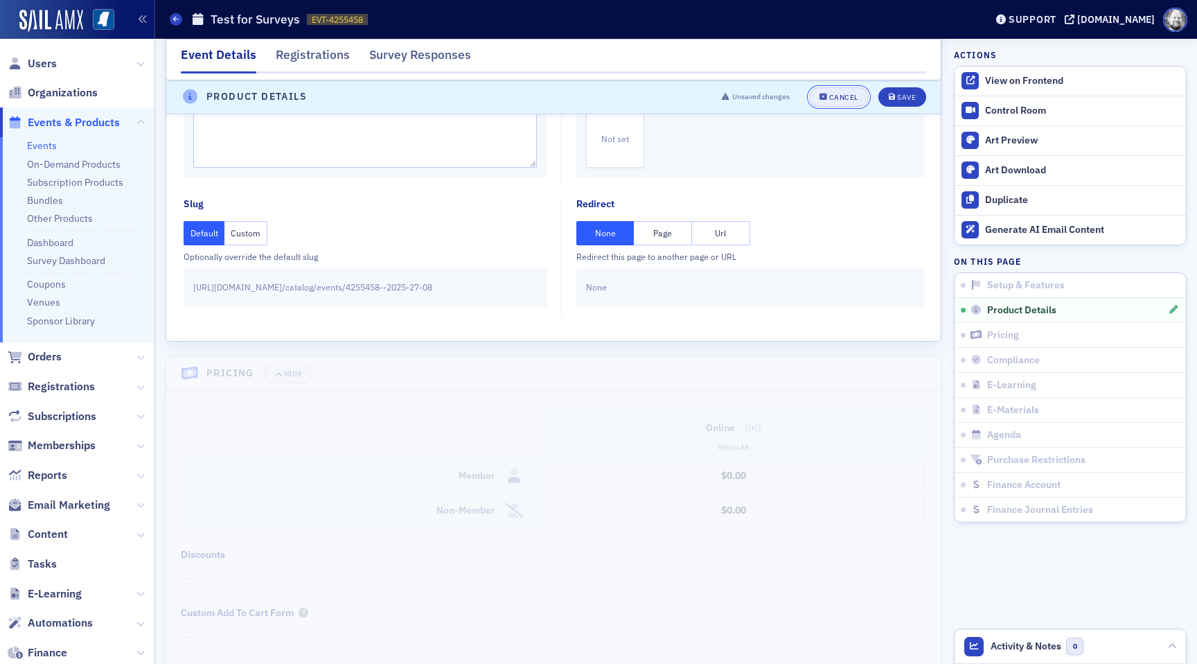
click at [836, 90] on button "Cancel" at bounding box center [839, 96] width 60 height 19
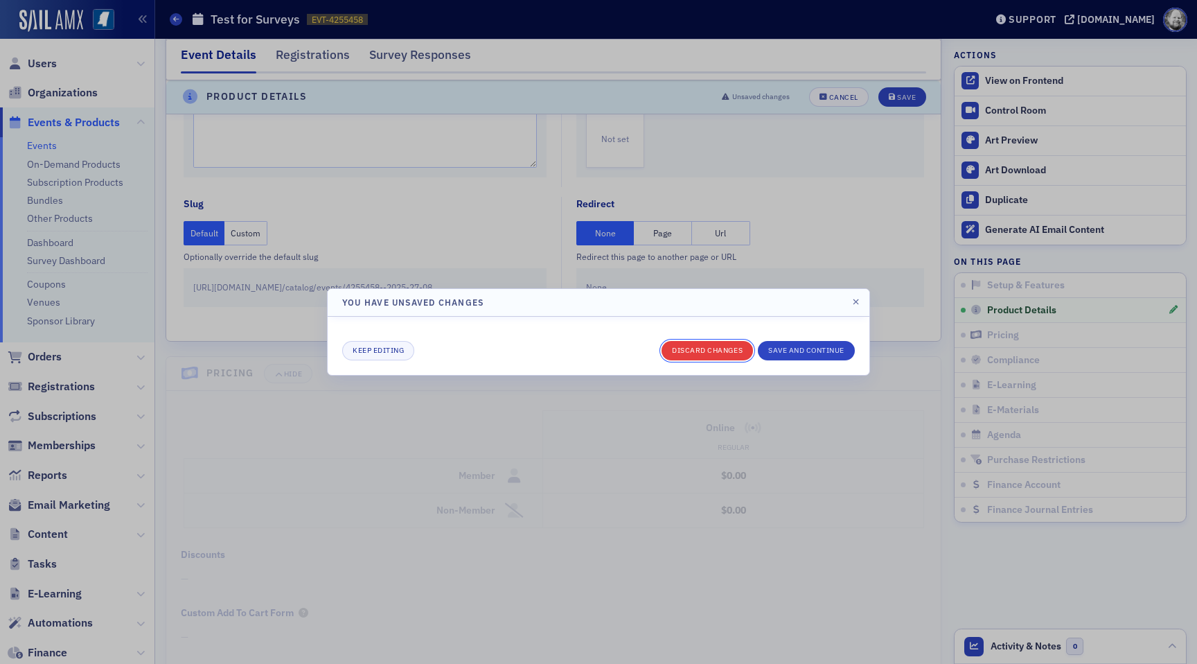
click at [718, 349] on button "Discard changes" at bounding box center [707, 350] width 91 height 19
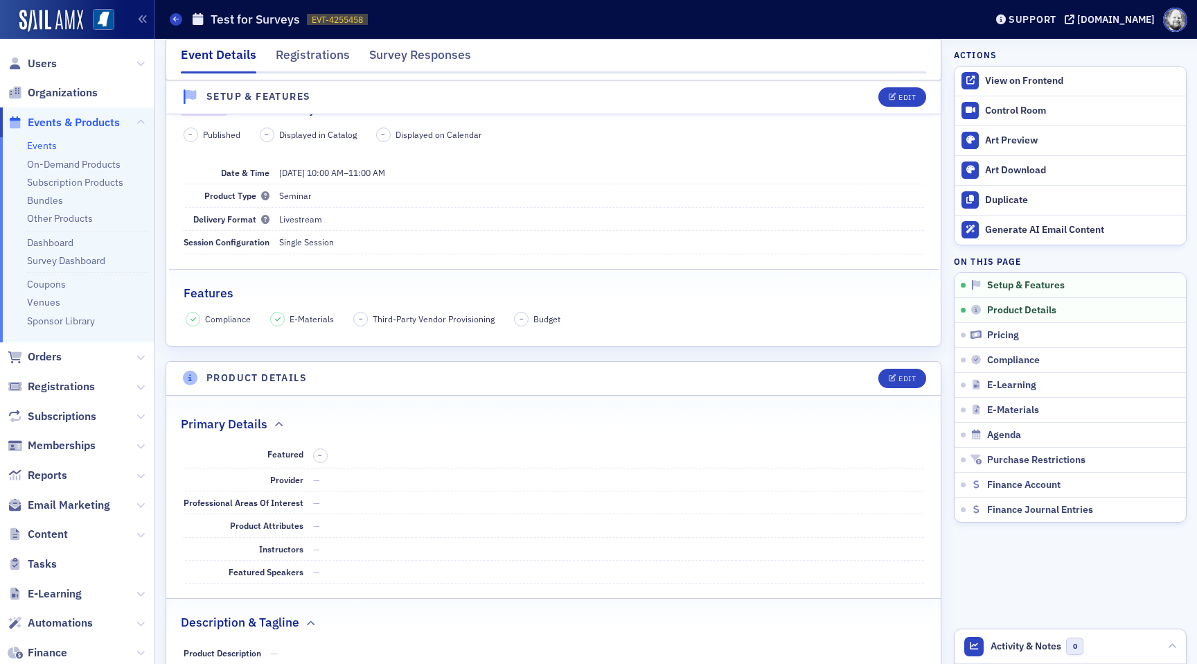
scroll to position [162, 0]
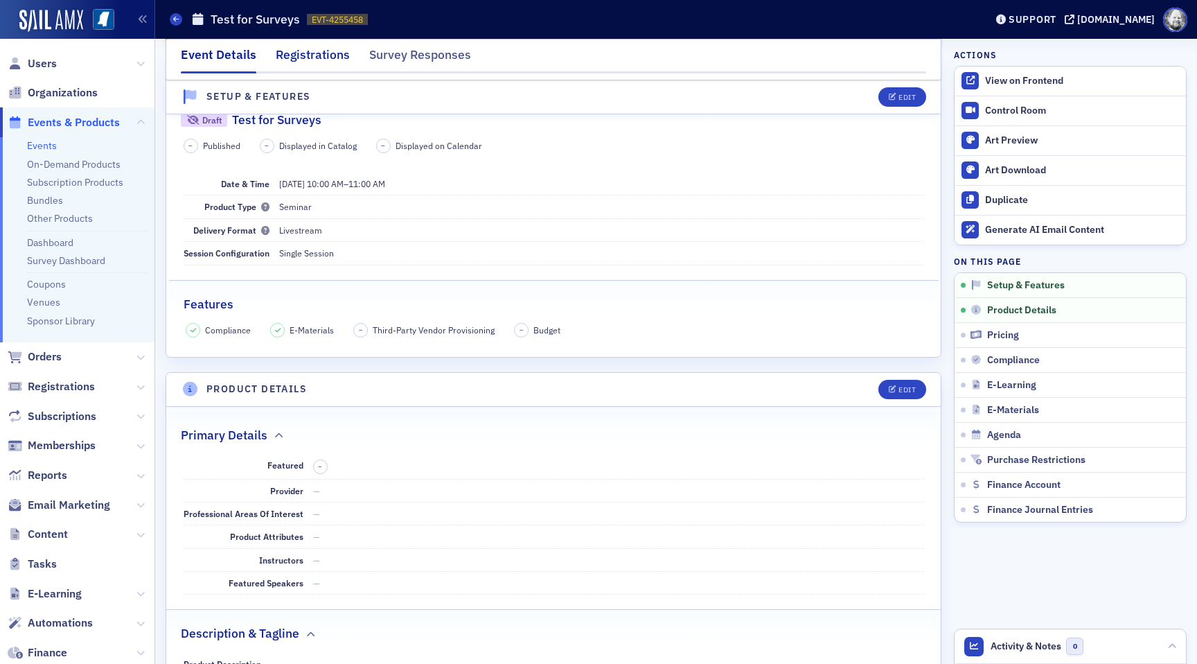
click at [334, 53] on div "Registrations" at bounding box center [313, 59] width 74 height 26
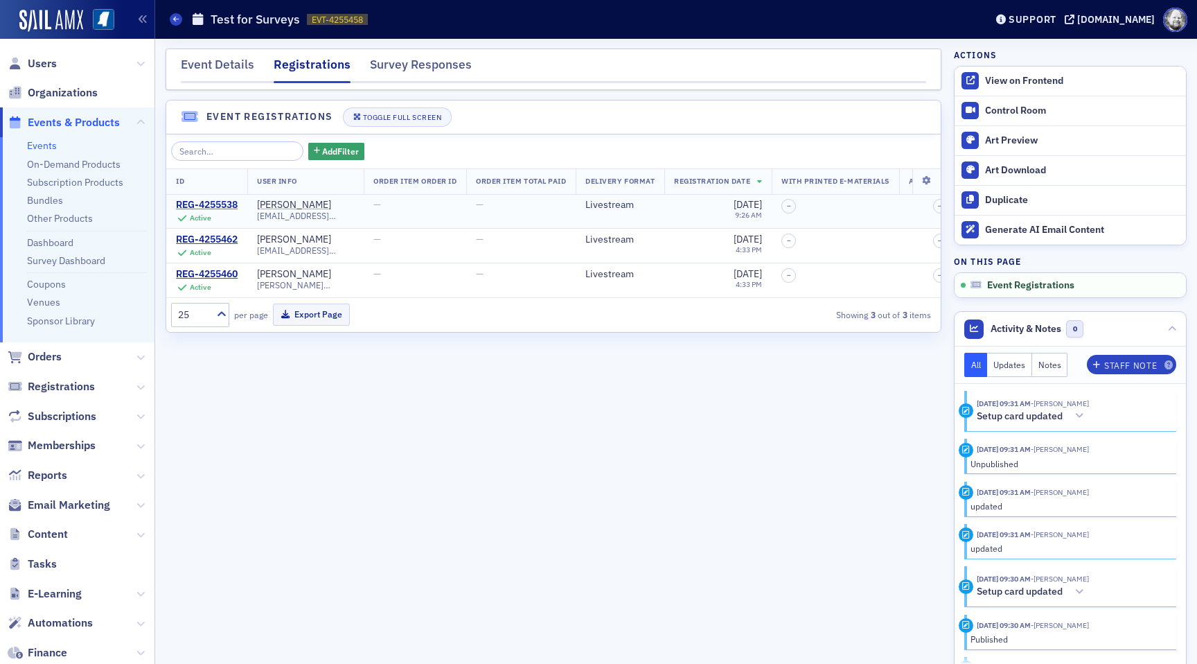
click at [233, 202] on div "REG-4255538" at bounding box center [207, 205] width 62 height 12
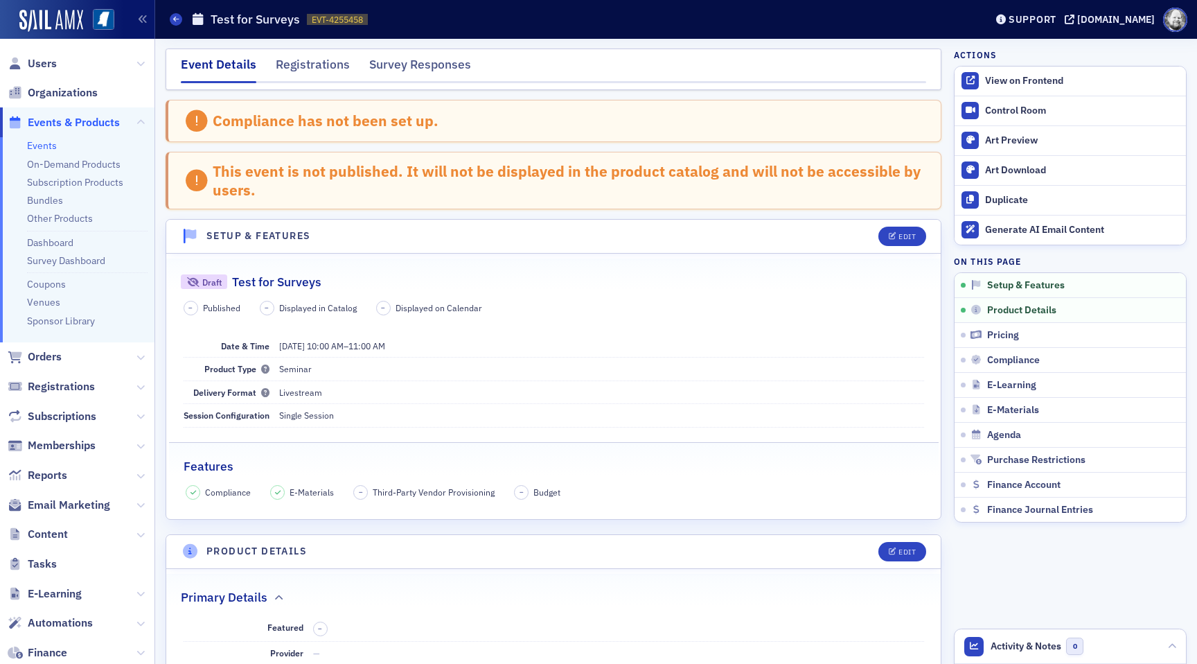
click at [43, 142] on link "Events" at bounding box center [42, 145] width 30 height 12
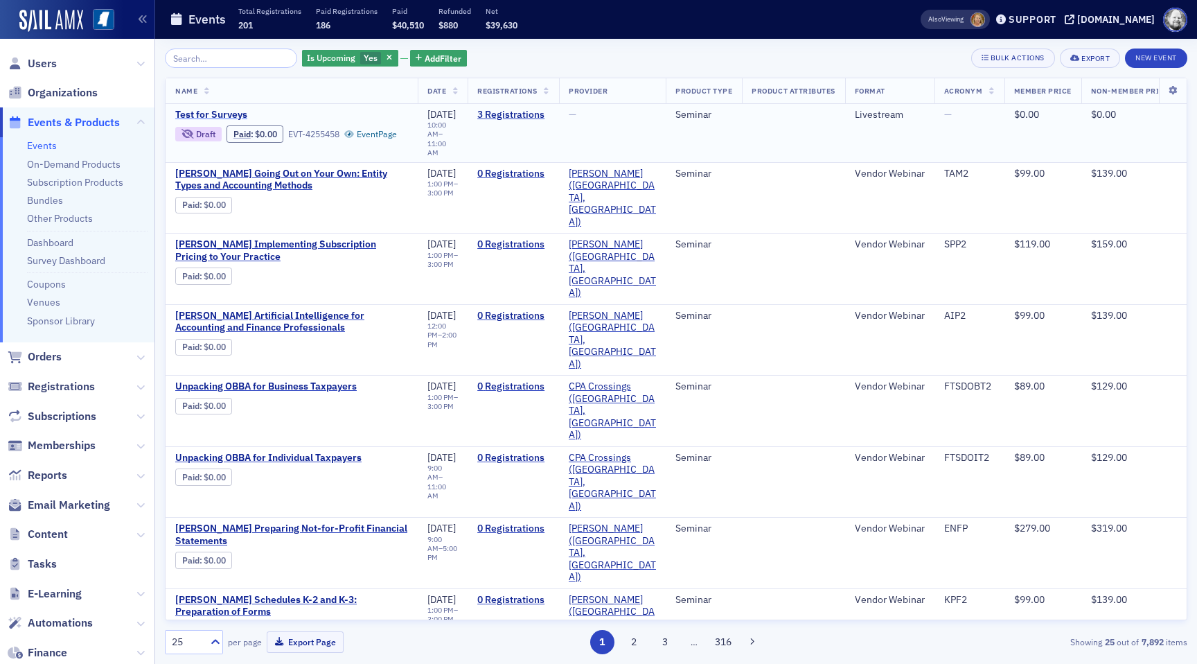
click at [220, 117] on span "Test for Surveys" at bounding box center [291, 115] width 233 height 12
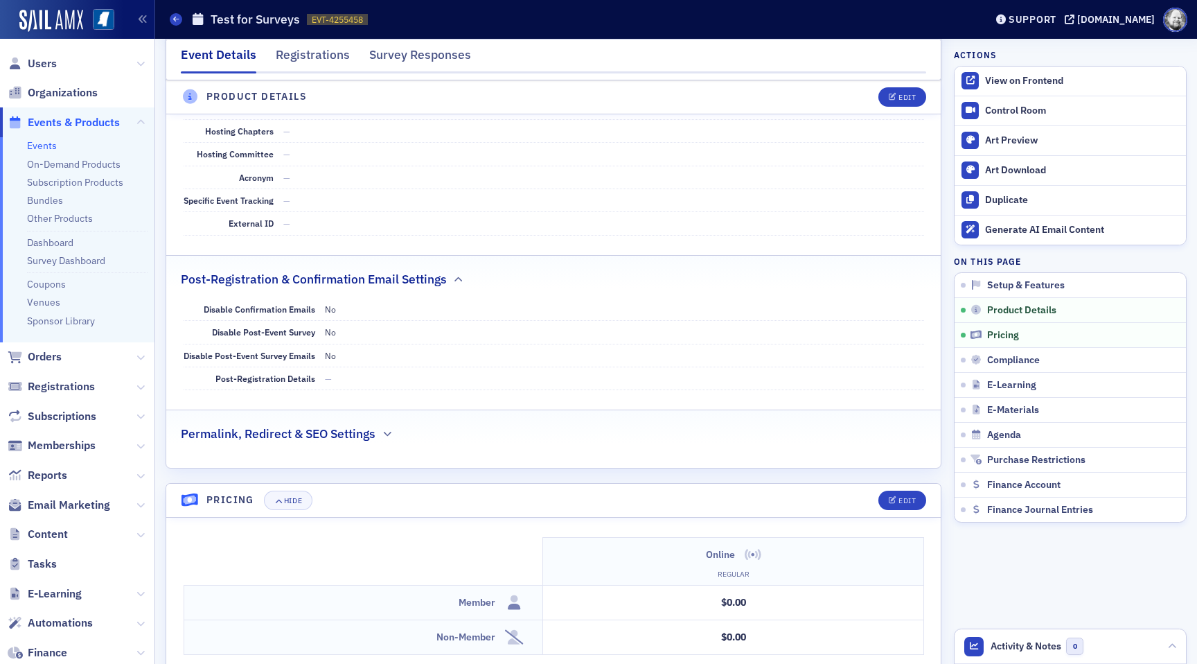
scroll to position [881, 0]
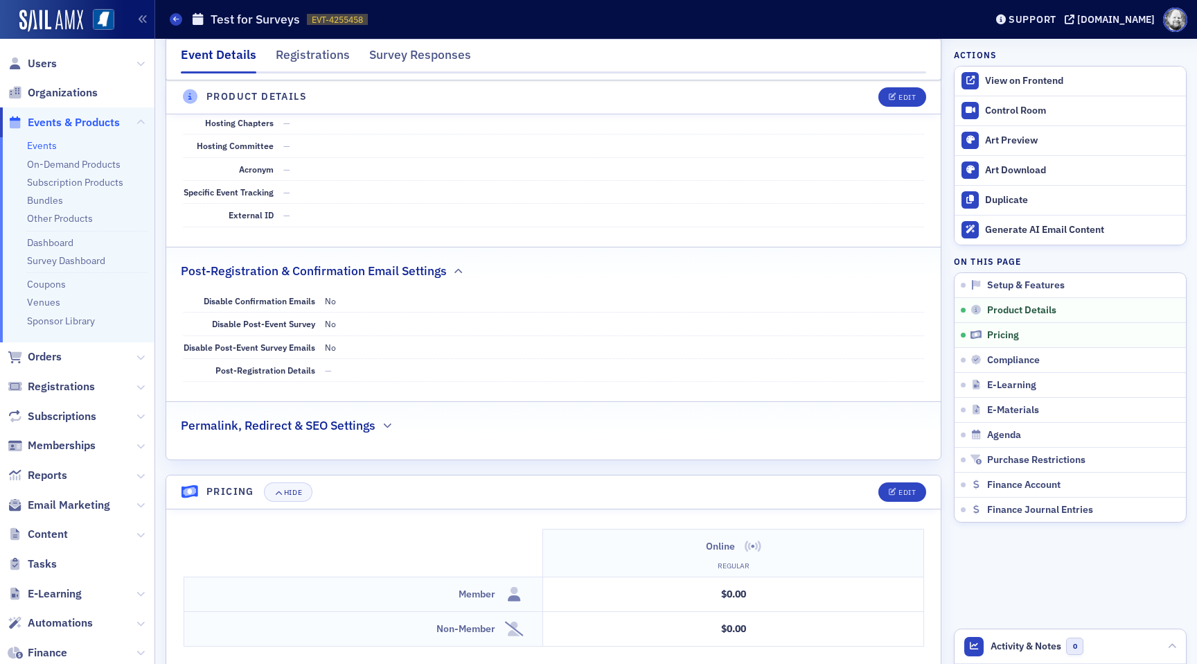
click at [347, 425] on h2 "Permalink, Redirect & SEO Settings" at bounding box center [278, 425] width 195 height 18
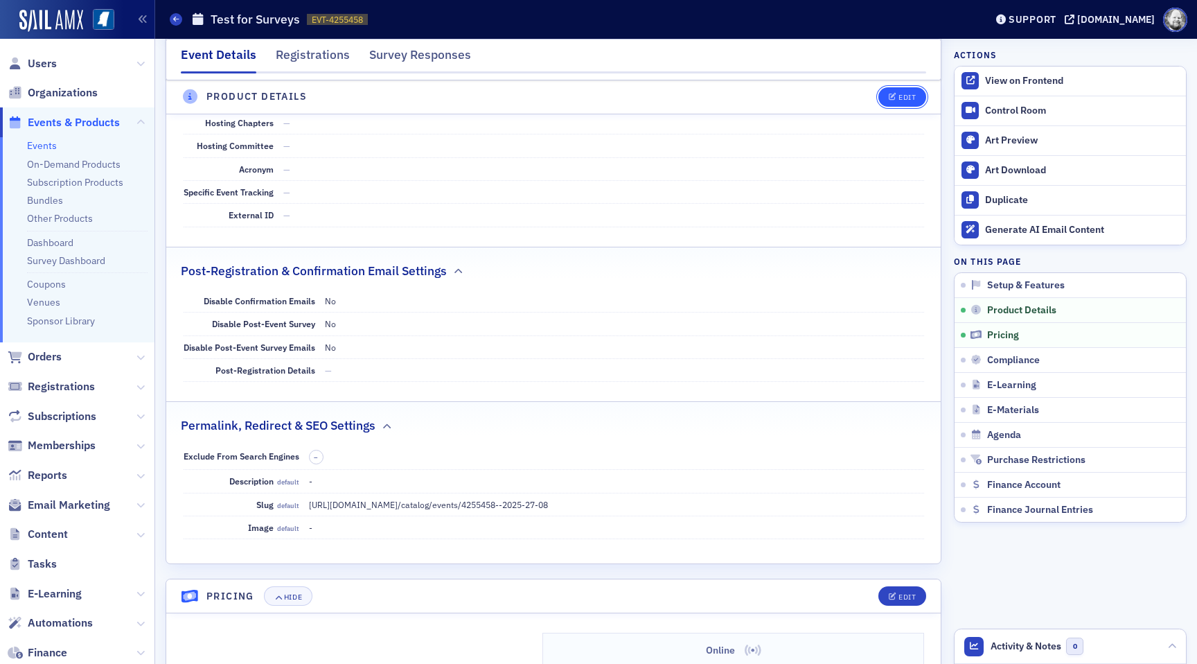
click at [890, 105] on button "Edit" at bounding box center [903, 96] width 48 height 19
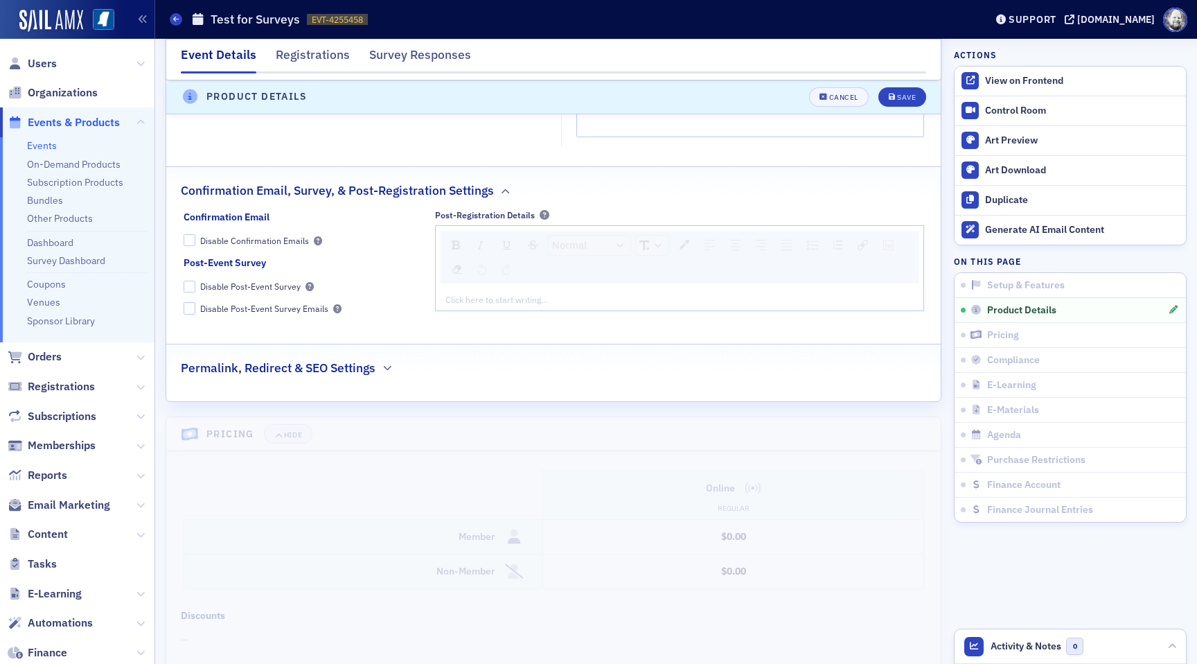
scroll to position [1195, 0]
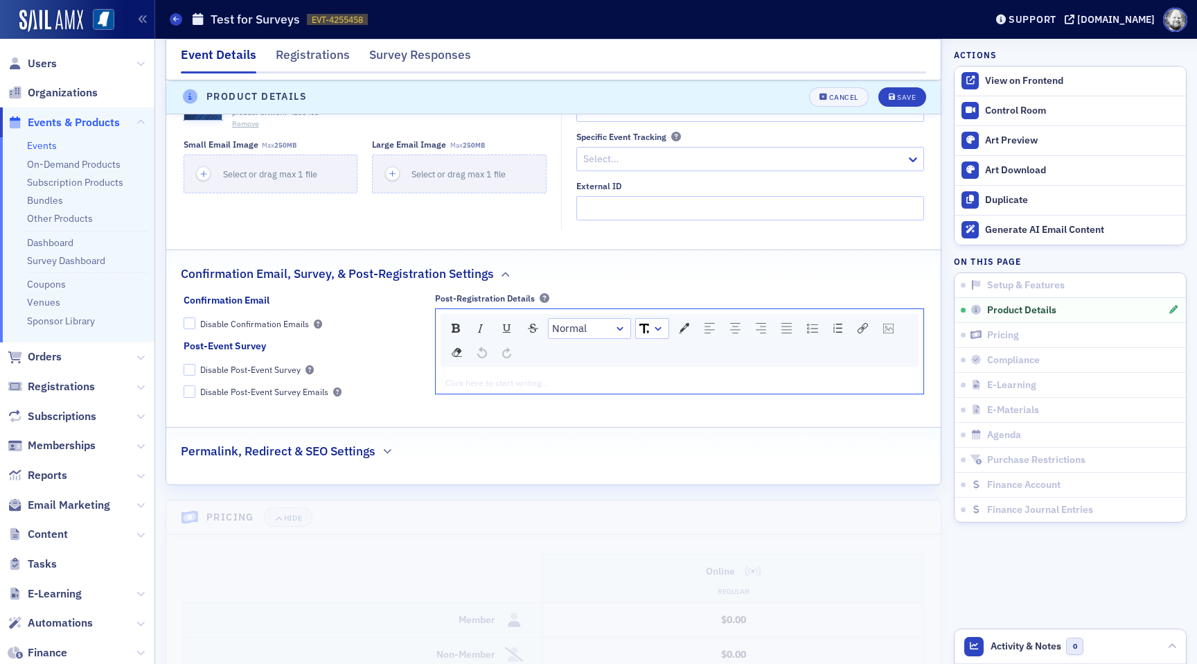
click at [501, 381] on div "rdw-editor" at bounding box center [680, 382] width 468 height 12
click at [454, 349] on img "rdw-remove-control" at bounding box center [457, 352] width 10 height 10
click at [858, 326] on img "rdw-link-control" at bounding box center [863, 328] width 10 height 10
click at [875, 429] on input "Link Target" at bounding box center [958, 435] width 186 height 24
paste input "[URL][DOMAIN_NAME]"
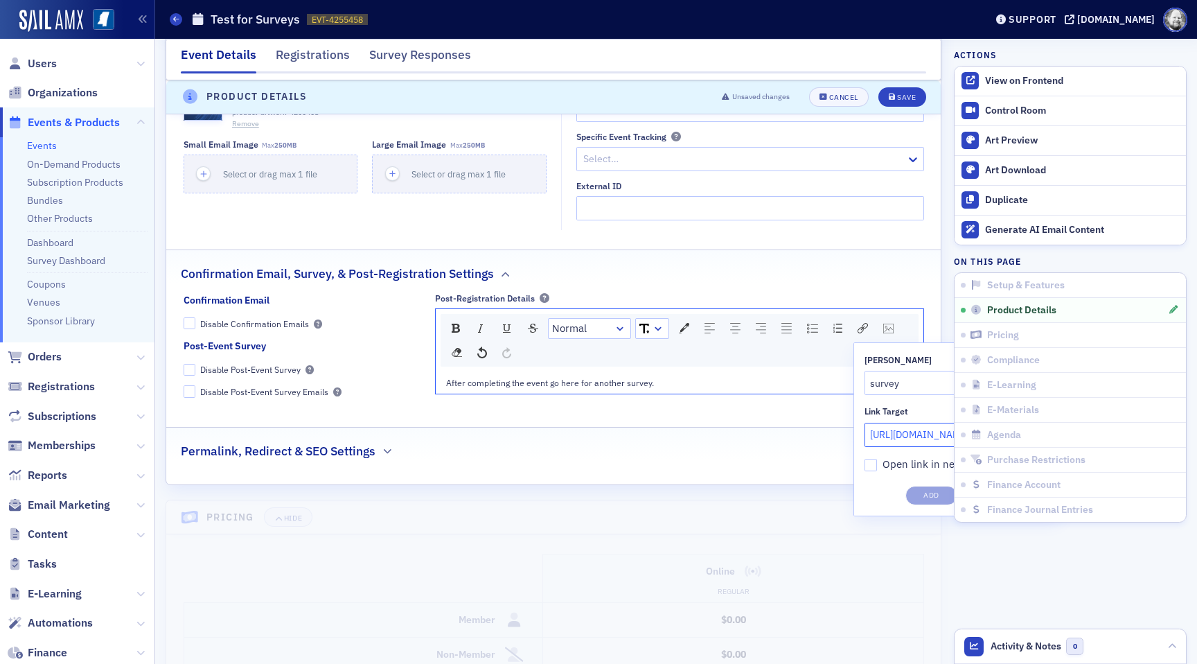
scroll to position [0, 125]
type input "[URL][DOMAIN_NAME]"
click at [870, 469] on input "Open link in new window" at bounding box center [871, 465] width 12 height 12
checkbox input "true"
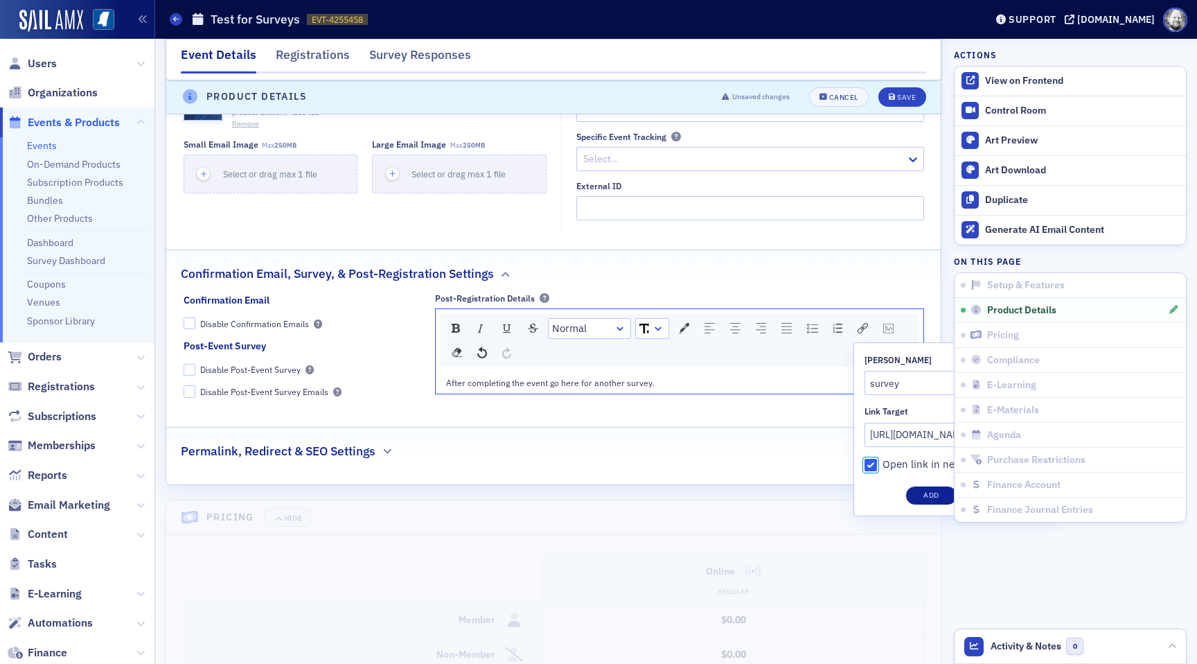
click at [930, 499] on button "Add" at bounding box center [932, 495] width 52 height 19
click at [910, 99] on div "Save" at bounding box center [906, 98] width 19 height 8
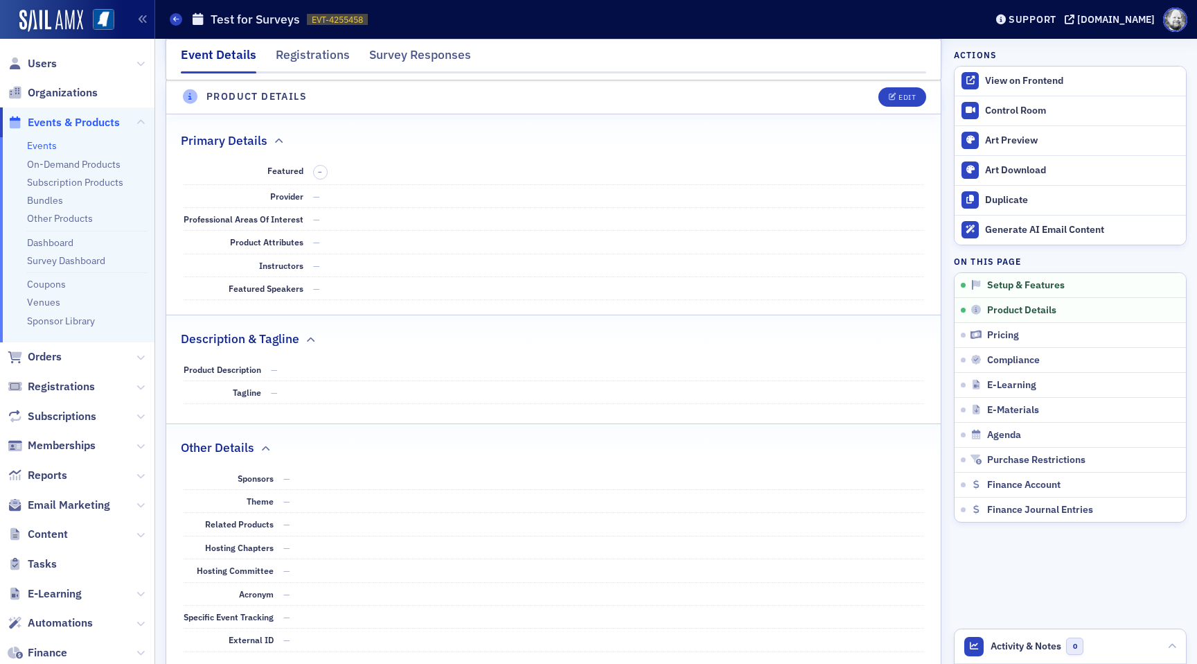
scroll to position [454, 0]
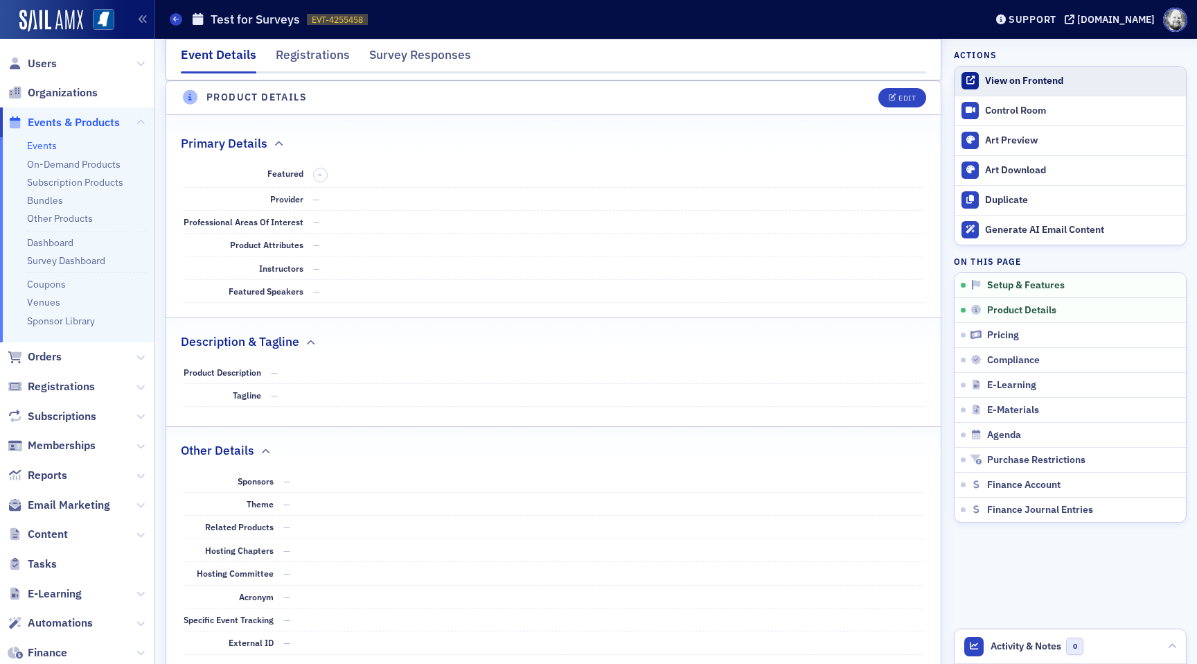
click at [1036, 87] on link "View on Frontend" at bounding box center [1070, 81] width 231 height 29
click at [904, 102] on button "Edit" at bounding box center [903, 97] width 48 height 19
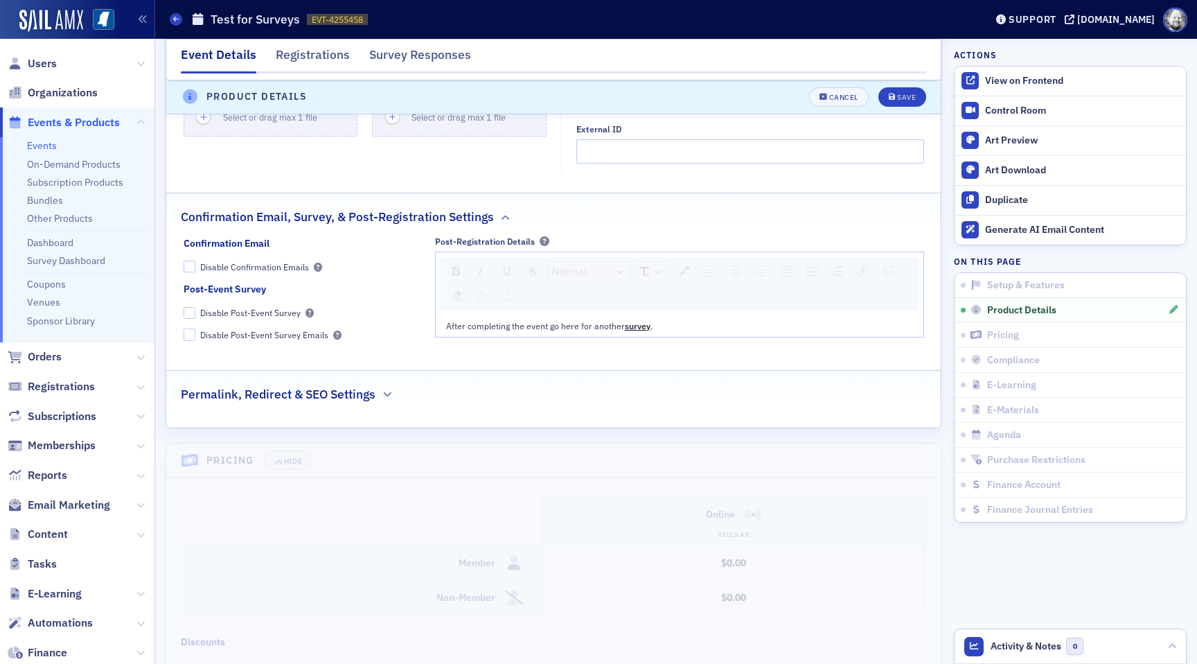
scroll to position [1287, 0]
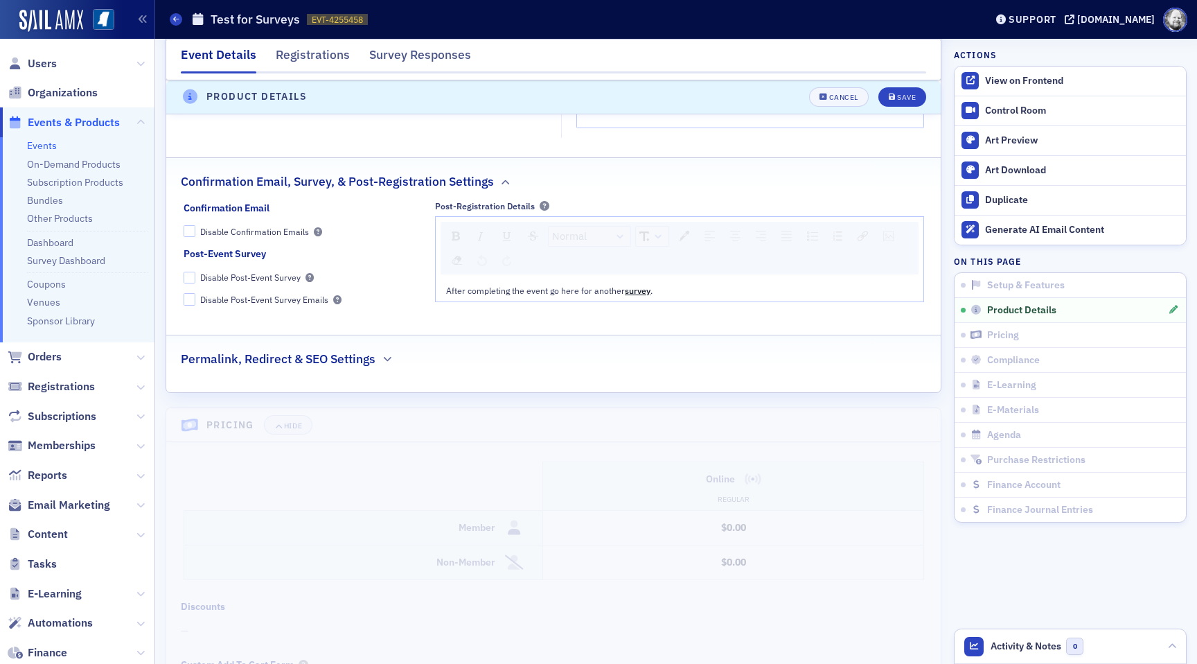
click at [684, 290] on div "After completing the event go here for another survey ." at bounding box center [680, 290] width 468 height 12
click at [893, 96] on icon "submit" at bounding box center [892, 98] width 7 height 8
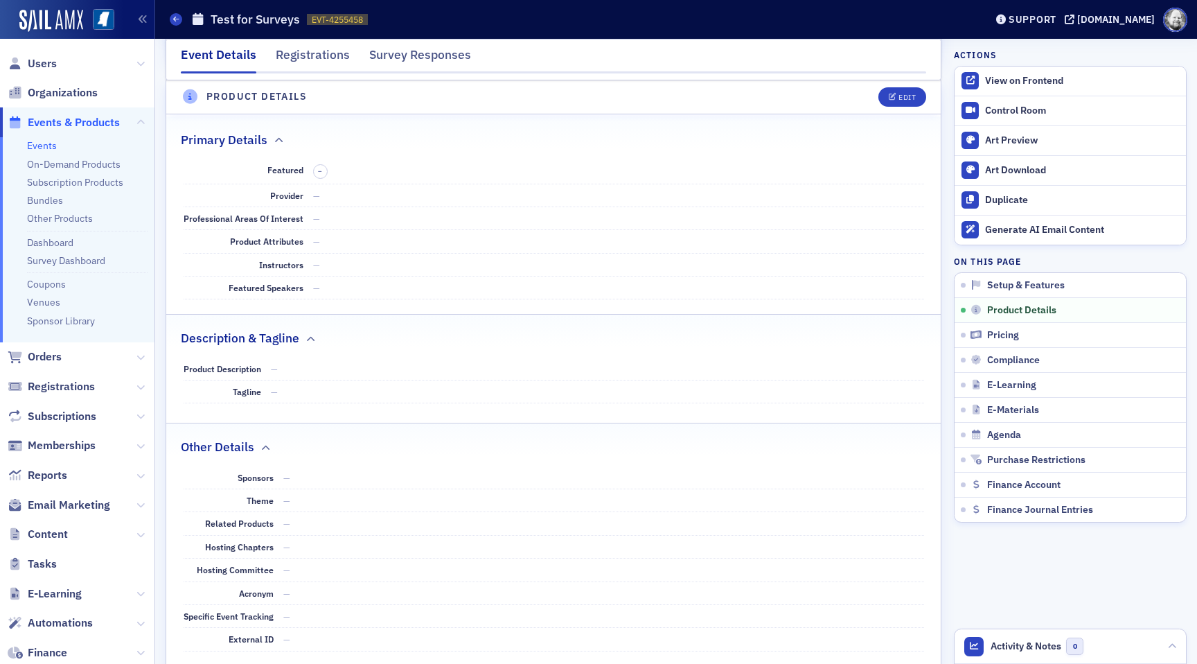
scroll to position [454, 0]
